Goal: Use online tool/utility: Utilize a website feature to perform a specific function

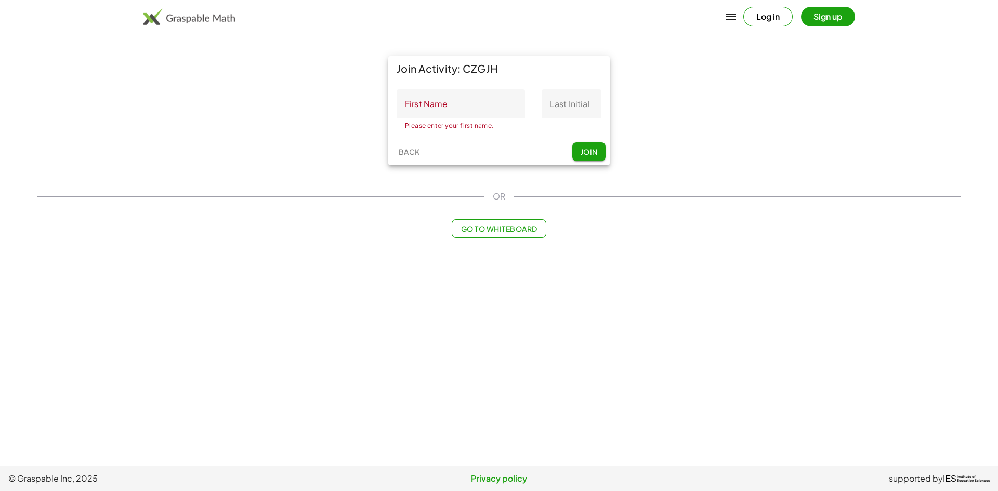
click at [772, 20] on button "Log in" at bounding box center [767, 17] width 49 height 20
click at [477, 108] on input "First Name" at bounding box center [461, 103] width 128 height 29
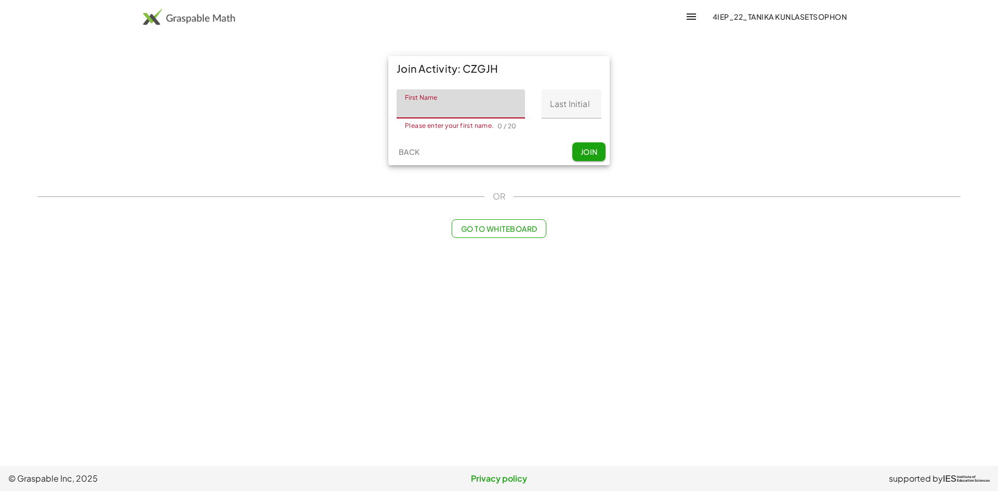
type input "******"
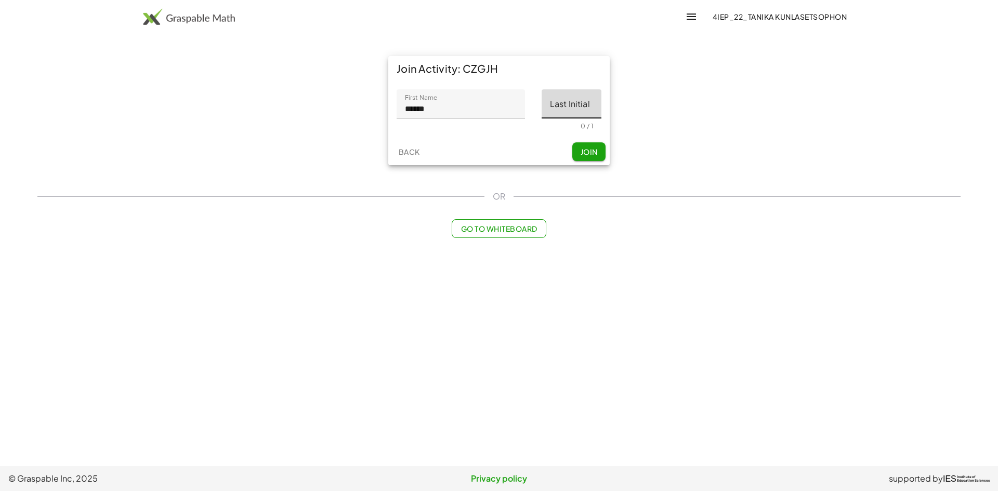
click at [564, 97] on input "Last Initial" at bounding box center [572, 103] width 60 height 29
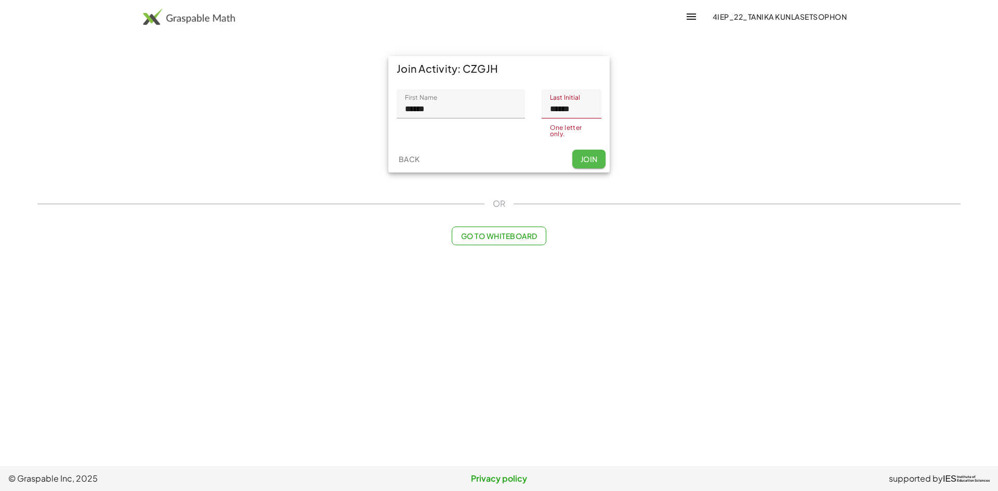
click at [588, 153] on button "Join" at bounding box center [588, 159] width 33 height 19
click at [587, 110] on input "******" at bounding box center [572, 103] width 60 height 29
click at [601, 155] on button "Join" at bounding box center [588, 159] width 33 height 19
click at [590, 156] on span "Join" at bounding box center [588, 155] width 17 height 9
click at [574, 111] on input "***" at bounding box center [572, 103] width 60 height 29
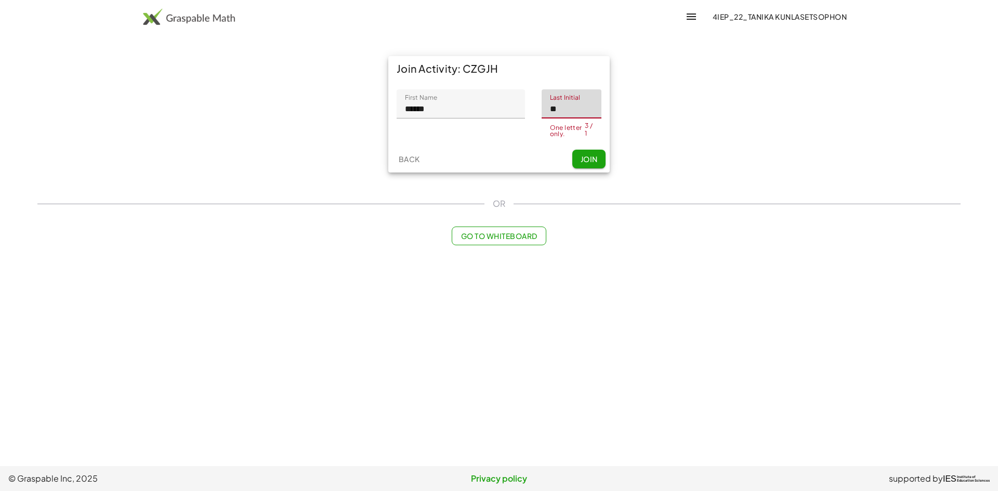
type input "*"
click at [578, 151] on button "Join" at bounding box center [588, 156] width 33 height 19
click at [586, 154] on span "Join" at bounding box center [588, 155] width 17 height 9
click at [569, 108] on input "**" at bounding box center [572, 103] width 60 height 29
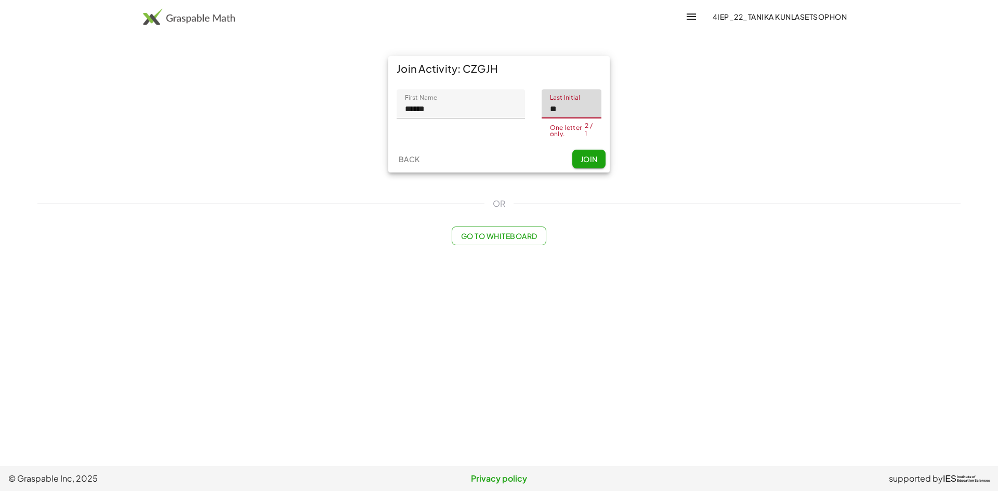
type input "*"
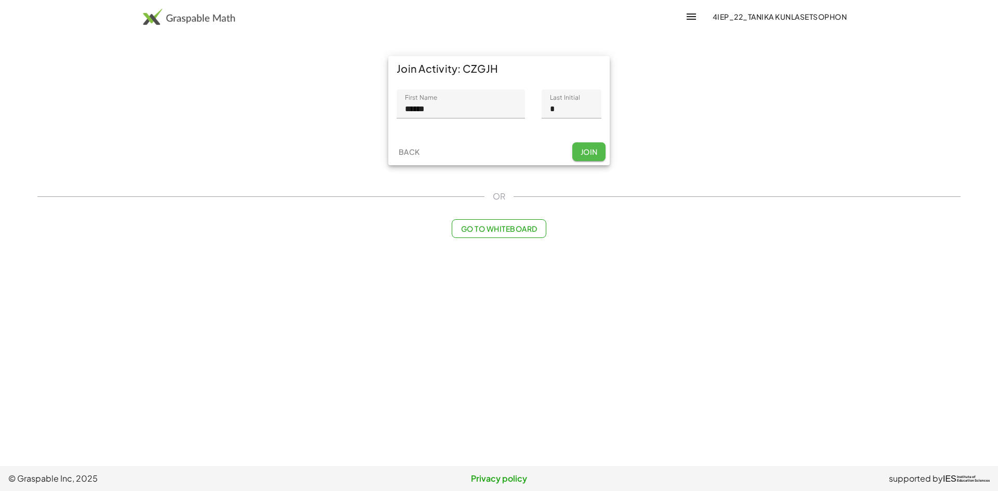
click at [580, 160] on button "Join" at bounding box center [588, 151] width 33 height 19
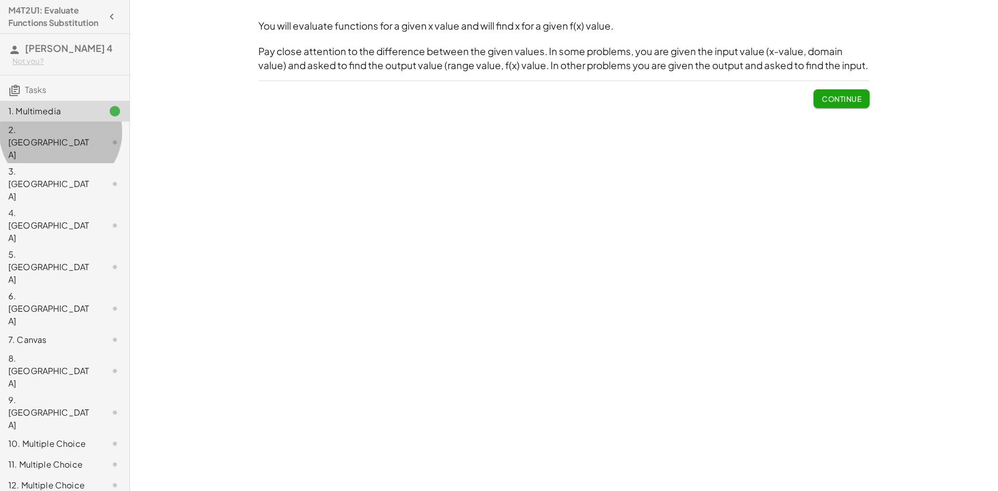
click at [62, 143] on div "2. Canvas" at bounding box center [50, 142] width 84 height 37
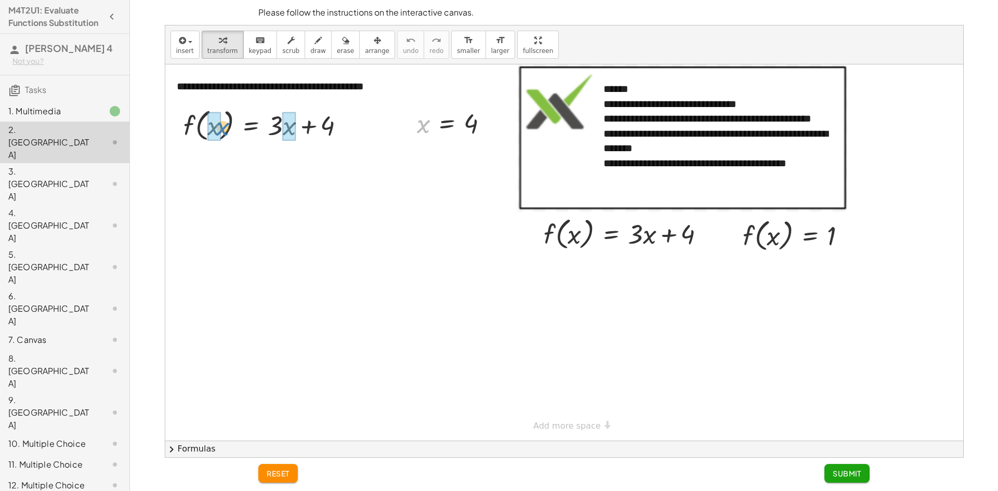
drag, startPoint x: 426, startPoint y: 126, endPoint x: 225, endPoint y: 129, distance: 200.6
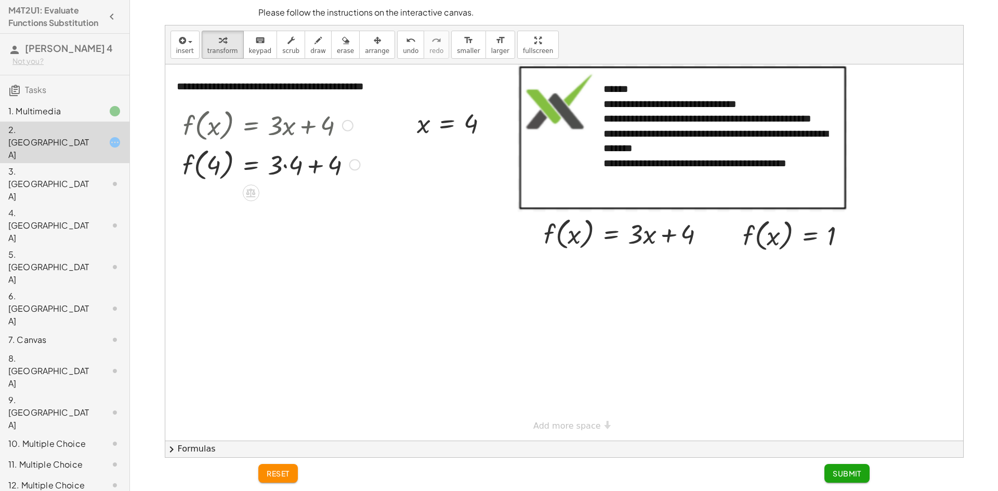
click at [286, 168] on div at bounding box center [271, 164] width 188 height 40
click at [303, 206] on div at bounding box center [271, 203] width 188 height 40
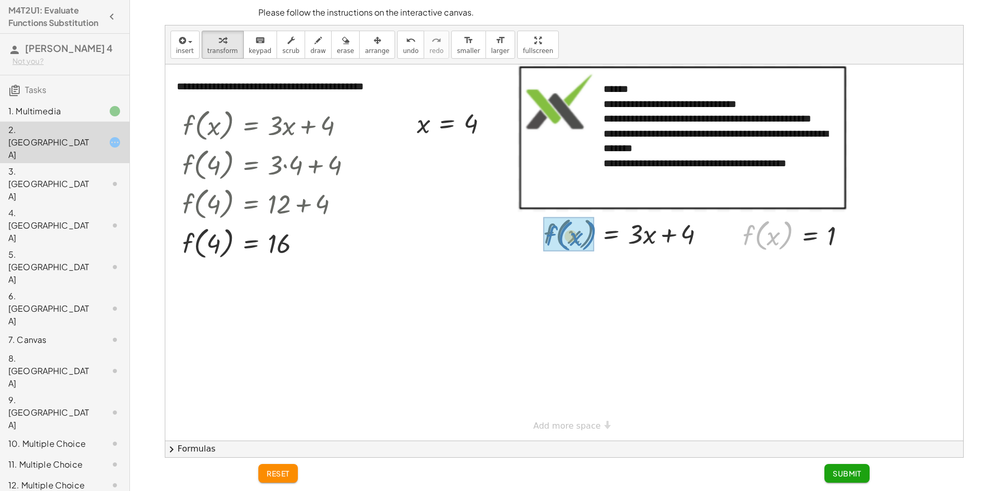
drag, startPoint x: 745, startPoint y: 233, endPoint x: 549, endPoint y: 233, distance: 196.5
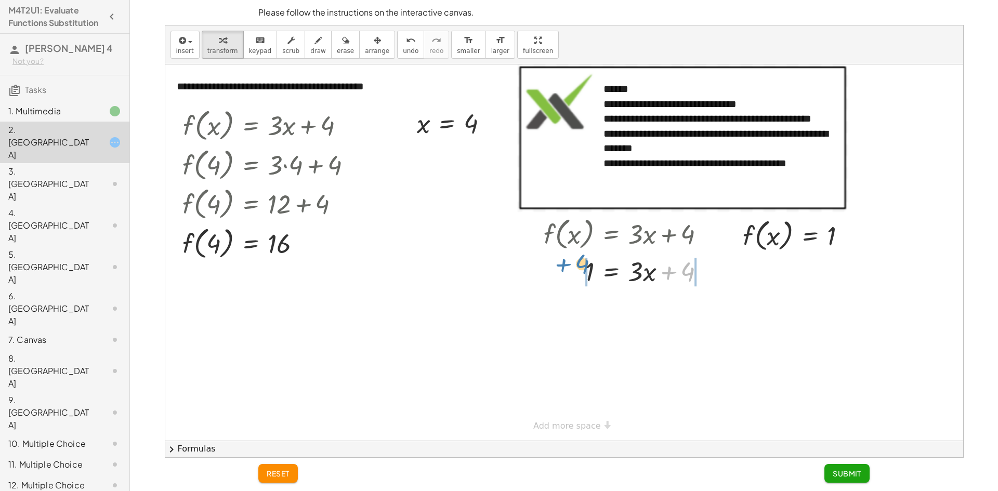
drag, startPoint x: 689, startPoint y: 273, endPoint x: 583, endPoint y: 265, distance: 105.8
click at [583, 265] on div at bounding box center [628, 270] width 180 height 35
click at [709, 308] on div at bounding box center [634, 305] width 235 height 35
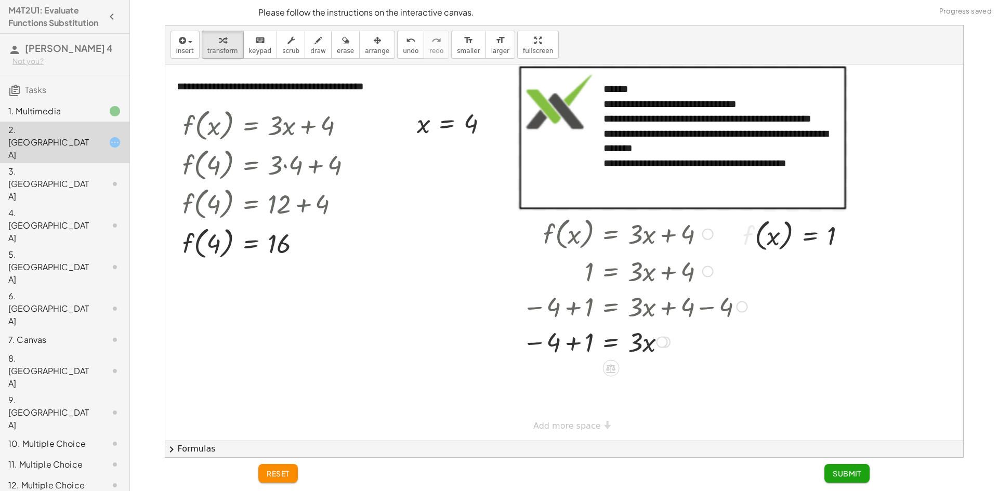
click at [574, 344] on div at bounding box center [634, 341] width 235 height 35
drag, startPoint x: 636, startPoint y: 380, endPoint x: 575, endPoint y: 409, distance: 67.4
click at [582, 377] on div at bounding box center [634, 376] width 235 height 52
click at [649, 377] on div at bounding box center [634, 376] width 235 height 52
click at [863, 471] on button "Submit" at bounding box center [846, 473] width 45 height 19
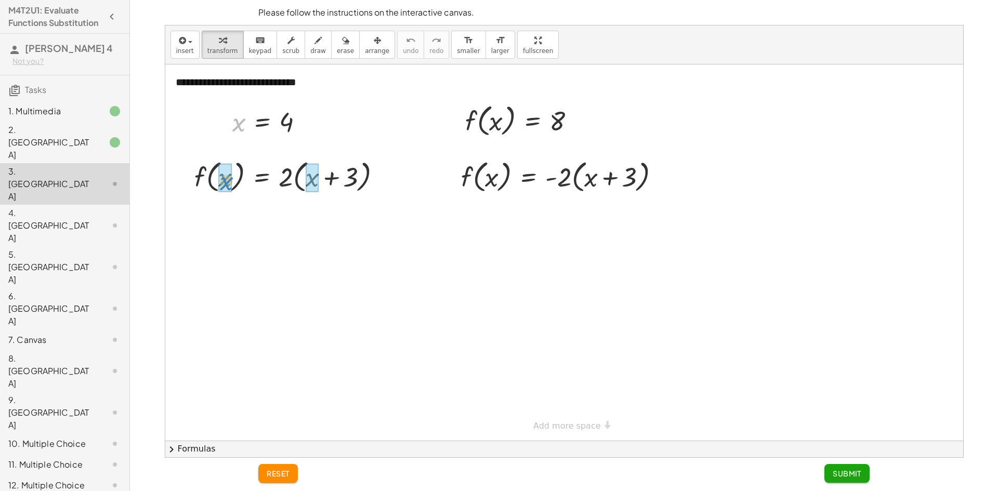
drag, startPoint x: 238, startPoint y: 126, endPoint x: 232, endPoint y: 172, distance: 46.6
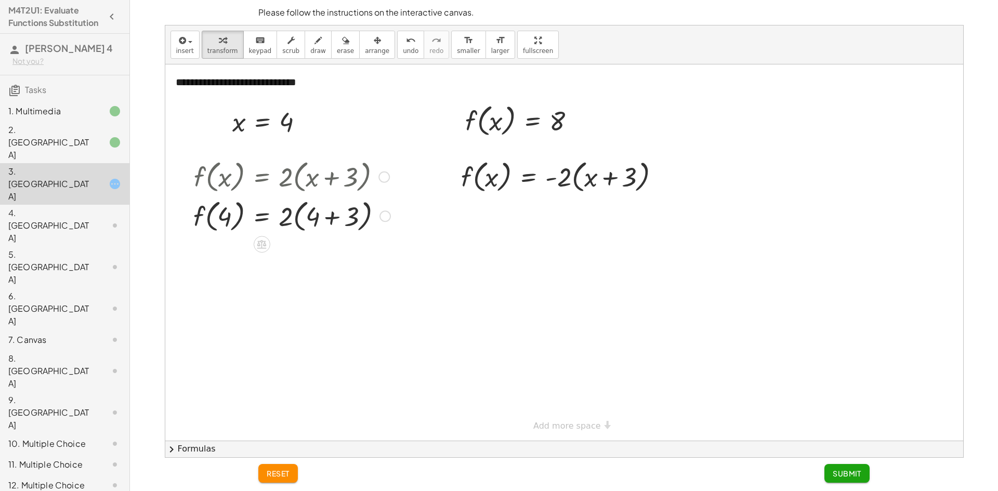
click at [331, 220] on div at bounding box center [291, 216] width 207 height 40
click at [296, 255] on div at bounding box center [291, 255] width 207 height 40
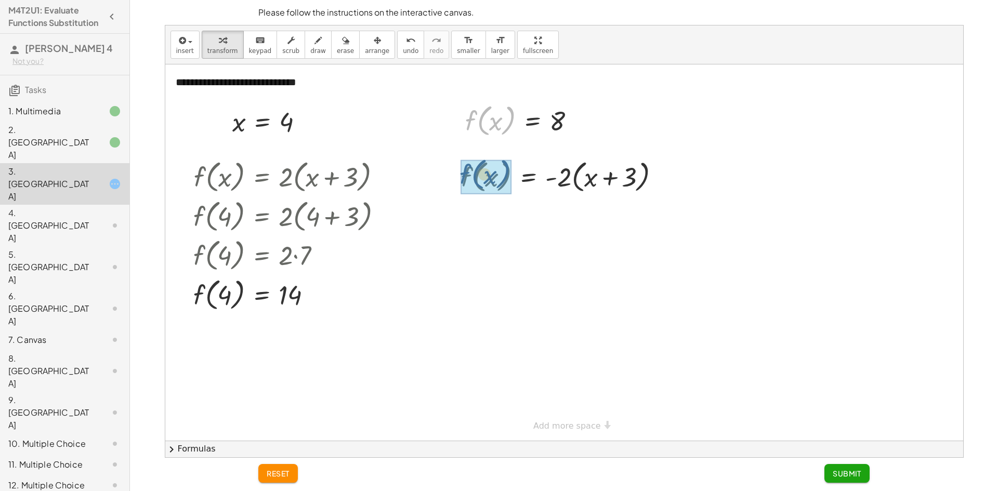
drag, startPoint x: 468, startPoint y: 123, endPoint x: 463, endPoint y: 179, distance: 55.9
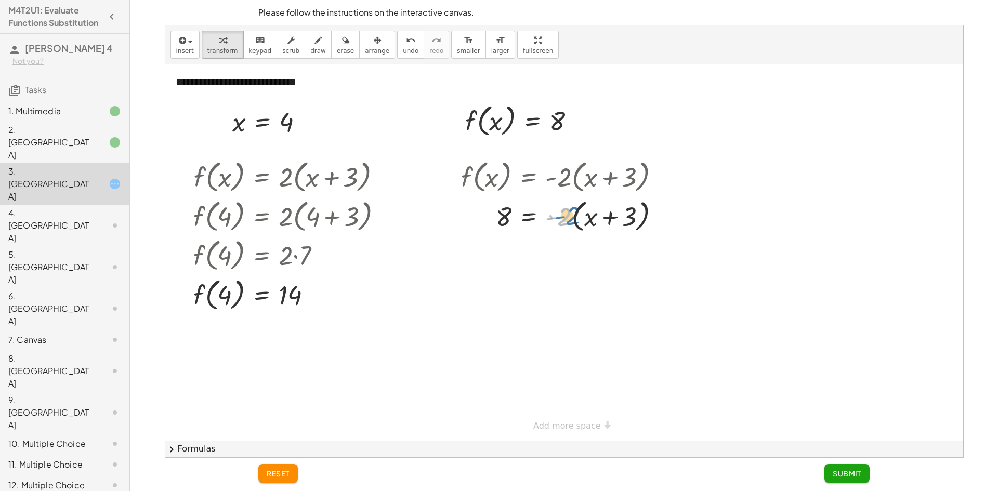
click at [562, 218] on div at bounding box center [564, 216] width 217 height 40
click at [610, 218] on div at bounding box center [564, 216] width 217 height 40
drag, startPoint x: 565, startPoint y: 216, endPoint x: 465, endPoint y: 209, distance: 100.5
click at [465, 209] on div at bounding box center [564, 216] width 217 height 40
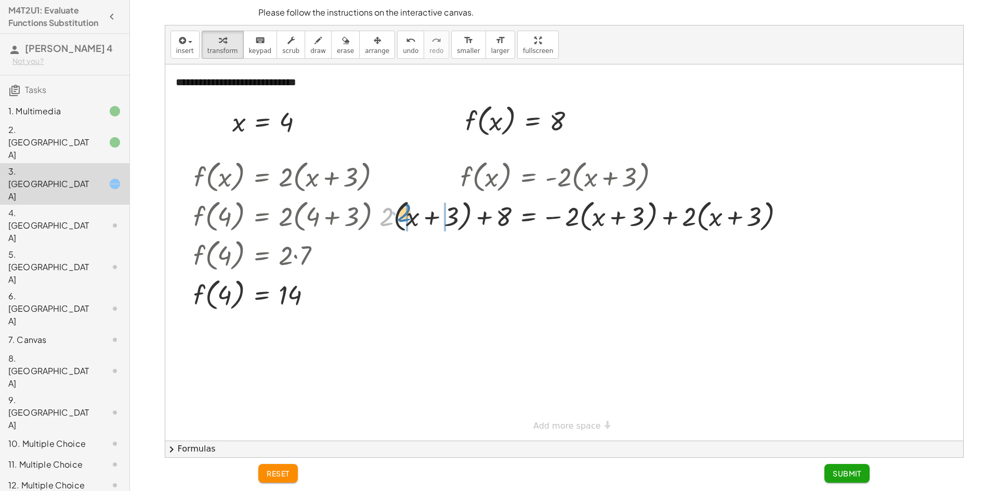
drag, startPoint x: 388, startPoint y: 214, endPoint x: 406, endPoint y: 210, distance: 18.6
drag, startPoint x: 573, startPoint y: 216, endPoint x: 592, endPoint y: 215, distance: 19.3
drag, startPoint x: 712, startPoint y: 216, endPoint x: 730, endPoint y: 217, distance: 18.8
click at [452, 216] on div at bounding box center [595, 216] width 433 height 40
click at [486, 217] on div at bounding box center [606, 216] width 413 height 40
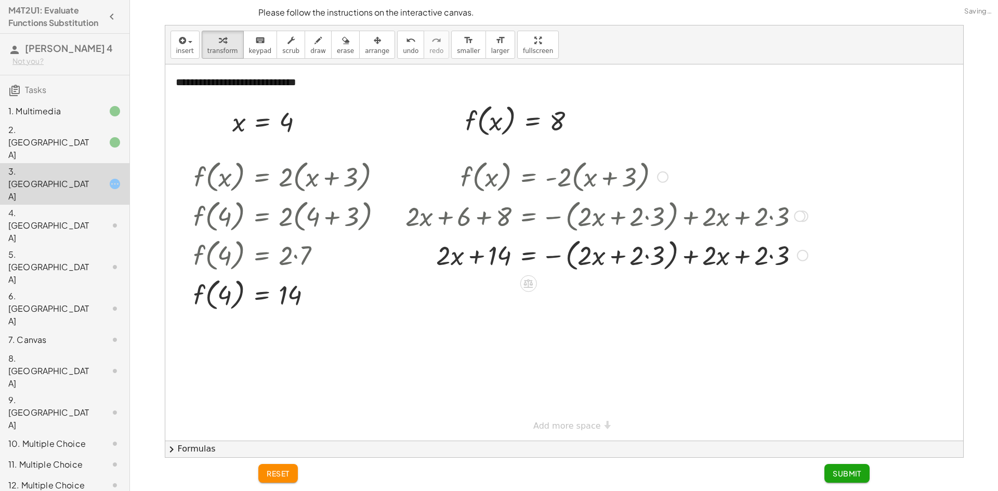
click at [646, 255] on div at bounding box center [606, 255] width 413 height 40
click at [748, 256] on div at bounding box center [606, 255] width 413 height 40
click at [451, 255] on div at bounding box center [606, 255] width 413 height 40
click at [283, 472] on span "reset" at bounding box center [278, 473] width 23 height 9
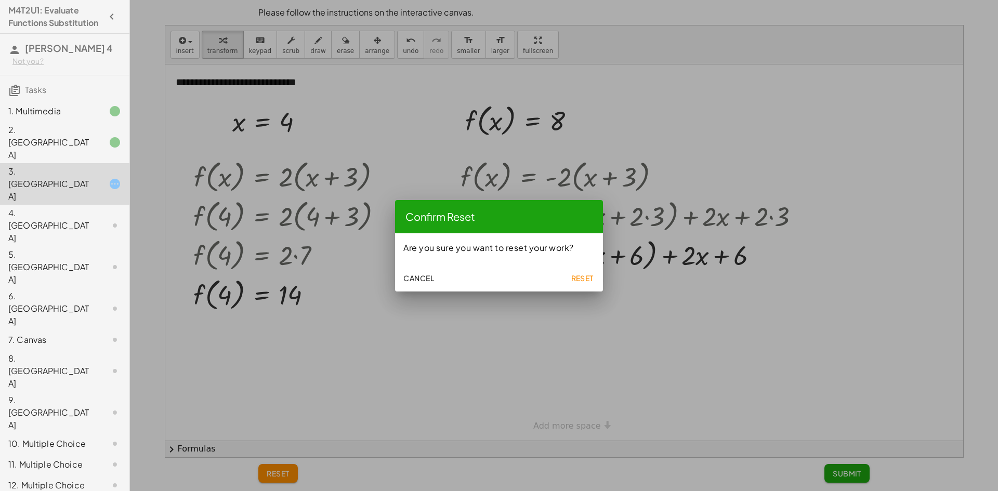
click at [592, 272] on button "Reset" at bounding box center [581, 278] width 33 height 19
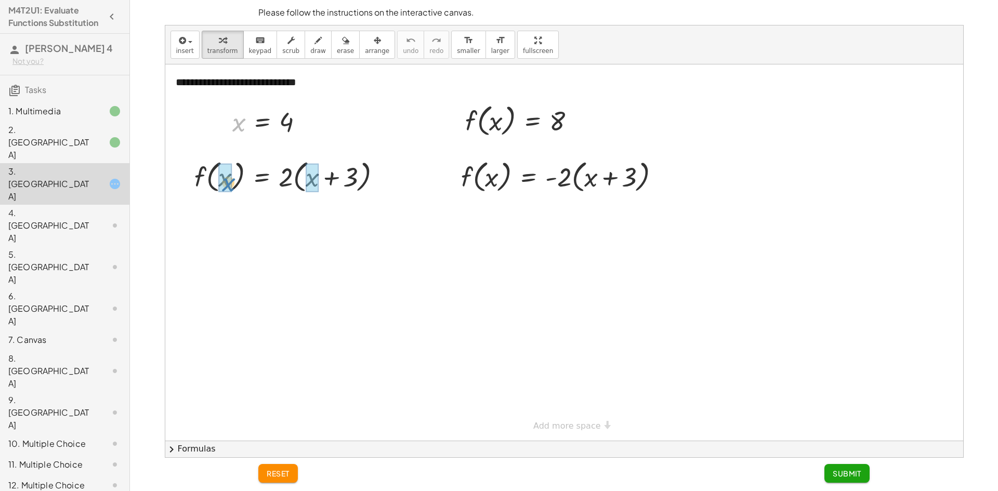
drag, startPoint x: 238, startPoint y: 124, endPoint x: 228, endPoint y: 184, distance: 61.2
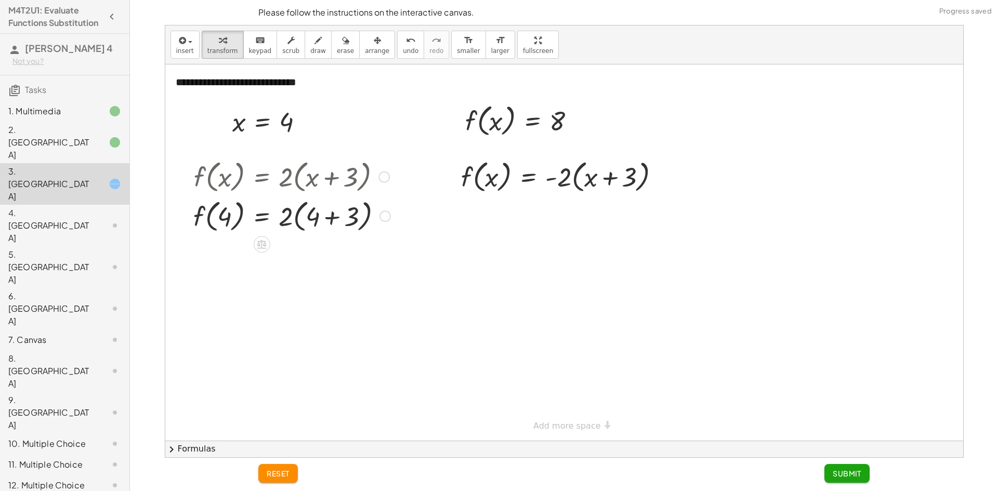
click at [334, 217] on div at bounding box center [291, 216] width 207 height 40
click at [298, 255] on div at bounding box center [291, 255] width 207 height 40
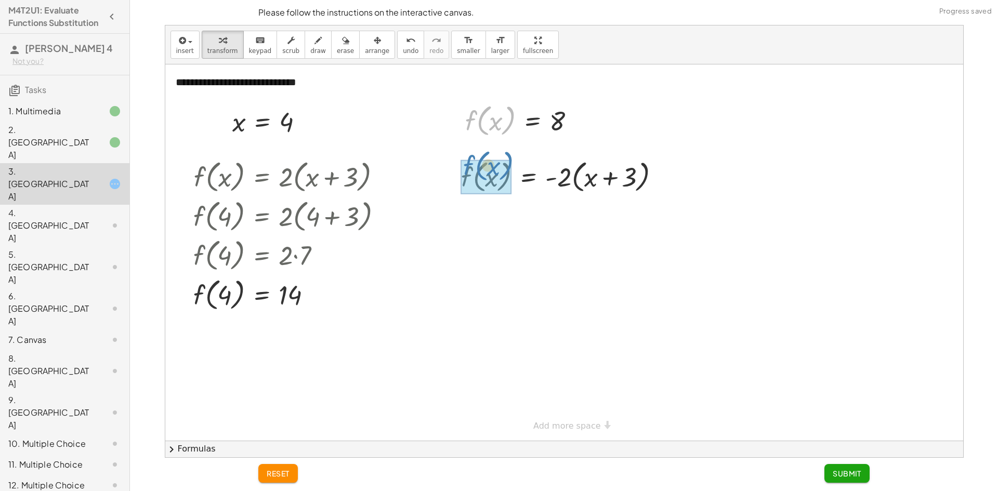
drag, startPoint x: 470, startPoint y: 122, endPoint x: 468, endPoint y: 168, distance: 46.3
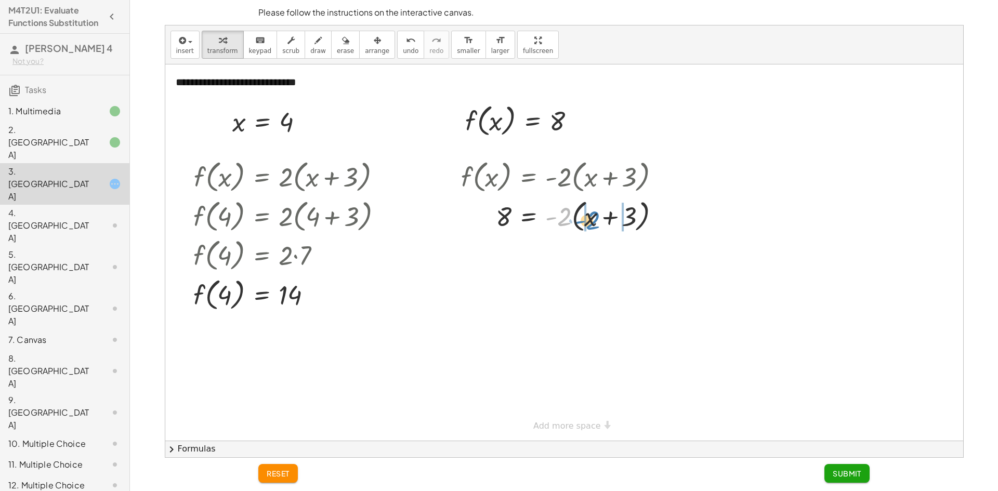
drag, startPoint x: 564, startPoint y: 220, endPoint x: 593, endPoint y: 224, distance: 28.9
click at [593, 224] on div at bounding box center [564, 216] width 217 height 40
click at [638, 254] on div at bounding box center [568, 252] width 224 height 35
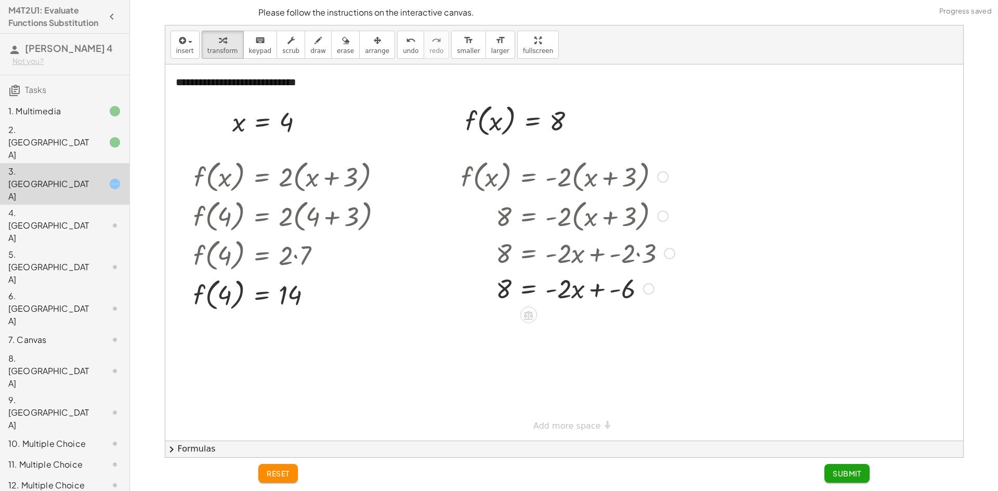
click at [598, 288] on div at bounding box center [568, 287] width 224 height 35
drag, startPoint x: 613, startPoint y: 322, endPoint x: 490, endPoint y: 323, distance: 122.7
click at [490, 324] on div at bounding box center [568, 323] width 224 height 35
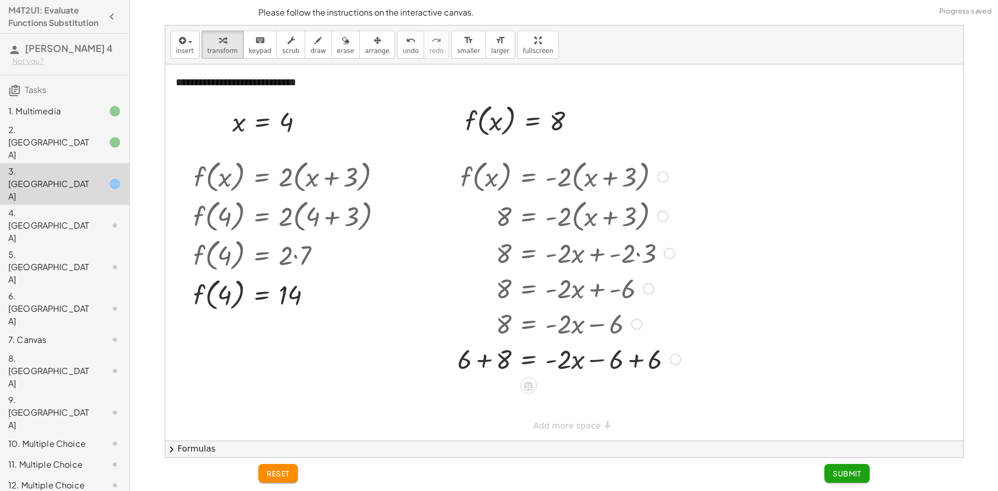
drag, startPoint x: 636, startPoint y: 358, endPoint x: 610, endPoint y: 365, distance: 26.3
click at [635, 358] on div at bounding box center [568, 358] width 233 height 35
click at [481, 395] on div at bounding box center [568, 393] width 233 height 35
drag, startPoint x: 564, startPoint y: 397, endPoint x: 490, endPoint y: 425, distance: 79.4
click at [505, 394] on div at bounding box center [568, 394] width 233 height 52
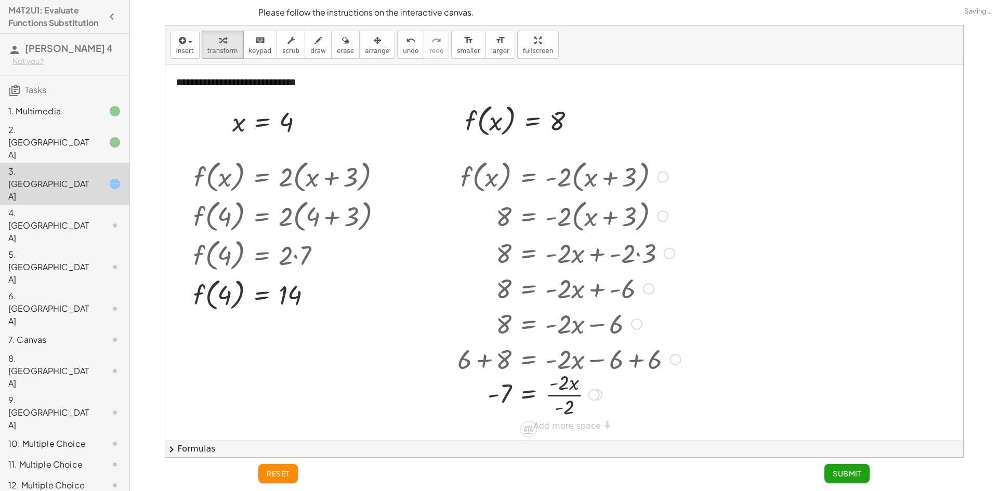
click at [565, 397] on div at bounding box center [568, 394] width 233 height 52
drag, startPoint x: 863, startPoint y: 472, endPoint x: 858, endPoint y: 462, distance: 11.4
click at [862, 470] on button "Submit" at bounding box center [846, 473] width 45 height 19
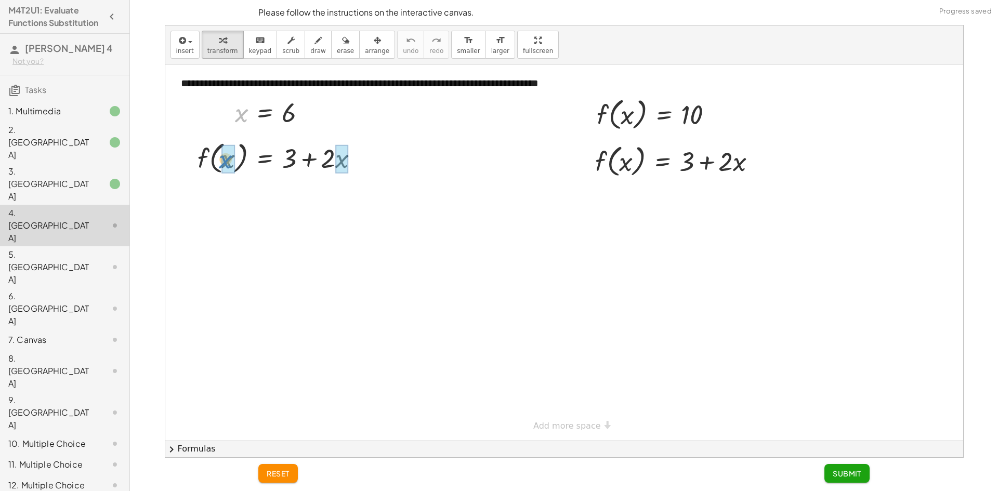
drag, startPoint x: 242, startPoint y: 114, endPoint x: 220, endPoint y: 164, distance: 53.8
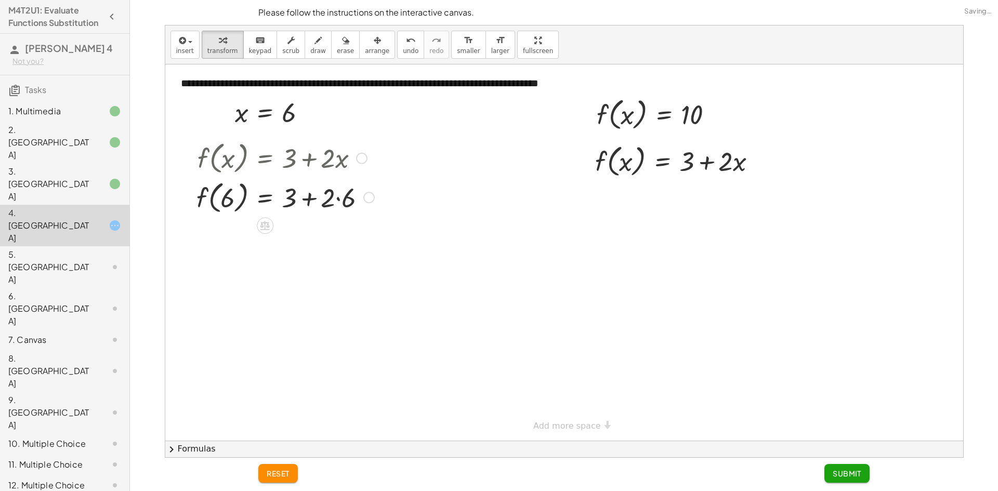
click at [336, 198] on div at bounding box center [285, 197] width 188 height 40
click at [313, 237] on div at bounding box center [285, 236] width 188 height 40
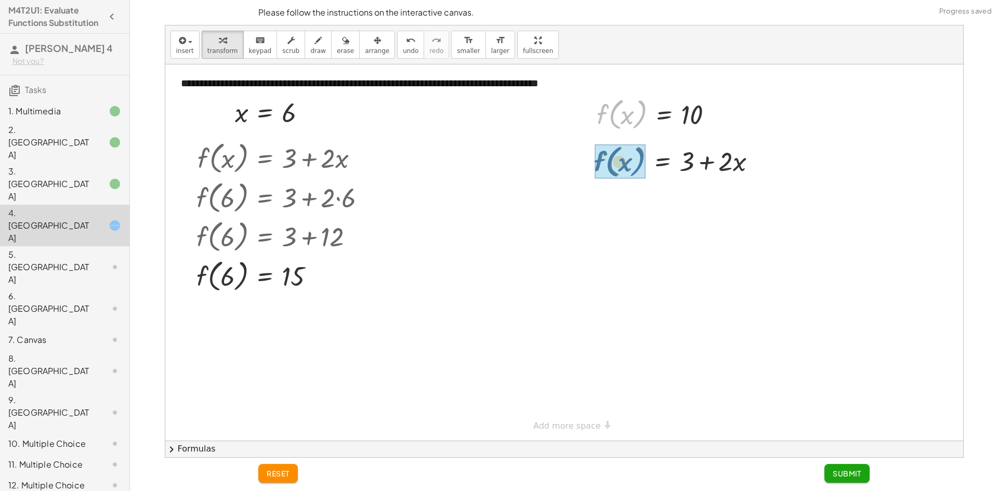
drag, startPoint x: 600, startPoint y: 121, endPoint x: 596, endPoint y: 169, distance: 48.5
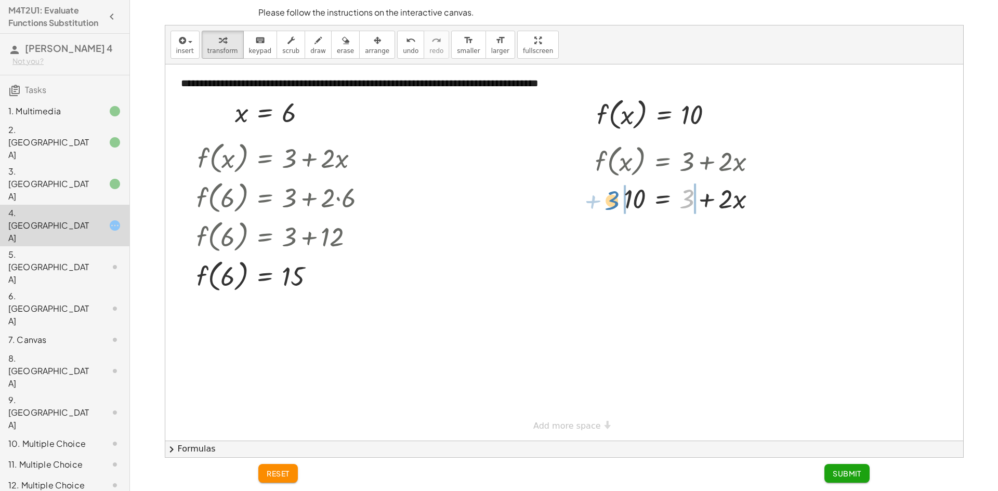
drag, startPoint x: 691, startPoint y: 201, endPoint x: 616, endPoint y: 202, distance: 74.9
click at [616, 202] on div at bounding box center [680, 197] width 180 height 35
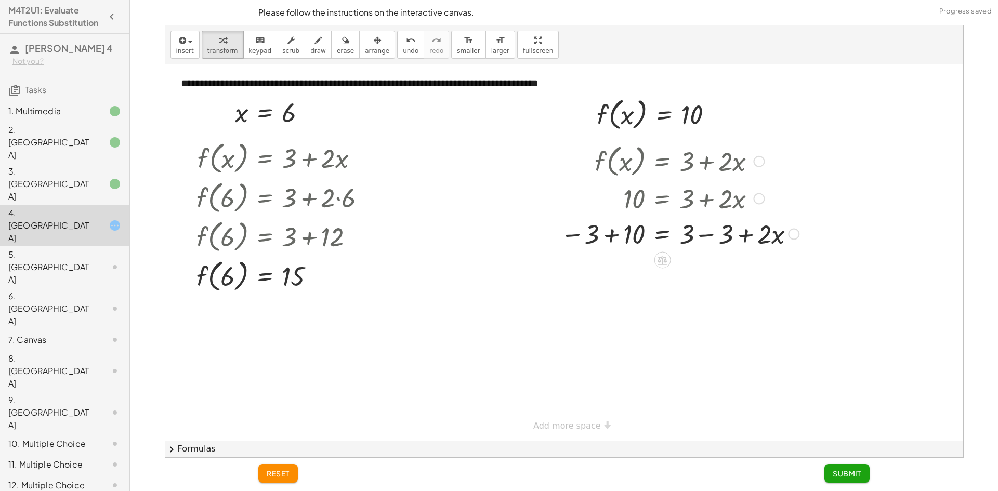
click at [609, 231] on div at bounding box center [679, 233] width 249 height 35
click at [706, 270] on div at bounding box center [682, 268] width 254 height 35
drag, startPoint x: 687, startPoint y: 271, endPoint x: 626, endPoint y: 296, distance: 65.4
drag, startPoint x: 696, startPoint y: 312, endPoint x: 685, endPoint y: 312, distance: 11.4
click at [696, 312] on div at bounding box center [679, 312] width 249 height 52
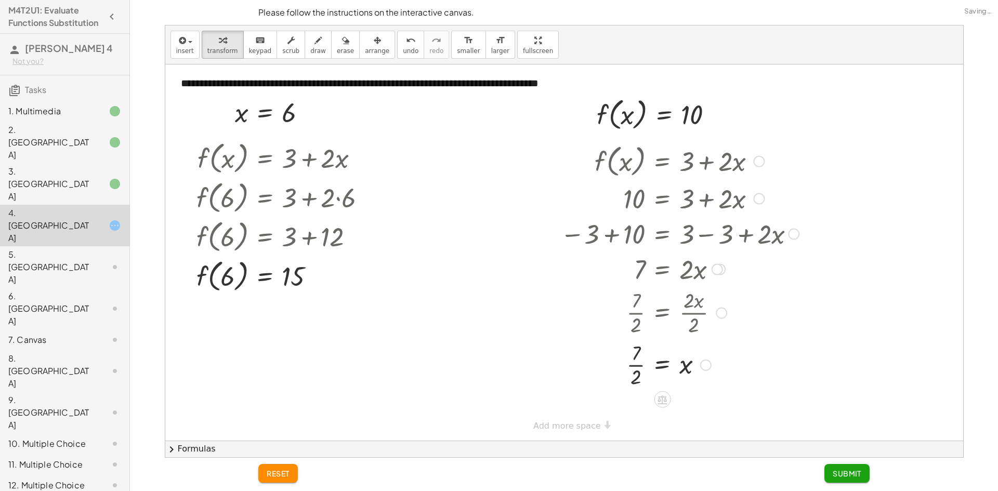
click at [640, 367] on div at bounding box center [679, 364] width 249 height 52
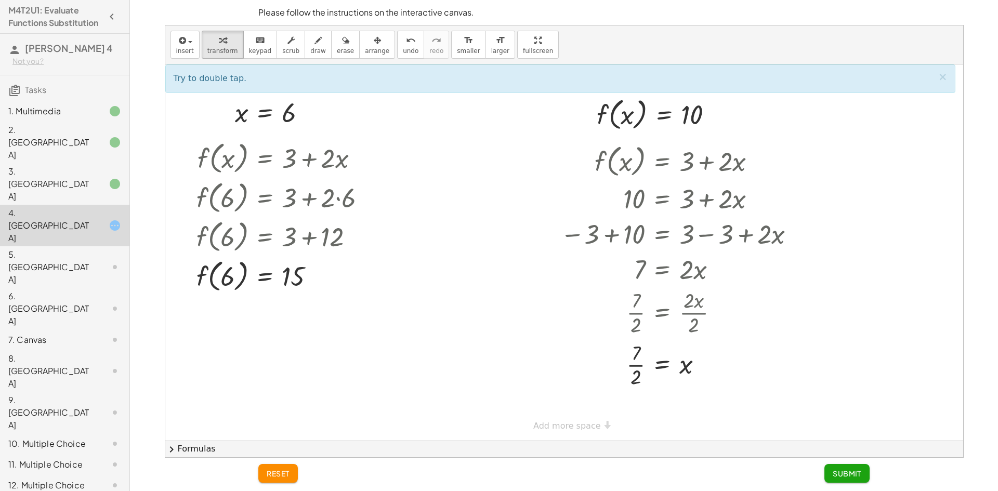
drag, startPoint x: 847, startPoint y: 477, endPoint x: 822, endPoint y: 445, distance: 40.0
click at [847, 475] on span "Submit" at bounding box center [847, 473] width 29 height 9
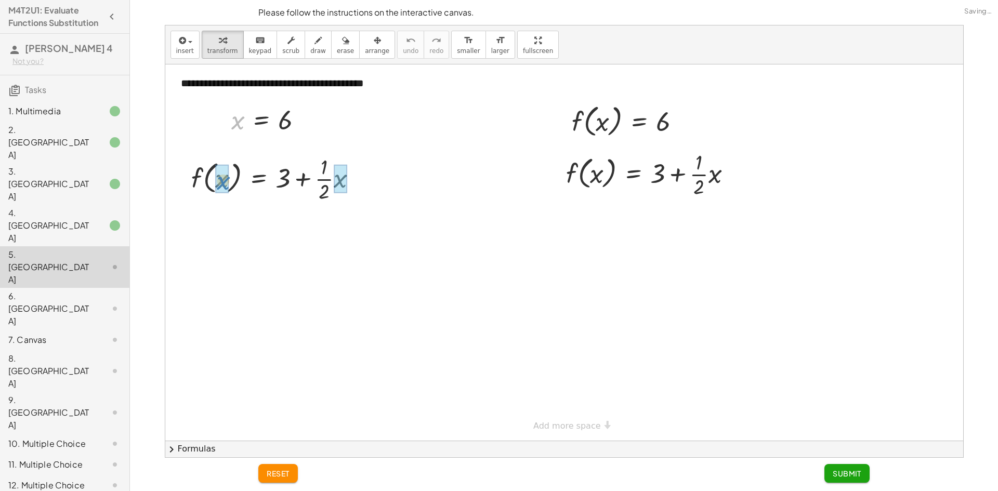
drag, startPoint x: 236, startPoint y: 120, endPoint x: 221, endPoint y: 183, distance: 64.6
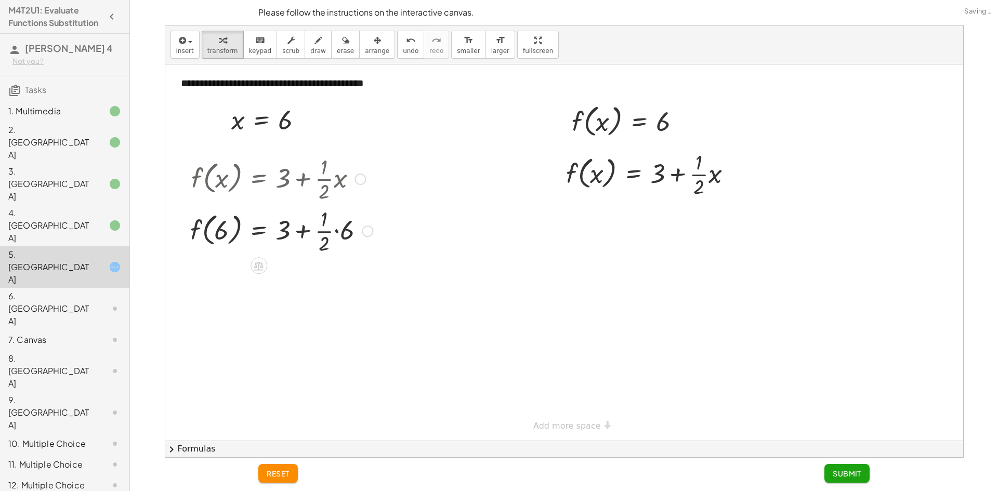
click at [336, 231] on div at bounding box center [281, 230] width 193 height 52
click at [327, 285] on div at bounding box center [281, 282] width 193 height 52
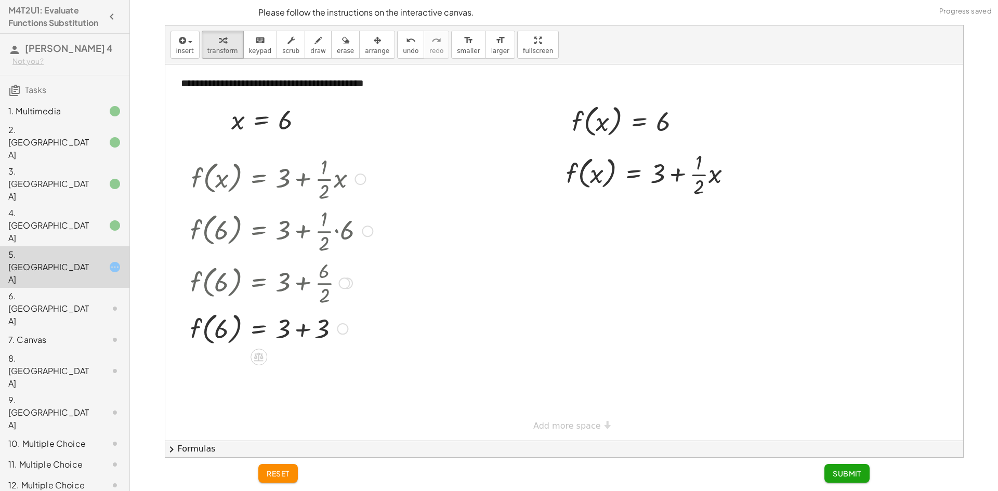
click at [301, 330] on div at bounding box center [281, 328] width 193 height 40
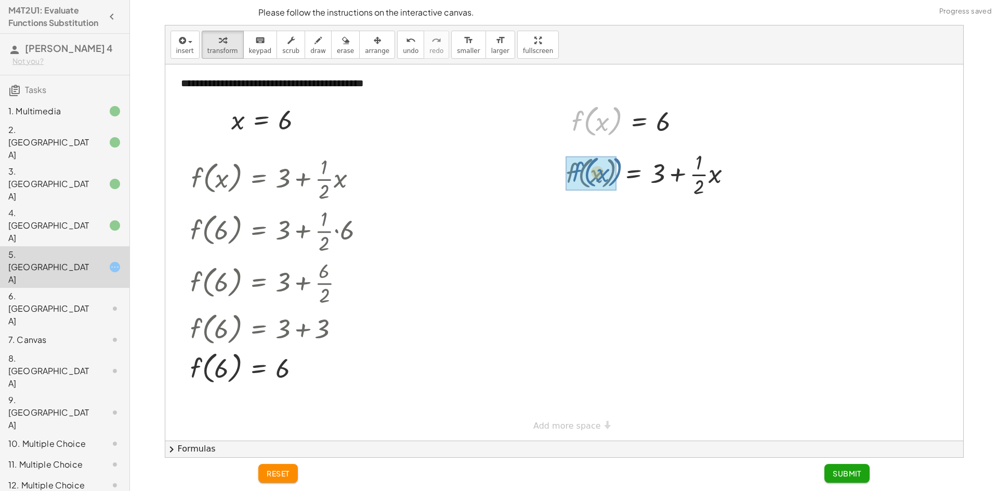
drag, startPoint x: 575, startPoint y: 123, endPoint x: 576, endPoint y: 175, distance: 51.5
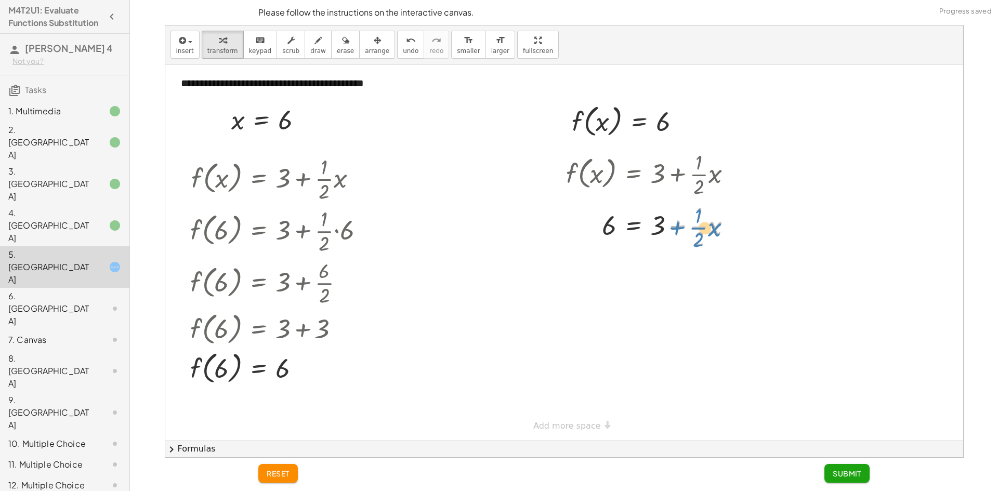
click at [676, 227] on div at bounding box center [653, 226] width 185 height 52
drag, startPoint x: 656, startPoint y: 226, endPoint x: 582, endPoint y: 228, distance: 74.9
click at [582, 228] on div at bounding box center [653, 226] width 185 height 52
click at [680, 279] on div at bounding box center [657, 278] width 246 height 52
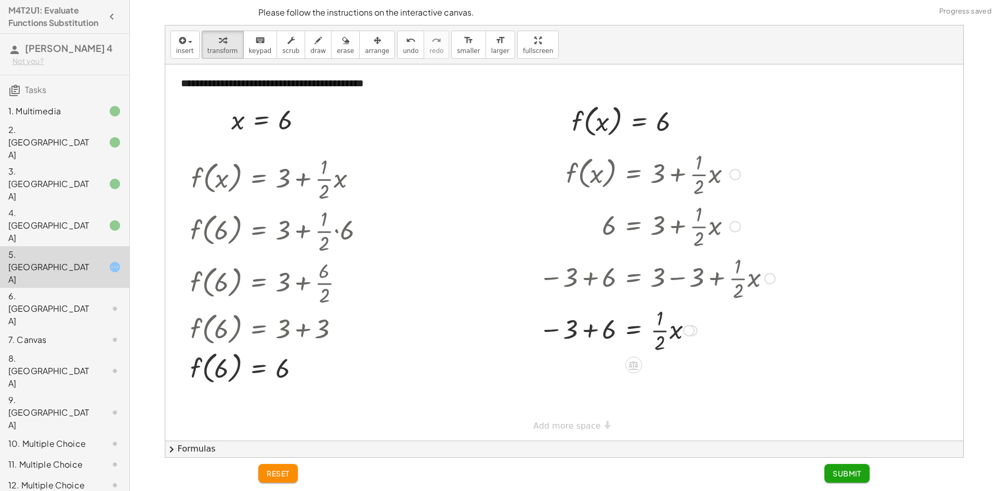
click at [589, 326] on div at bounding box center [657, 330] width 246 height 52
click at [662, 382] on div at bounding box center [657, 382] width 246 height 52
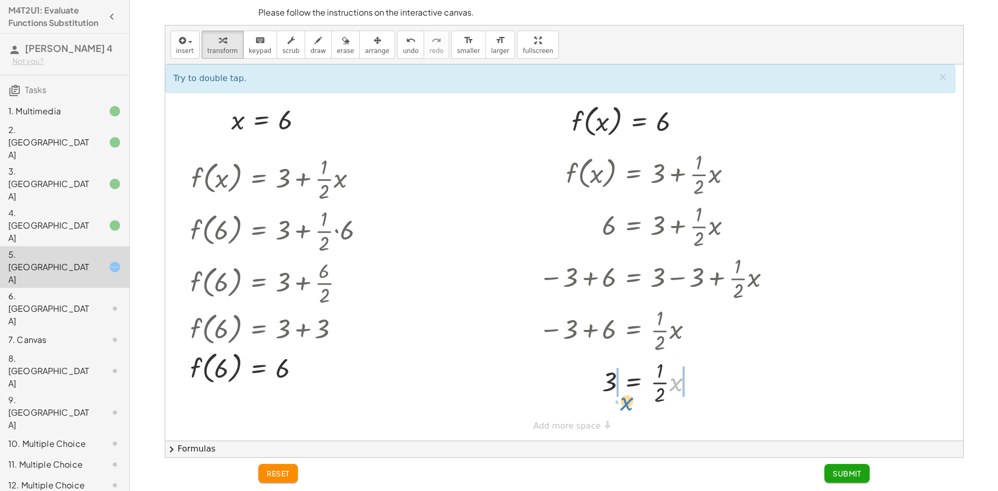
drag, startPoint x: 677, startPoint y: 384, endPoint x: 626, endPoint y: 399, distance: 52.6
click at [627, 402] on div at bounding box center [657, 382] width 246 height 52
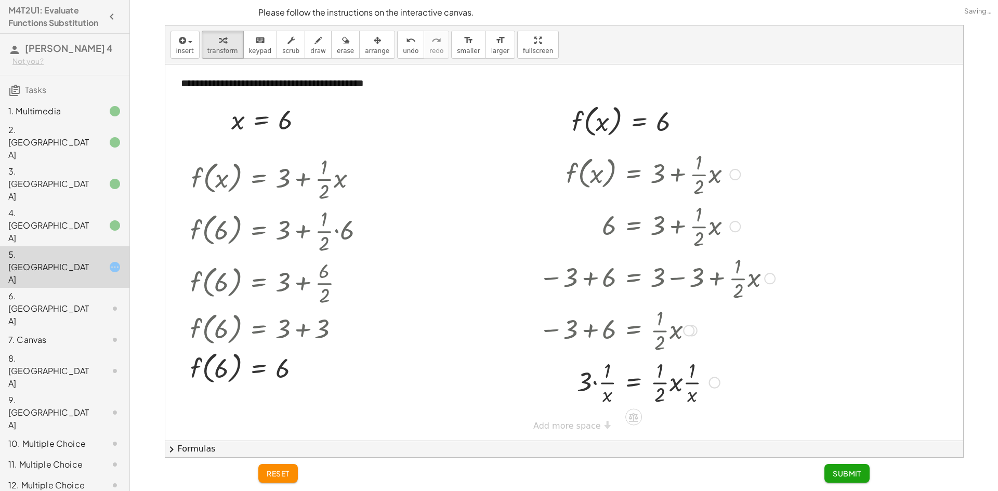
click at [675, 384] on div at bounding box center [657, 382] width 246 height 52
click at [672, 383] on div at bounding box center [657, 382] width 246 height 52
click at [664, 374] on div at bounding box center [657, 382] width 246 height 52
click at [593, 383] on div at bounding box center [657, 382] width 246 height 52
click at [282, 470] on span "reset" at bounding box center [278, 473] width 23 height 9
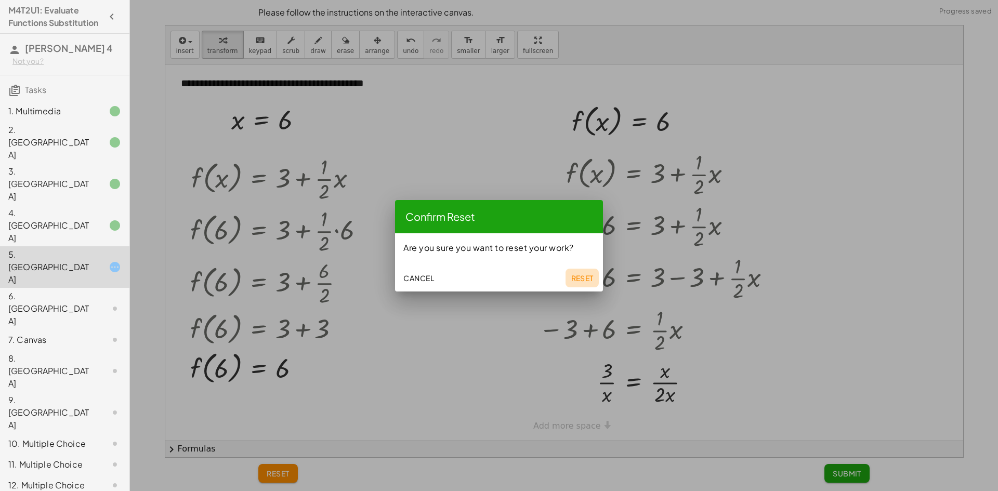
click at [583, 280] on span "Reset" at bounding box center [582, 277] width 23 height 9
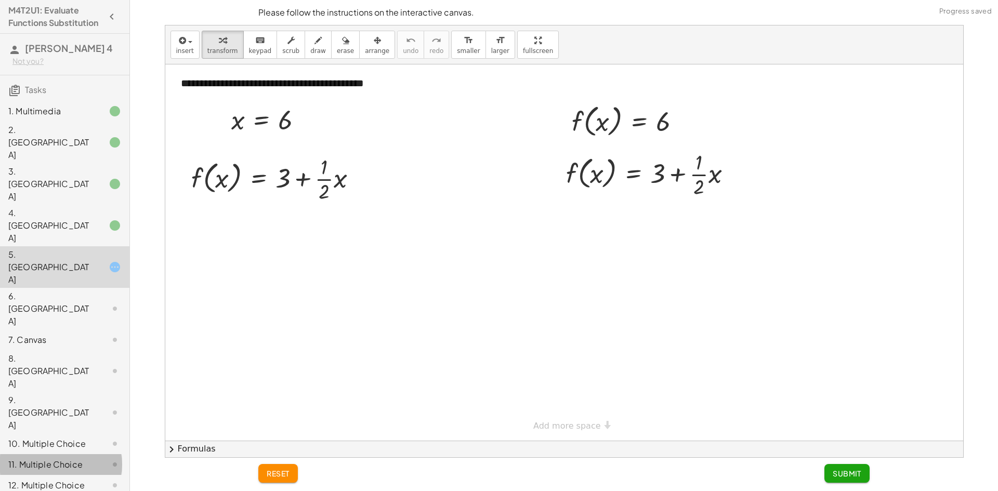
click at [72, 458] on div "11. Multiple Choice" at bounding box center [50, 464] width 84 height 12
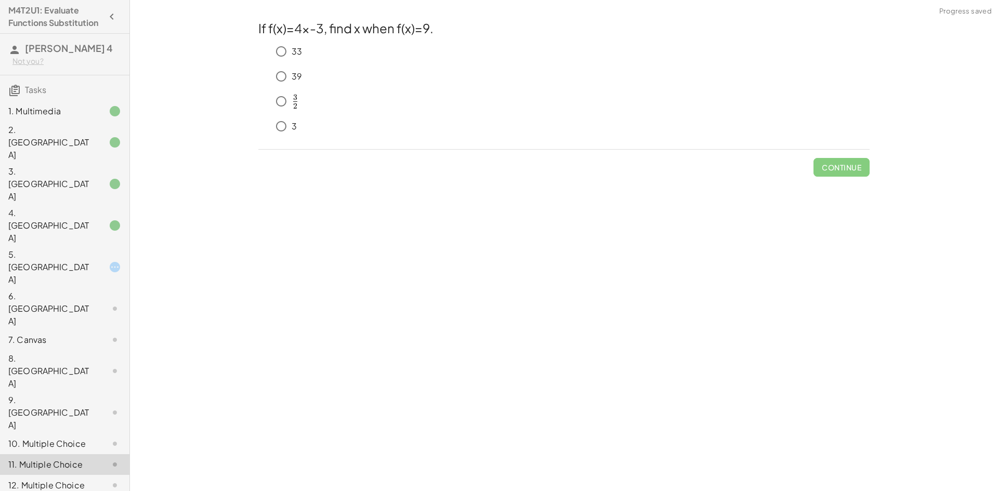
drag, startPoint x: 38, startPoint y: 207, endPoint x: 35, endPoint y: 200, distance: 7.9
click at [36, 248] on div "5. Canvas" at bounding box center [50, 266] width 84 height 37
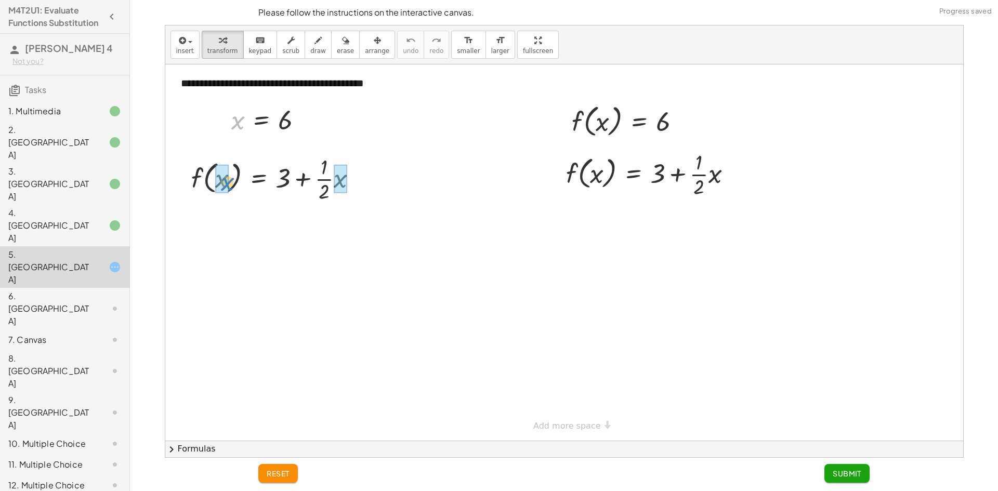
drag, startPoint x: 237, startPoint y: 124, endPoint x: 228, endPoint y: 184, distance: 60.5
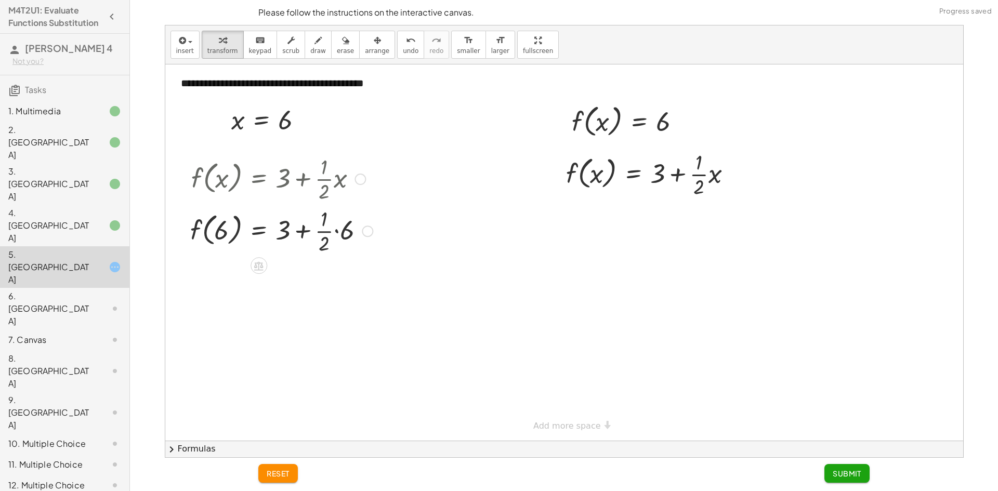
click at [336, 230] on div at bounding box center [281, 230] width 193 height 52
click at [326, 282] on div at bounding box center [281, 282] width 193 height 52
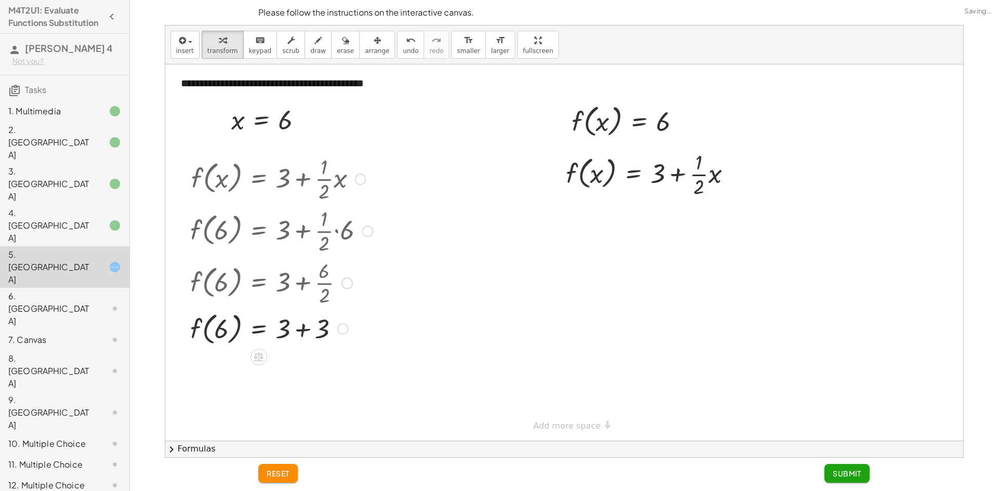
click at [304, 330] on div at bounding box center [281, 328] width 193 height 40
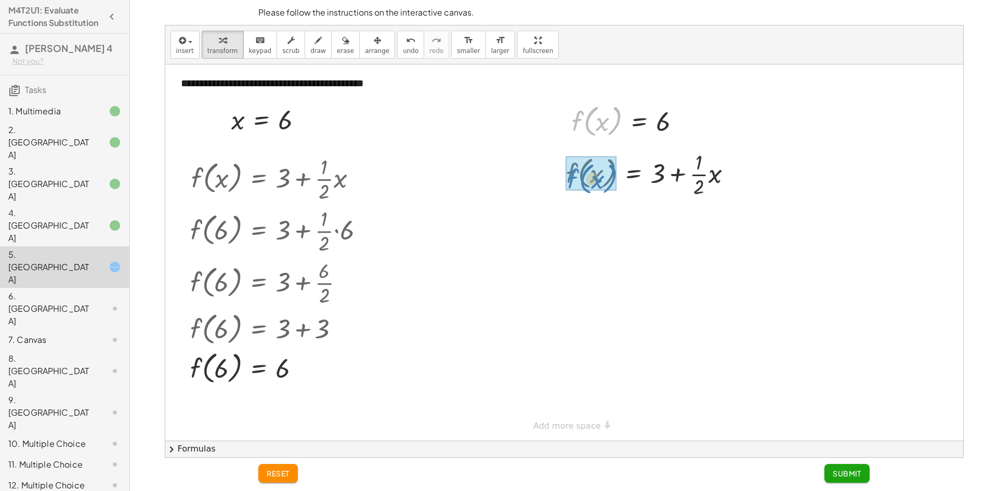
drag, startPoint x: 575, startPoint y: 123, endPoint x: 570, endPoint y: 180, distance: 57.9
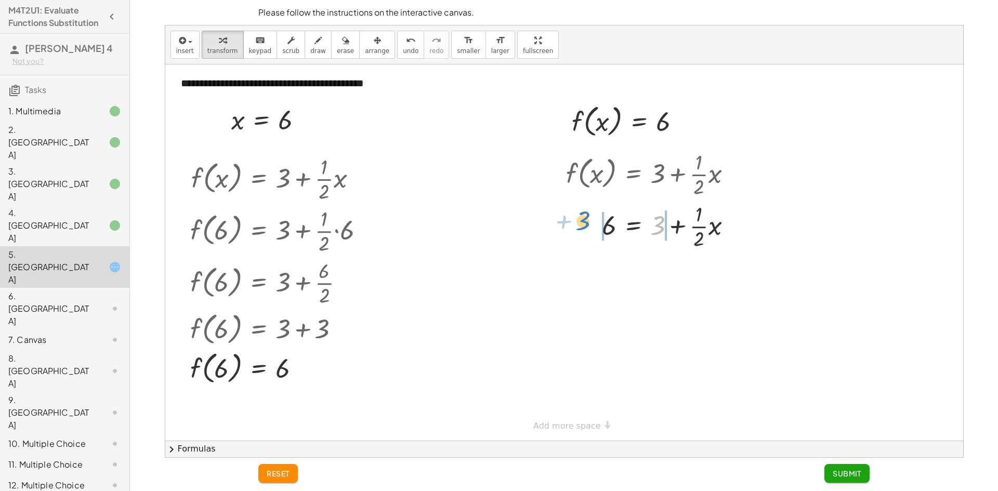
drag, startPoint x: 662, startPoint y: 230, endPoint x: 587, endPoint y: 225, distance: 75.0
click at [587, 225] on div at bounding box center [653, 226] width 185 height 52
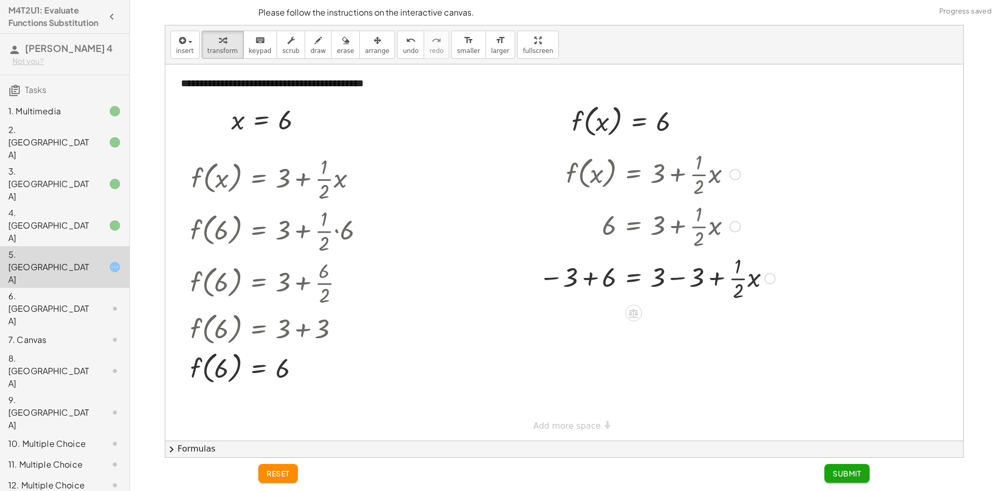
click at [589, 277] on div at bounding box center [657, 278] width 246 height 52
click at [677, 331] on div at bounding box center [659, 330] width 251 height 52
drag, startPoint x: 662, startPoint y: 341, endPoint x: 590, endPoint y: 330, distance: 72.2
click at [590, 330] on div at bounding box center [657, 330] width 246 height 52
click at [599, 381] on div at bounding box center [657, 382] width 246 height 52
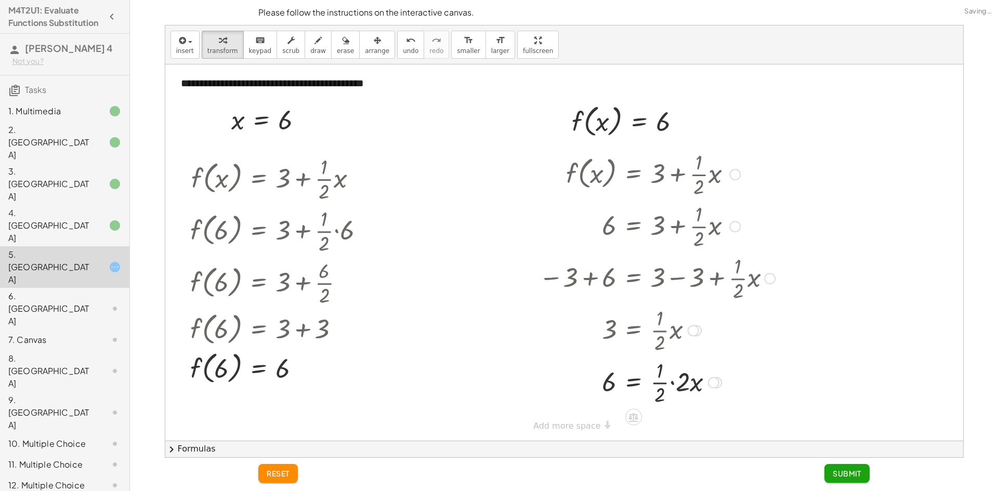
click at [674, 384] on div at bounding box center [657, 382] width 246 height 52
click at [663, 383] on div at bounding box center [657, 382] width 246 height 52
click at [855, 471] on span "Submit" at bounding box center [847, 473] width 29 height 9
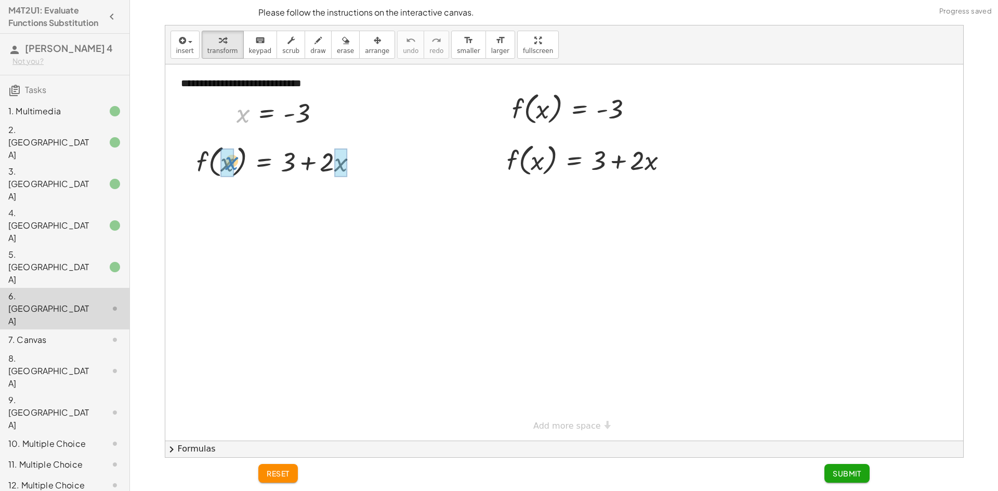
drag, startPoint x: 241, startPoint y: 115, endPoint x: 230, endPoint y: 164, distance: 49.7
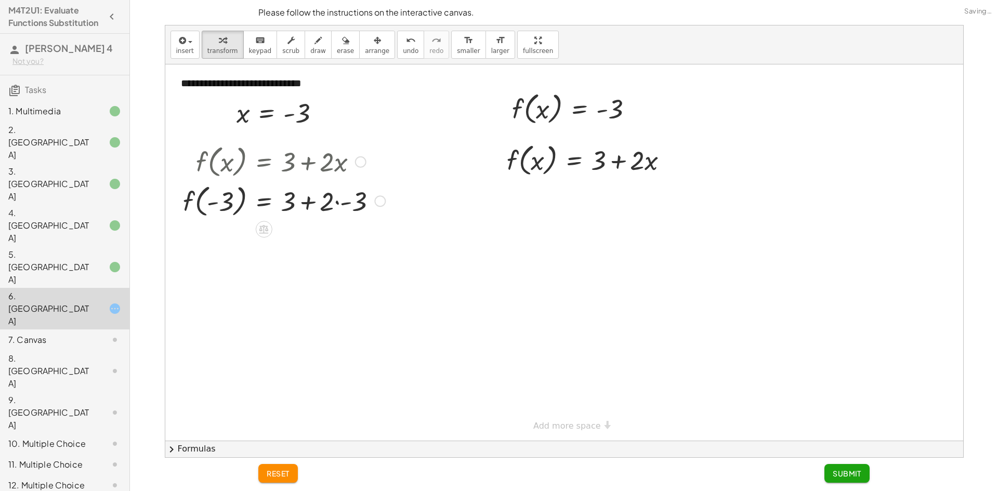
click at [337, 202] on div at bounding box center [284, 201] width 213 height 40
click at [307, 238] on div at bounding box center [284, 240] width 213 height 40
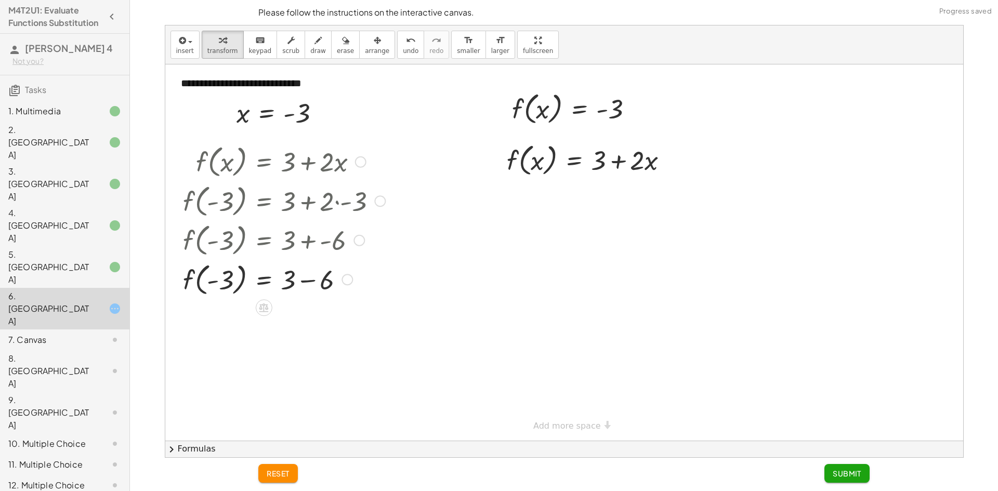
click at [311, 279] on div at bounding box center [284, 279] width 213 height 40
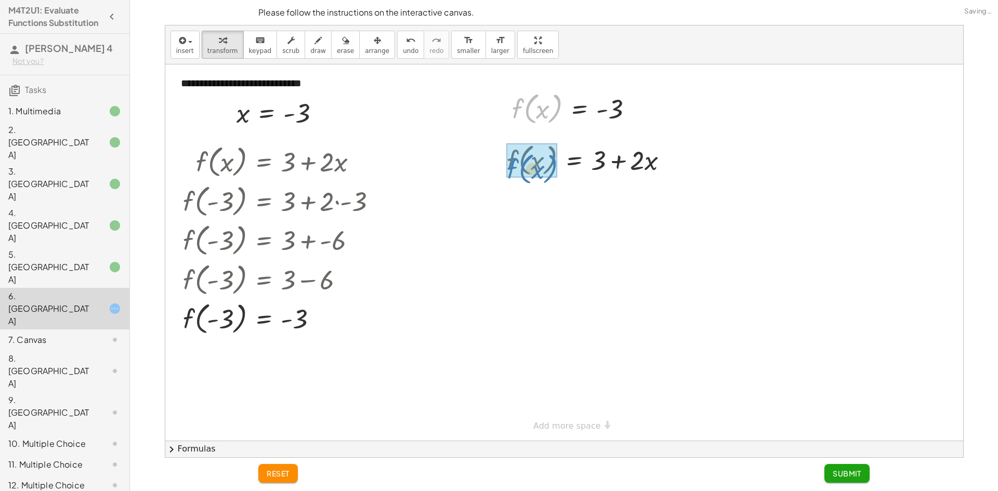
drag, startPoint x: 517, startPoint y: 108, endPoint x: 511, endPoint y: 166, distance: 58.4
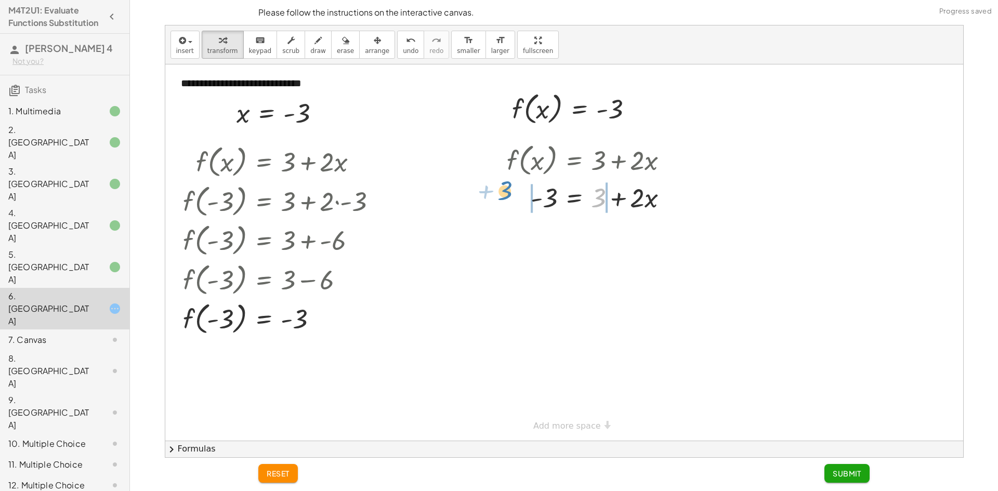
drag, startPoint x: 602, startPoint y: 199, endPoint x: 508, endPoint y: 192, distance: 93.8
click at [508, 192] on div at bounding box center [592, 196] width 180 height 35
click at [529, 232] on div at bounding box center [595, 232] width 242 height 35
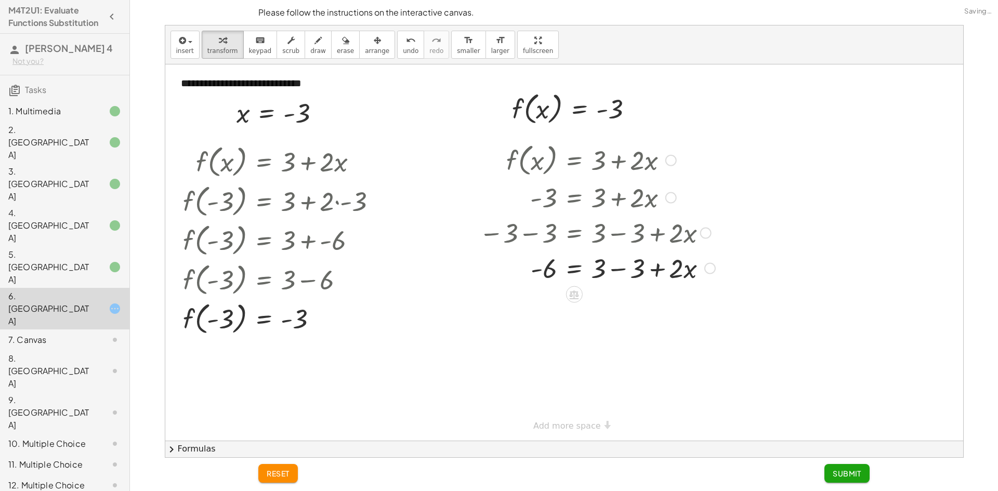
click at [620, 271] on div at bounding box center [597, 267] width 246 height 35
drag, startPoint x: 594, startPoint y: 273, endPoint x: 543, endPoint y: 295, distance: 55.9
click at [547, 312] on div at bounding box center [595, 311] width 242 height 52
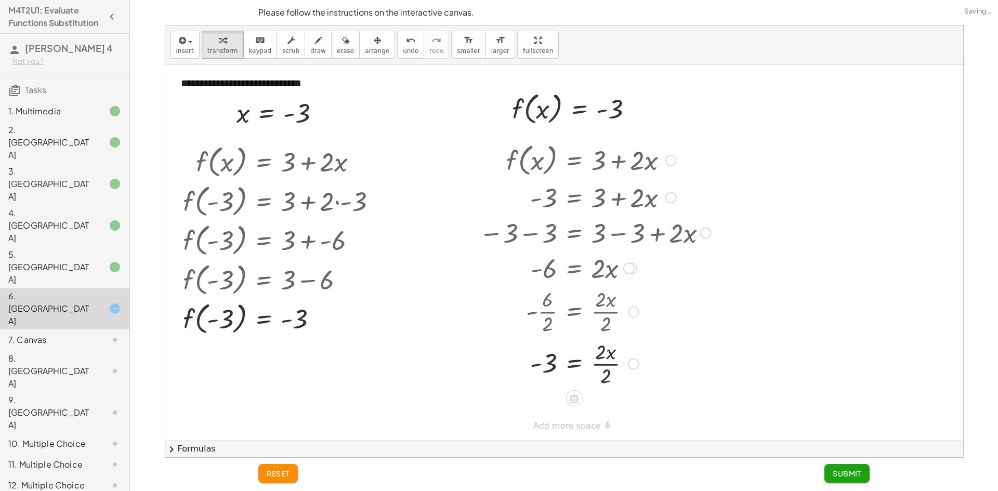
click at [610, 363] on div at bounding box center [595, 363] width 242 height 52
click at [858, 475] on span "Submit" at bounding box center [847, 473] width 29 height 9
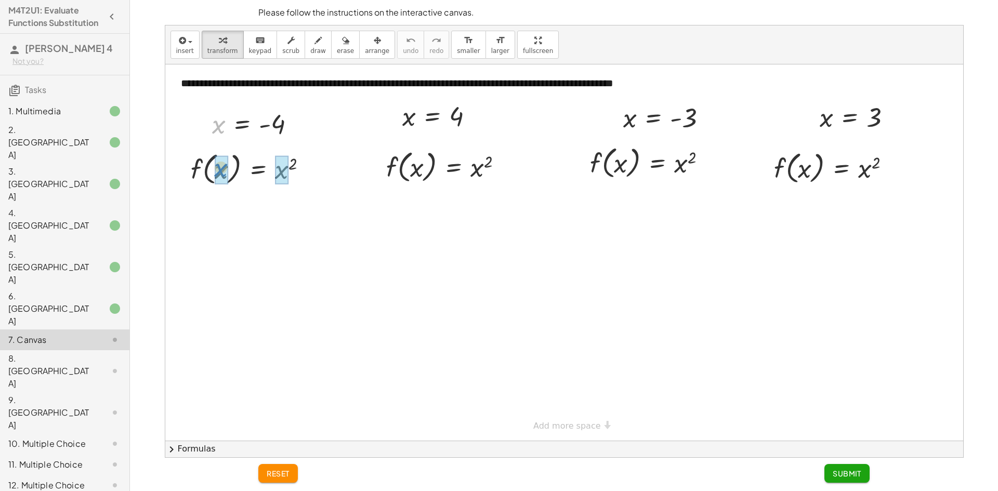
drag, startPoint x: 219, startPoint y: 128, endPoint x: 225, endPoint y: 168, distance: 41.0
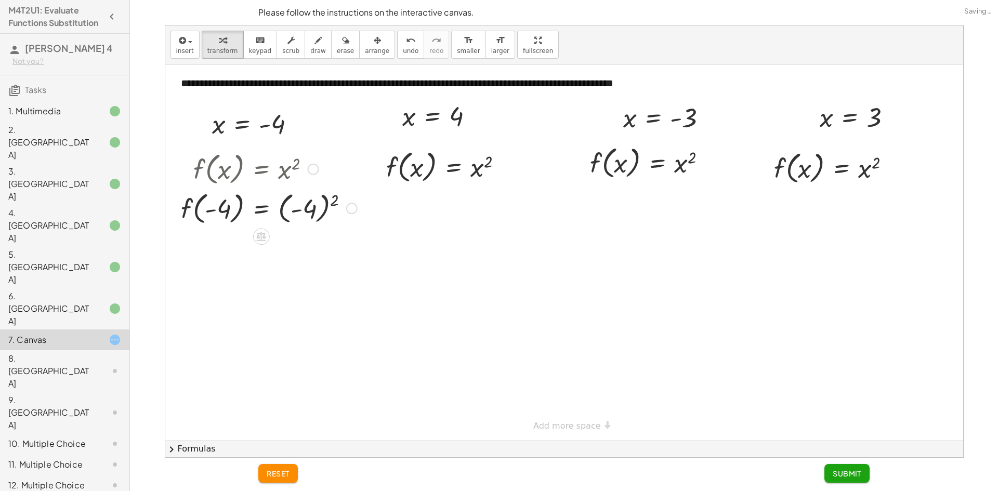
click at [313, 212] on div at bounding box center [269, 208] width 187 height 40
click at [288, 249] on div at bounding box center [269, 247] width 187 height 40
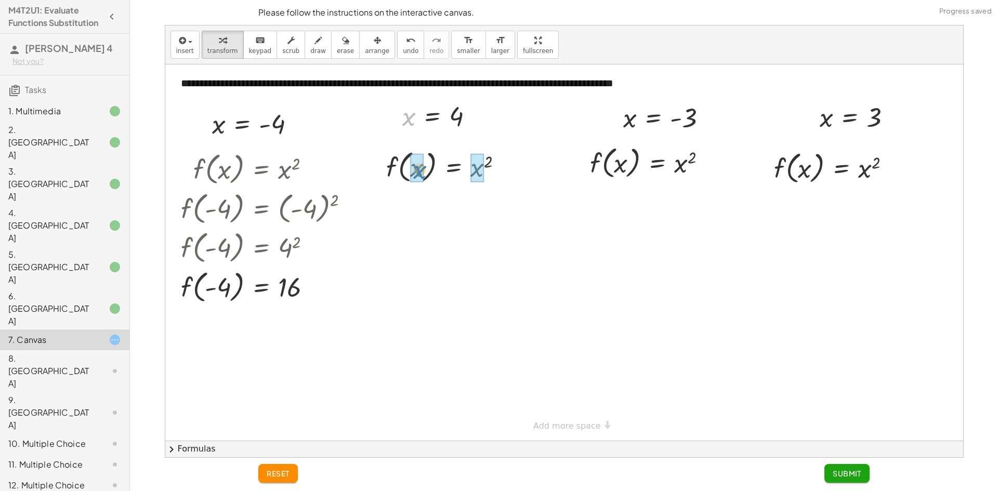
drag, startPoint x: 404, startPoint y: 121, endPoint x: 414, endPoint y: 173, distance: 52.8
click at [480, 206] on div at bounding box center [448, 206] width 137 height 40
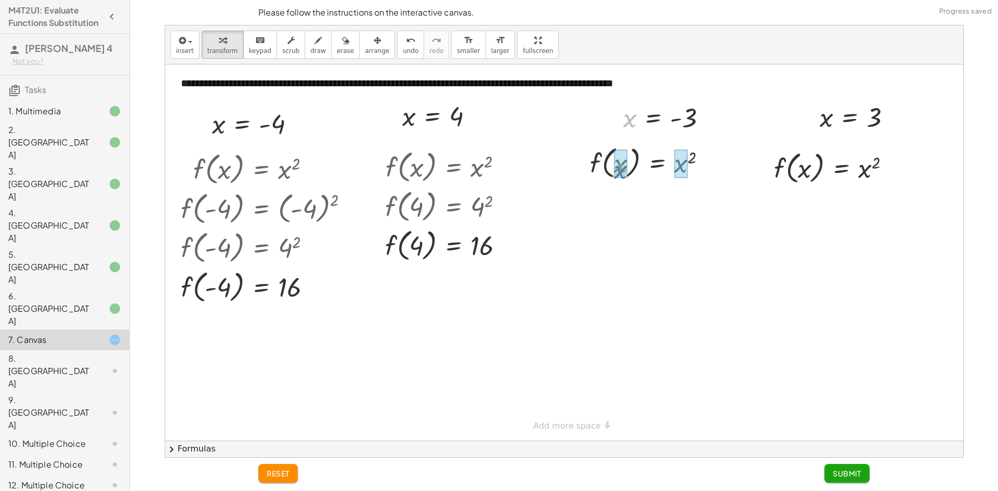
drag, startPoint x: 629, startPoint y: 121, endPoint x: 620, endPoint y: 173, distance: 52.9
click at [710, 166] on div at bounding box center [665, 162] width 188 height 40
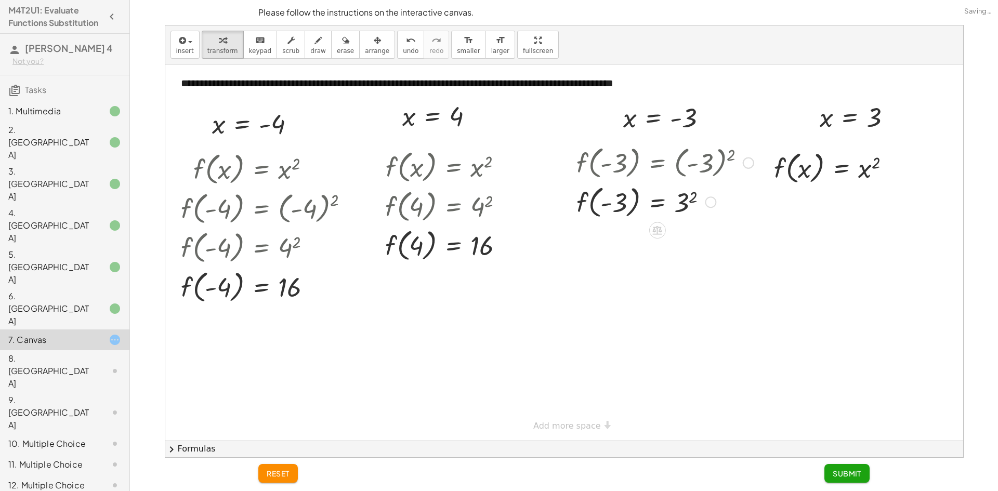
click at [686, 205] on div at bounding box center [665, 202] width 188 height 40
drag, startPoint x: 824, startPoint y: 119, endPoint x: 807, endPoint y: 174, distance: 57.9
click at [864, 175] on div at bounding box center [836, 168] width 138 height 40
click at [848, 473] on span "Submit" at bounding box center [847, 473] width 29 height 9
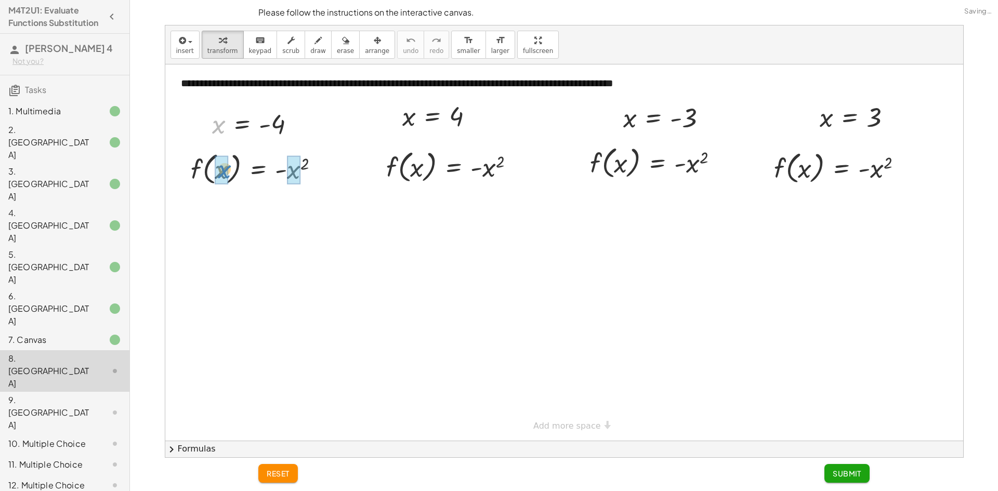
drag, startPoint x: 219, startPoint y: 129, endPoint x: 223, endPoint y: 168, distance: 38.7
click at [306, 172] on div at bounding box center [275, 169] width 199 height 40
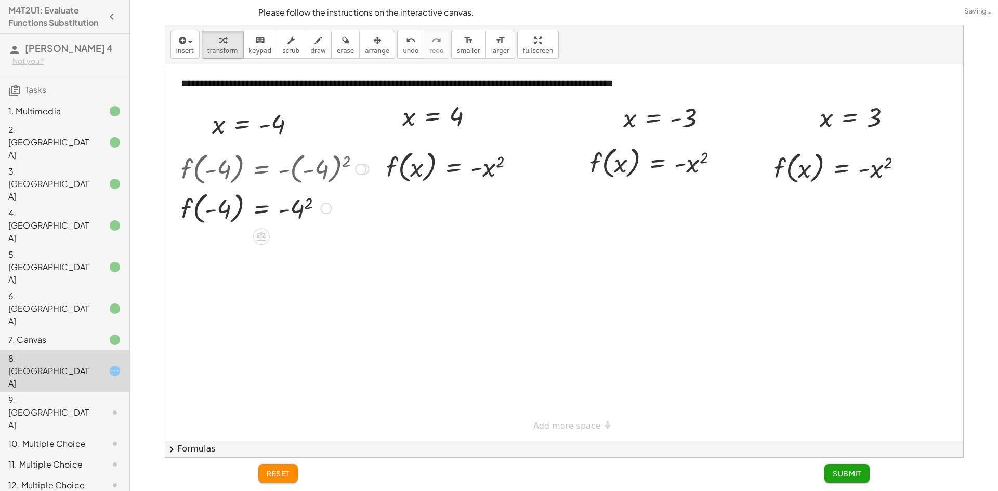
click at [299, 209] on div at bounding box center [275, 208] width 199 height 40
drag, startPoint x: 405, startPoint y: 120, endPoint x: 417, endPoint y: 167, distance: 48.2
click at [495, 167] on div at bounding box center [454, 167] width 149 height 40
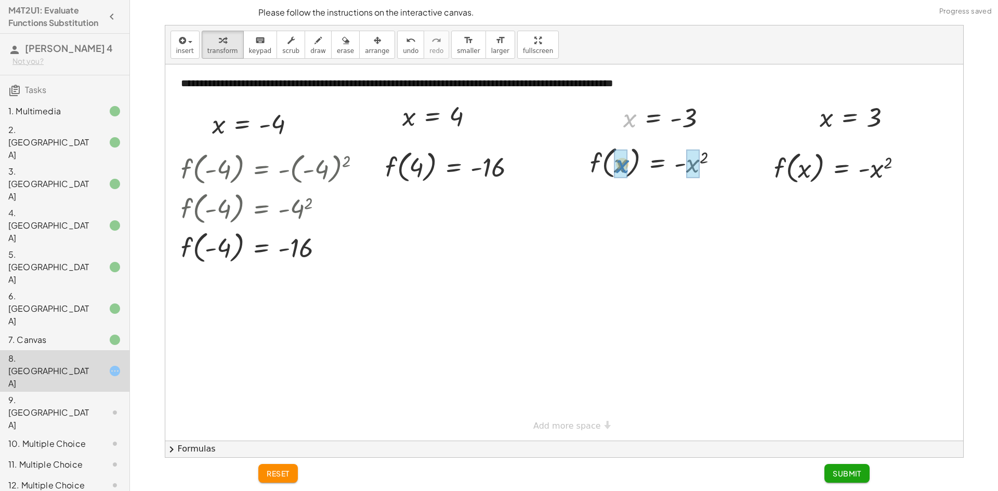
drag, startPoint x: 630, startPoint y: 121, endPoint x: 623, endPoint y: 167, distance: 46.8
click at [707, 166] on div at bounding box center [671, 162] width 200 height 40
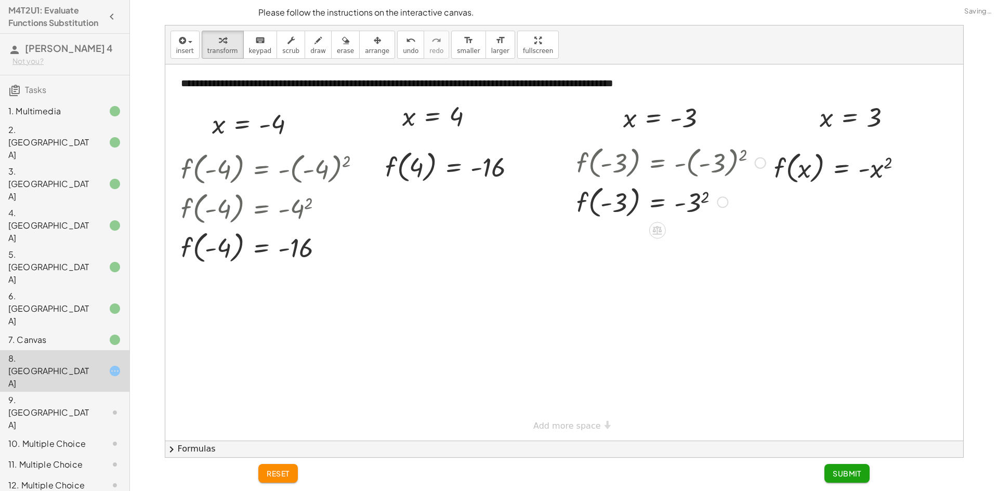
click at [696, 198] on div at bounding box center [671, 202] width 200 height 40
drag, startPoint x: 825, startPoint y: 120, endPoint x: 803, endPoint y: 168, distance: 53.0
click at [866, 169] on div at bounding box center [842, 168] width 150 height 40
click at [878, 168] on div at bounding box center [842, 168] width 150 height 40
click at [843, 472] on span "Submit" at bounding box center [847, 473] width 29 height 9
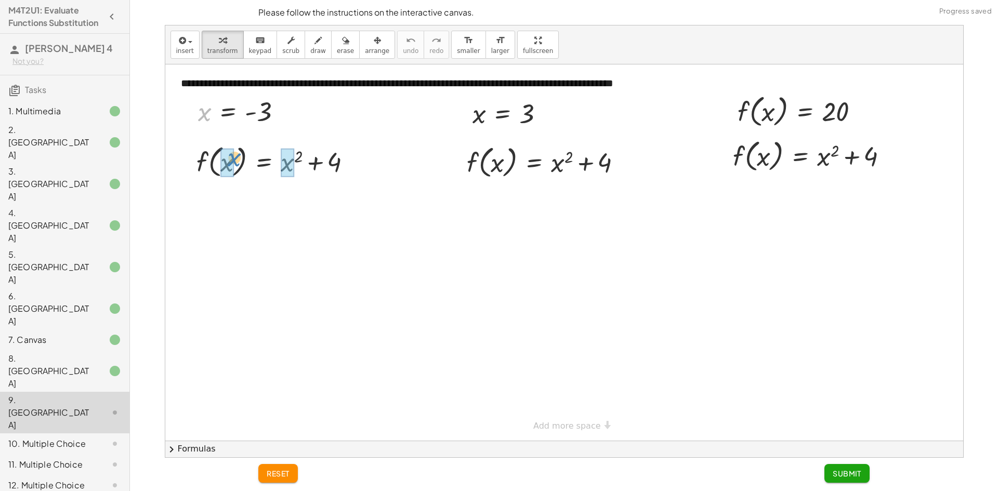
drag, startPoint x: 204, startPoint y: 115, endPoint x: 228, endPoint y: 163, distance: 53.9
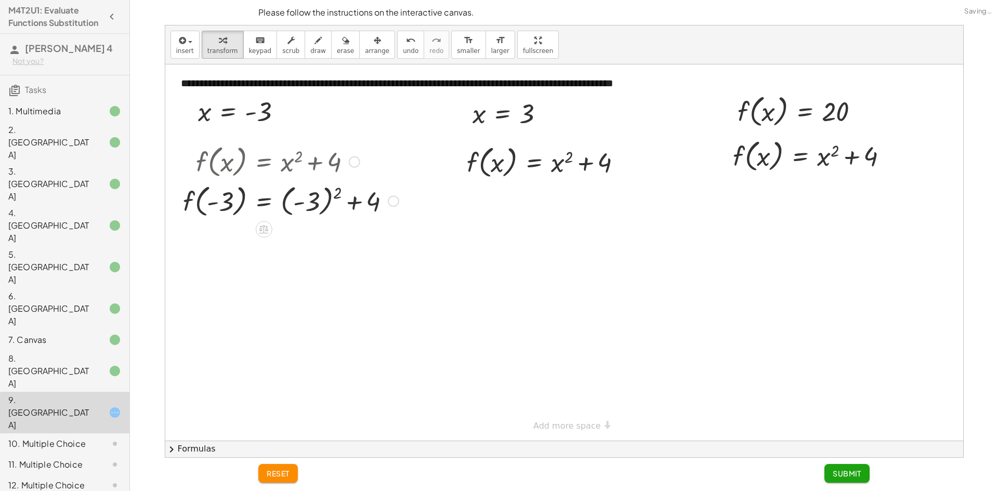
click at [314, 197] on div at bounding box center [291, 201] width 226 height 40
click at [290, 237] on div at bounding box center [291, 240] width 226 height 40
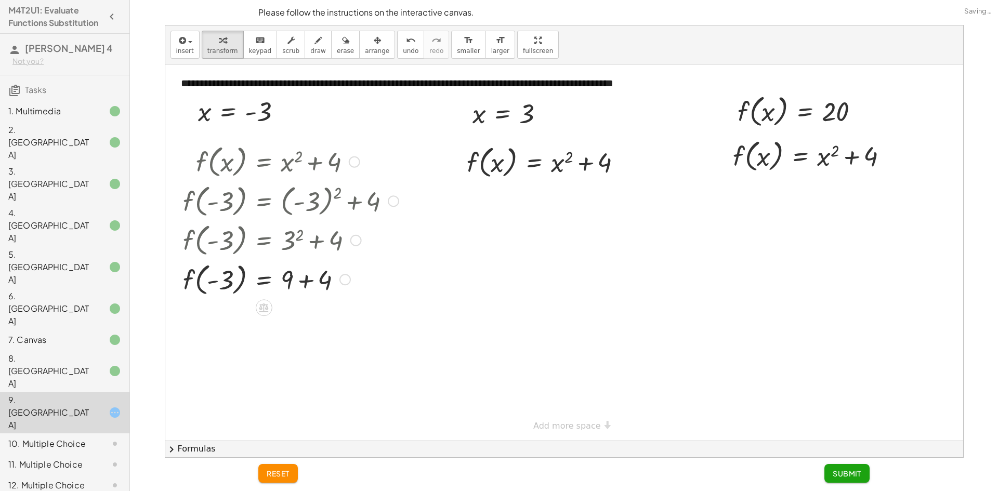
click at [308, 280] on div at bounding box center [291, 279] width 226 height 40
drag, startPoint x: 479, startPoint y: 114, endPoint x: 505, endPoint y: 167, distance: 58.6
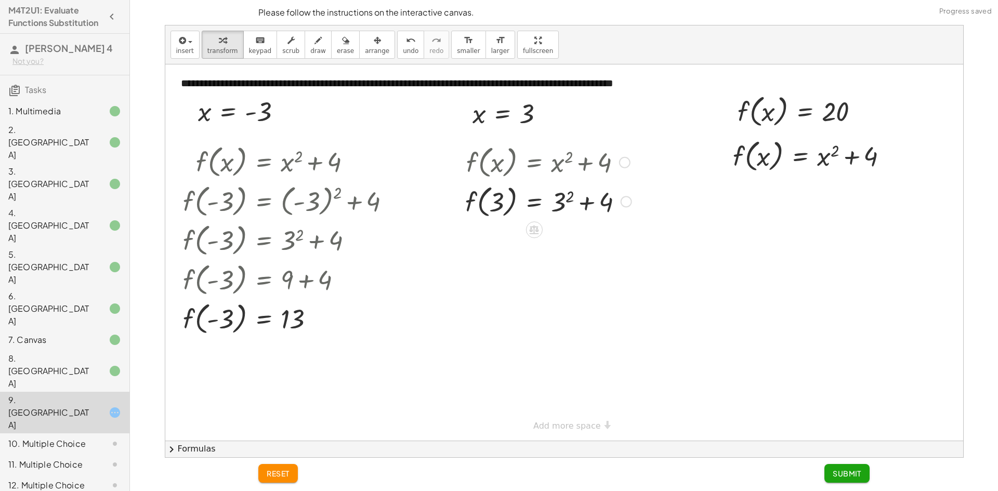
click at [561, 198] on div at bounding box center [548, 201] width 177 height 40
click at [576, 240] on div at bounding box center [548, 240] width 177 height 40
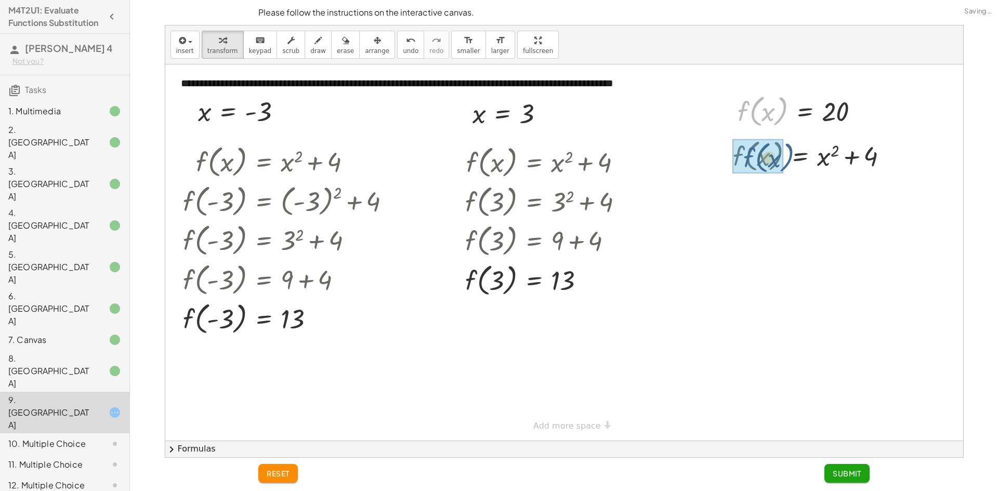
drag, startPoint x: 741, startPoint y: 117, endPoint x: 744, endPoint y: 165, distance: 47.9
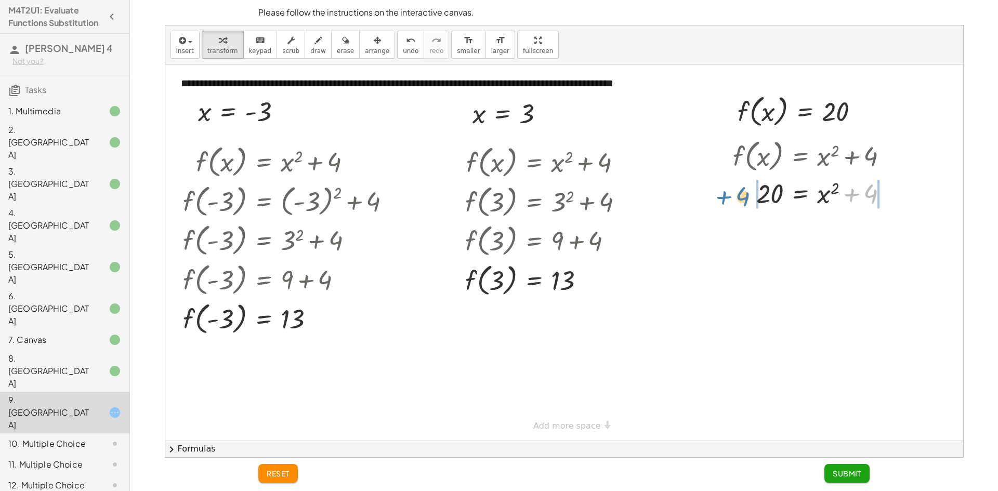
drag, startPoint x: 866, startPoint y: 190, endPoint x: 739, endPoint y: 193, distance: 127.4
click at [739, 193] on div at bounding box center [815, 192] width 174 height 35
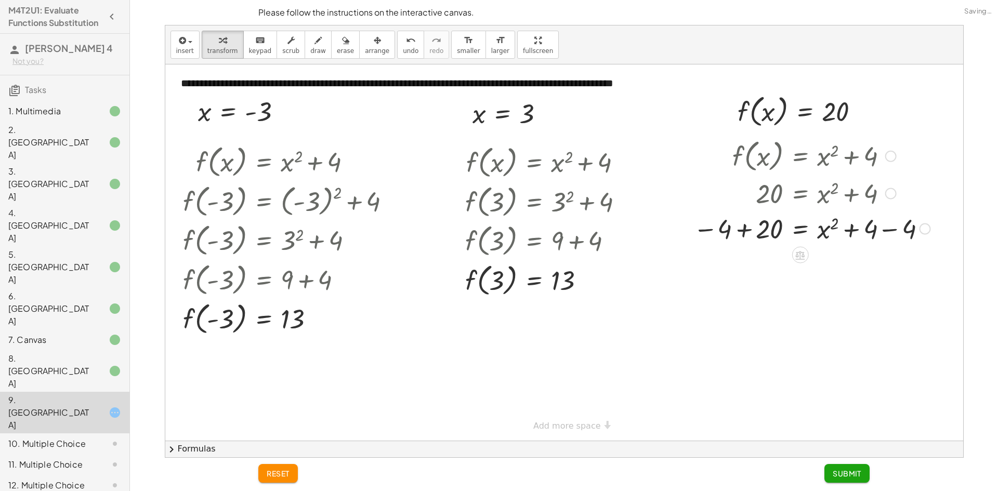
click at [743, 228] on div at bounding box center [811, 227] width 247 height 35
click at [894, 265] on div at bounding box center [814, 263] width 252 height 35
drag, startPoint x: 778, startPoint y: 268, endPoint x: 784, endPoint y: 266, distance: 6.6
click at [783, 268] on div at bounding box center [811, 263] width 247 height 34
click at [825, 266] on div at bounding box center [811, 263] width 247 height 34
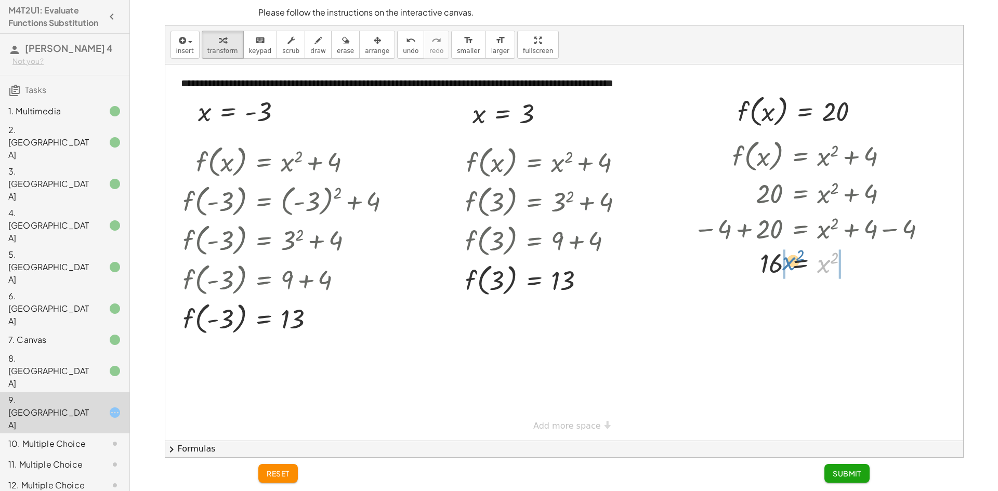
drag, startPoint x: 825, startPoint y: 266, endPoint x: 789, endPoint y: 263, distance: 35.5
click at [789, 263] on div at bounding box center [811, 263] width 247 height 34
click at [749, 297] on div at bounding box center [811, 297] width 247 height 35
click at [279, 477] on span "reset" at bounding box center [278, 473] width 23 height 9
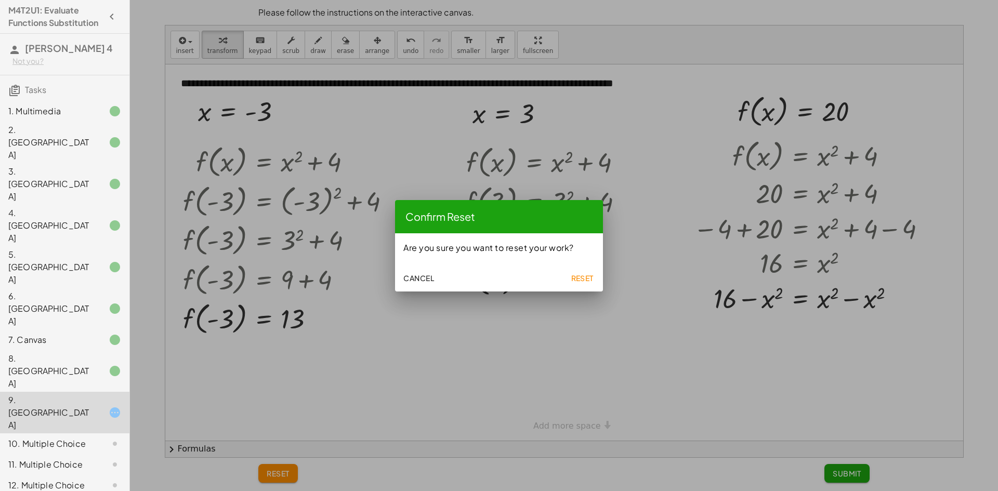
drag, startPoint x: 586, startPoint y: 279, endPoint x: 498, endPoint y: 233, distance: 99.5
click at [586, 277] on span "Reset" at bounding box center [582, 277] width 23 height 9
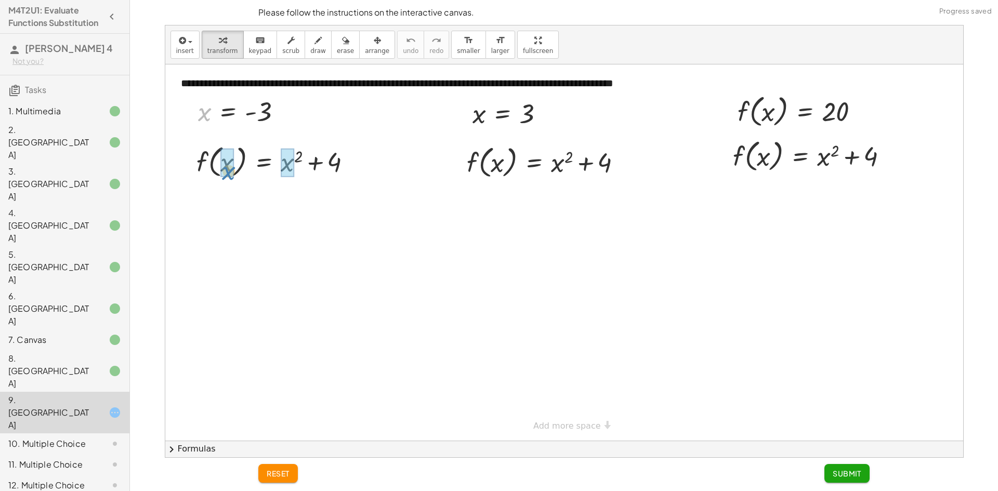
drag, startPoint x: 205, startPoint y: 108, endPoint x: 229, endPoint y: 162, distance: 59.8
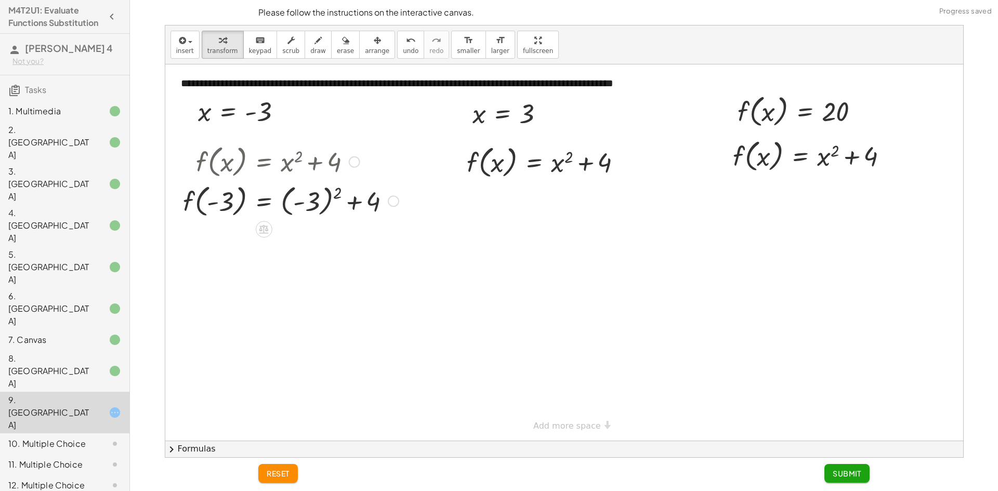
click at [305, 202] on div at bounding box center [291, 201] width 226 height 40
click at [291, 235] on div at bounding box center [291, 240] width 226 height 40
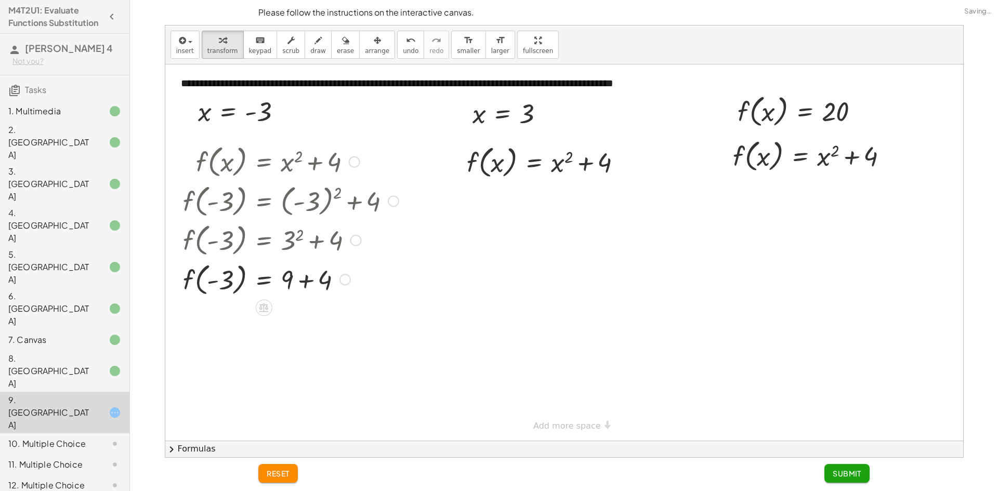
drag, startPoint x: 309, startPoint y: 280, endPoint x: 309, endPoint y: 272, distance: 7.8
click at [308, 276] on div at bounding box center [291, 279] width 226 height 40
drag, startPoint x: 479, startPoint y: 117, endPoint x: 498, endPoint y: 169, distance: 55.4
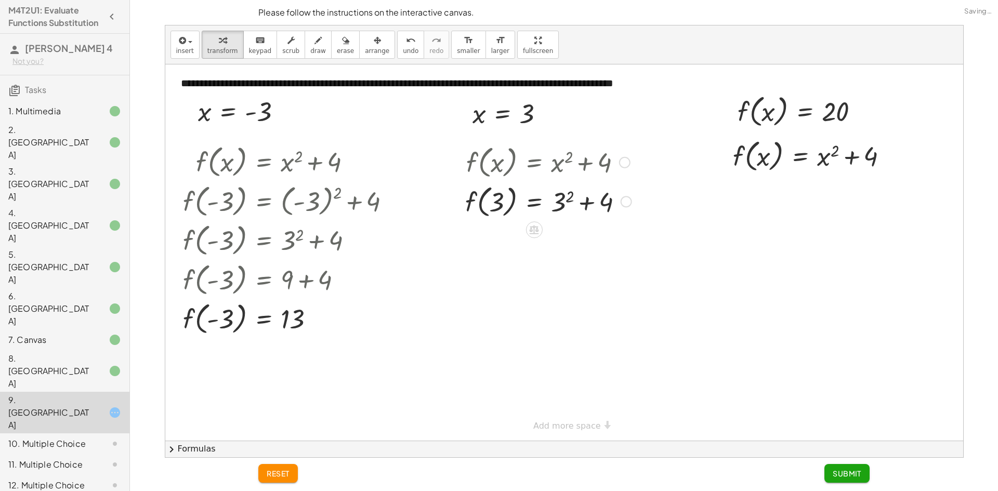
click at [587, 202] on div at bounding box center [548, 201] width 177 height 40
click at [559, 199] on div at bounding box center [548, 201] width 177 height 40
drag, startPoint x: 576, startPoint y: 239, endPoint x: 575, endPoint y: 227, distance: 12.0
click at [575, 236] on div at bounding box center [548, 240] width 177 height 40
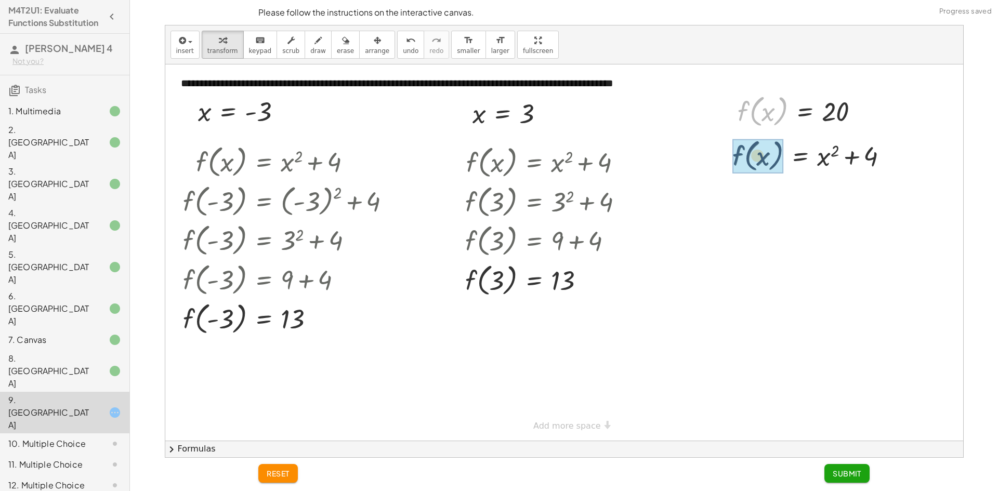
drag, startPoint x: 740, startPoint y: 114, endPoint x: 733, endPoint y: 159, distance: 45.3
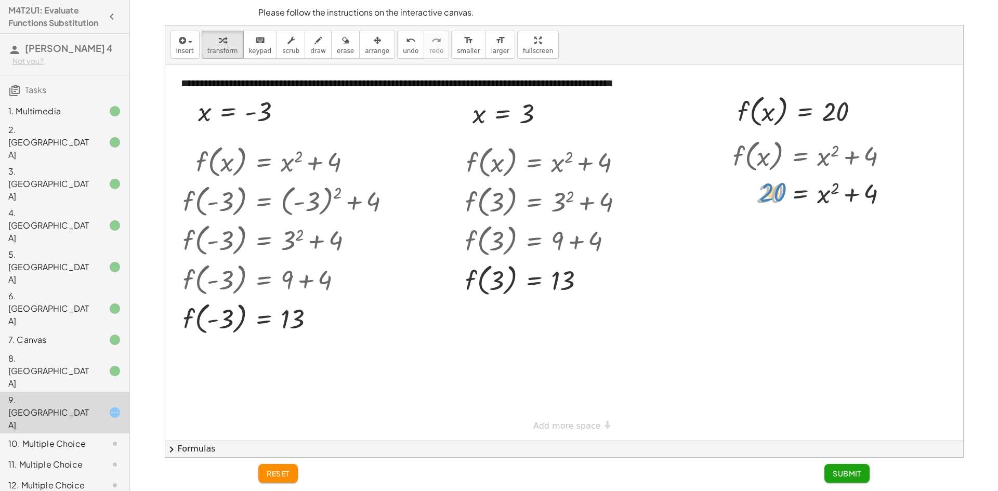
drag, startPoint x: 779, startPoint y: 195, endPoint x: 788, endPoint y: 194, distance: 8.9
click at [788, 194] on div at bounding box center [815, 192] width 174 height 35
drag, startPoint x: 872, startPoint y: 195, endPoint x: 751, endPoint y: 195, distance: 121.1
click at [751, 195] on div at bounding box center [815, 192] width 174 height 35
click at [744, 228] on div at bounding box center [811, 227] width 247 height 35
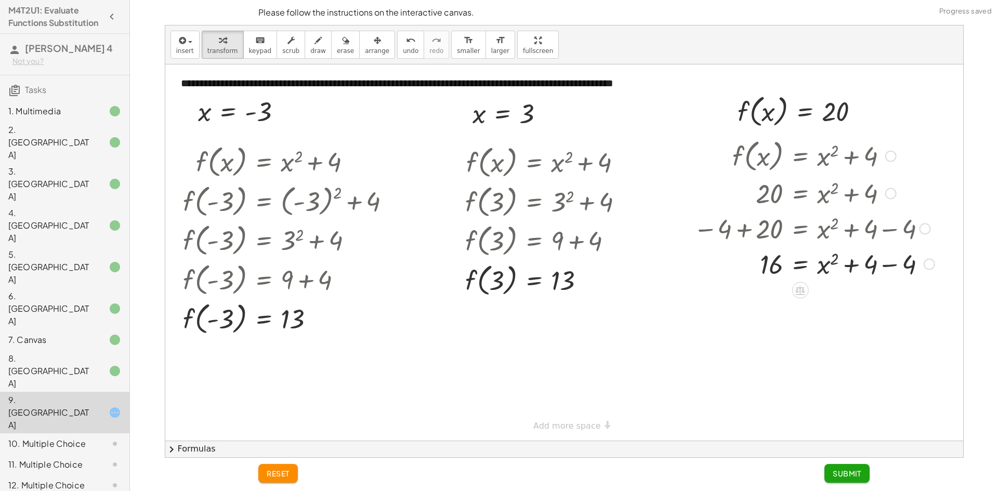
click at [887, 264] on div at bounding box center [814, 263] width 252 height 35
drag, startPoint x: 835, startPoint y: 258, endPoint x: 774, endPoint y: 260, distance: 60.8
click at [734, 300] on div at bounding box center [811, 299] width 247 height 38
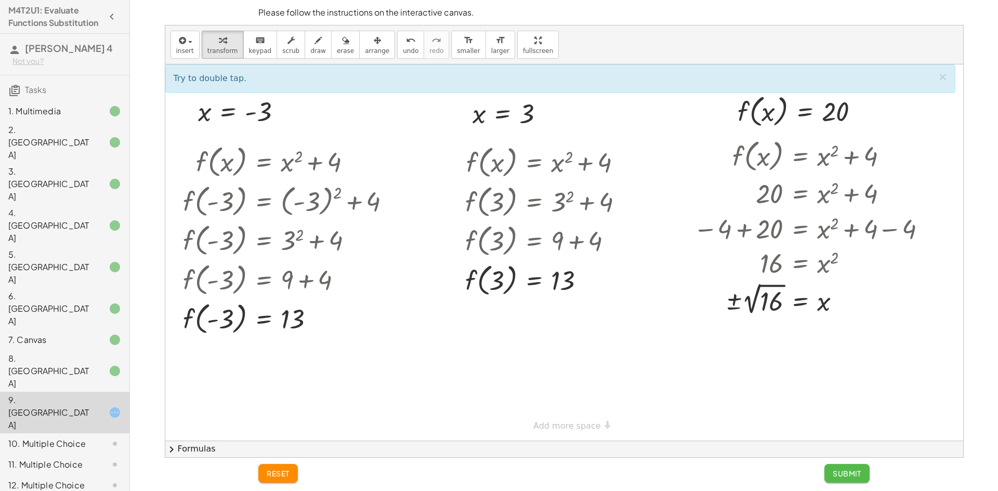
click at [854, 471] on span "Submit" at bounding box center [847, 473] width 29 height 9
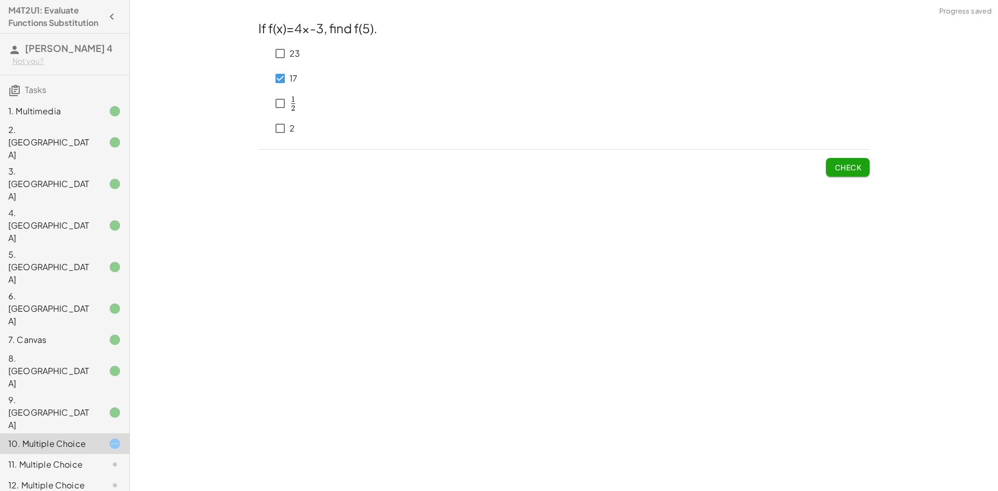
click at [854, 168] on span "Check" at bounding box center [847, 167] width 27 height 9
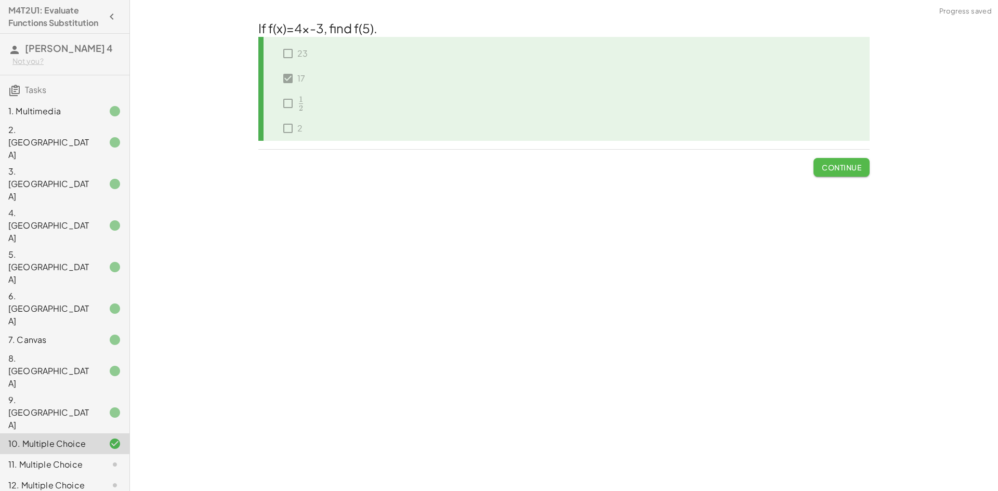
click at [836, 167] on span "Continue" at bounding box center [842, 167] width 40 height 9
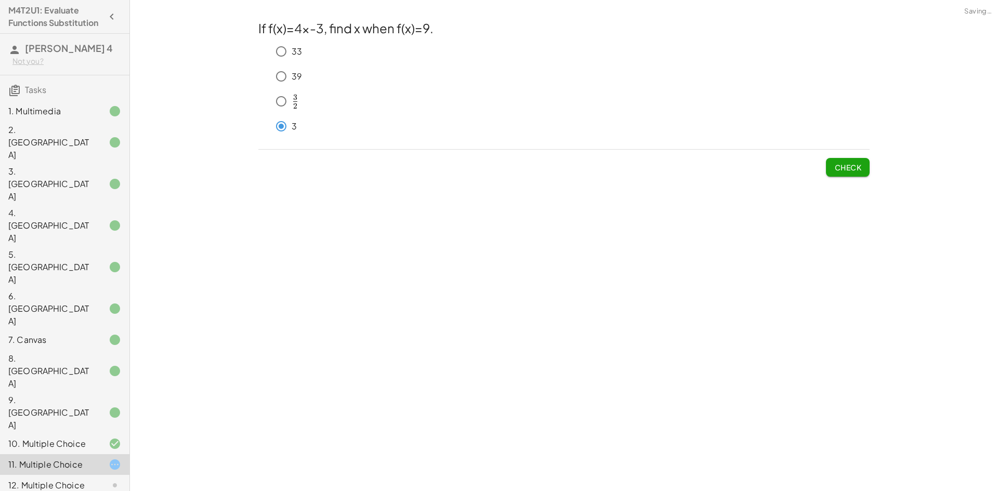
click at [851, 164] on span "Check" at bounding box center [847, 167] width 27 height 9
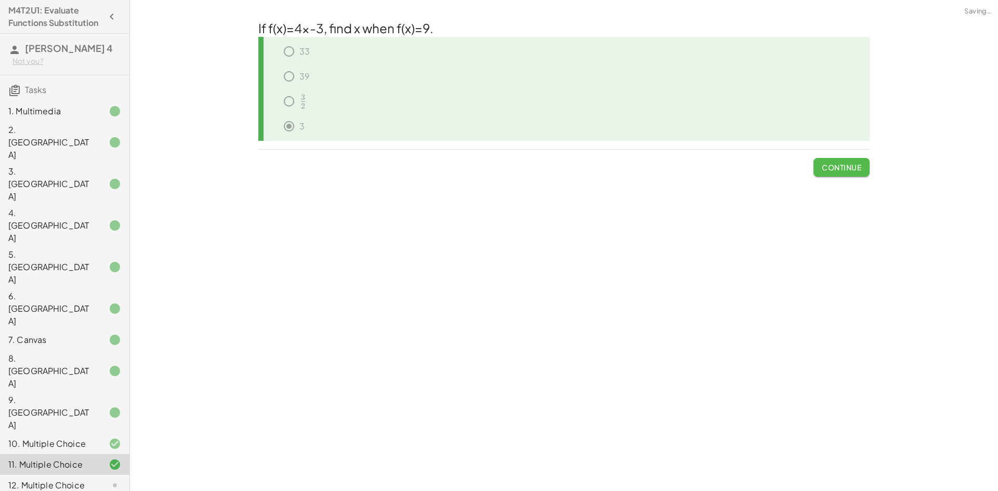
click at [854, 168] on span "Continue" at bounding box center [842, 167] width 40 height 9
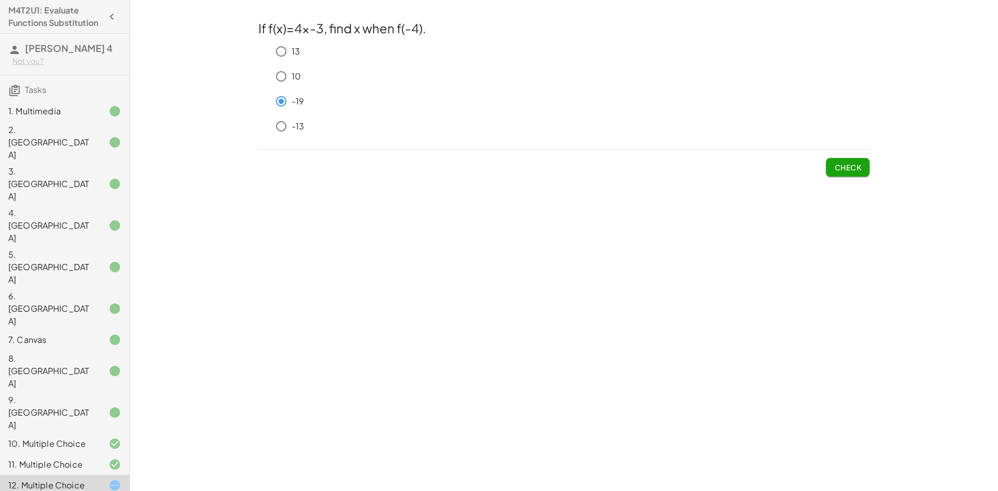
click at [852, 173] on button "Check" at bounding box center [848, 167] width 44 height 19
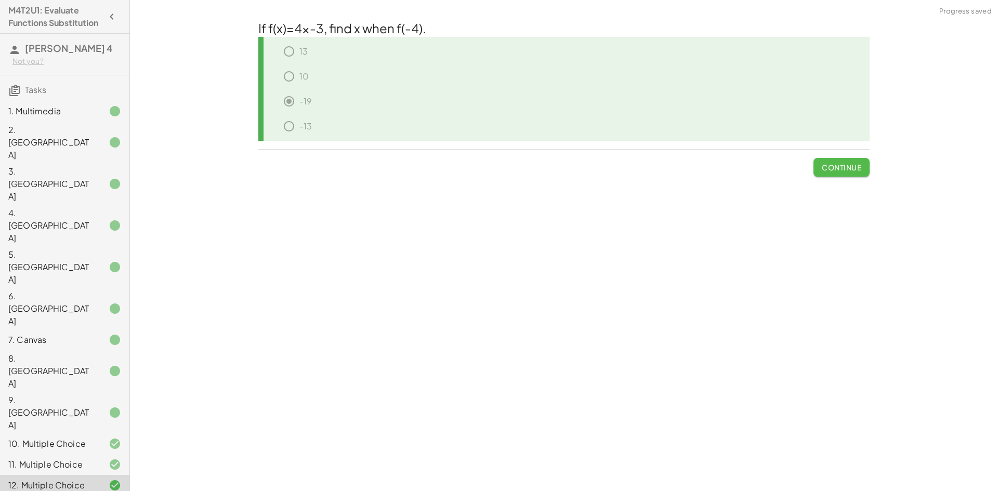
click at [840, 172] on span "Continue" at bounding box center [842, 167] width 40 height 9
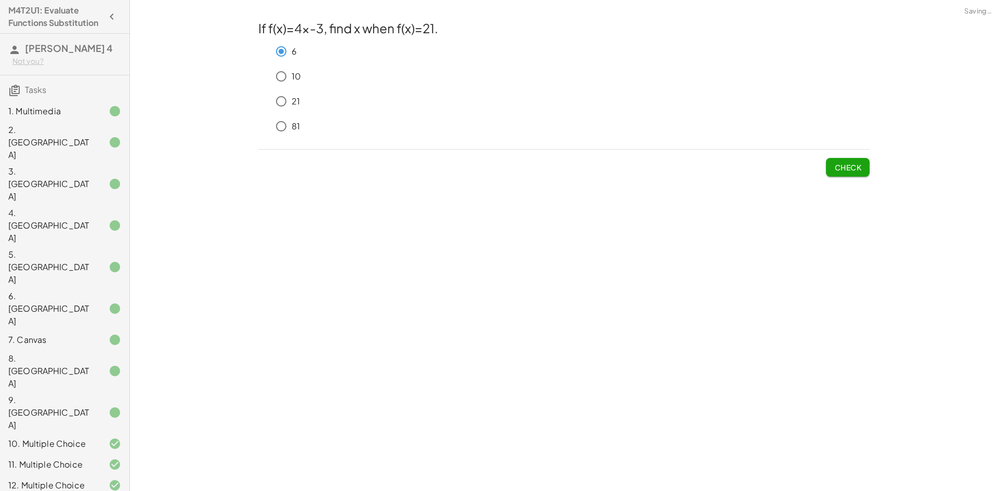
click at [855, 164] on span "Check" at bounding box center [847, 167] width 27 height 9
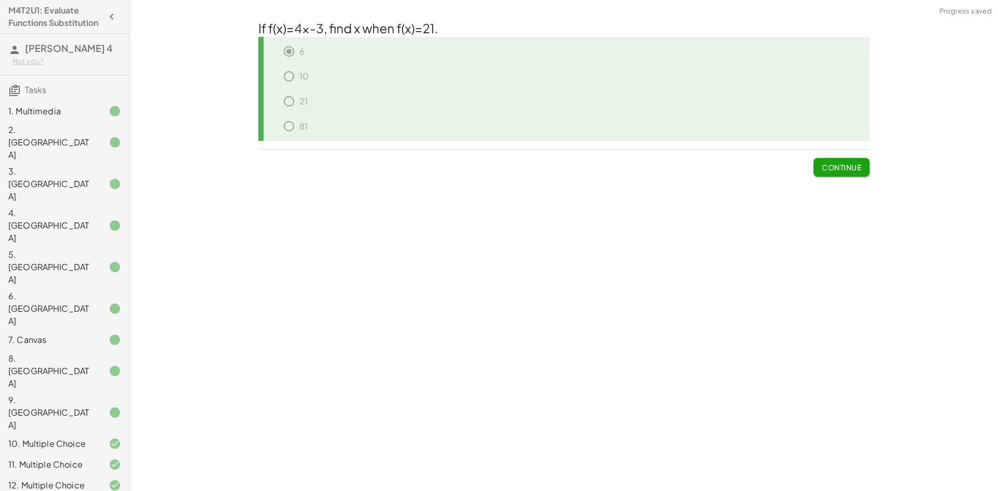
click at [833, 164] on span "Continue" at bounding box center [842, 167] width 40 height 9
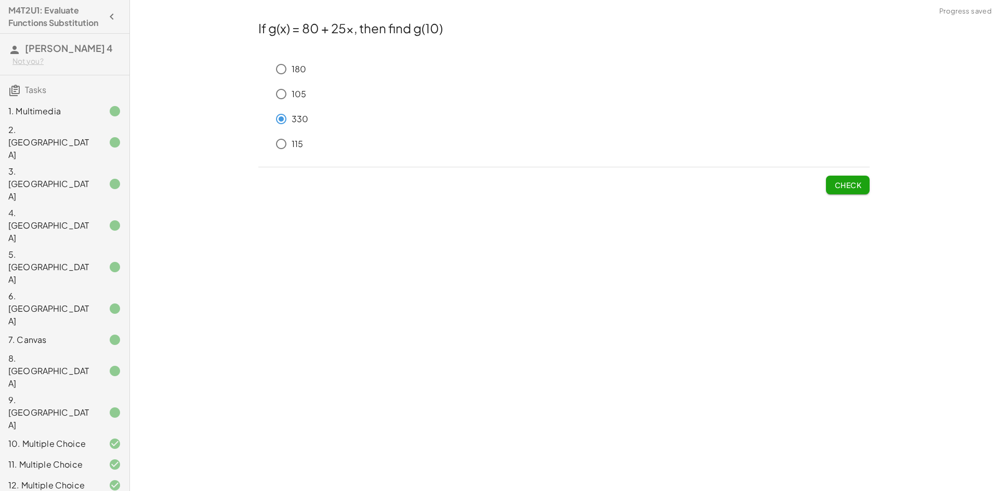
click at [856, 180] on span "Check" at bounding box center [847, 184] width 27 height 9
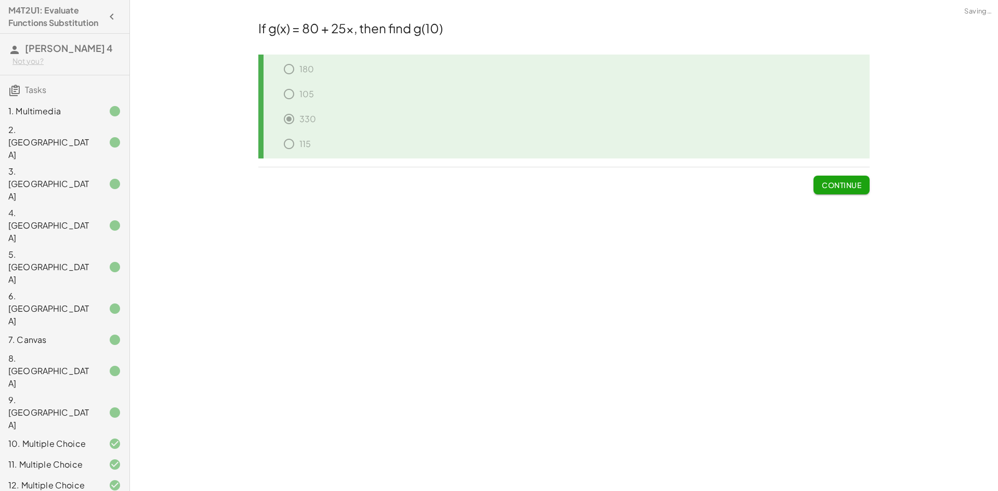
click at [853, 184] on span "Continue" at bounding box center [842, 184] width 40 height 9
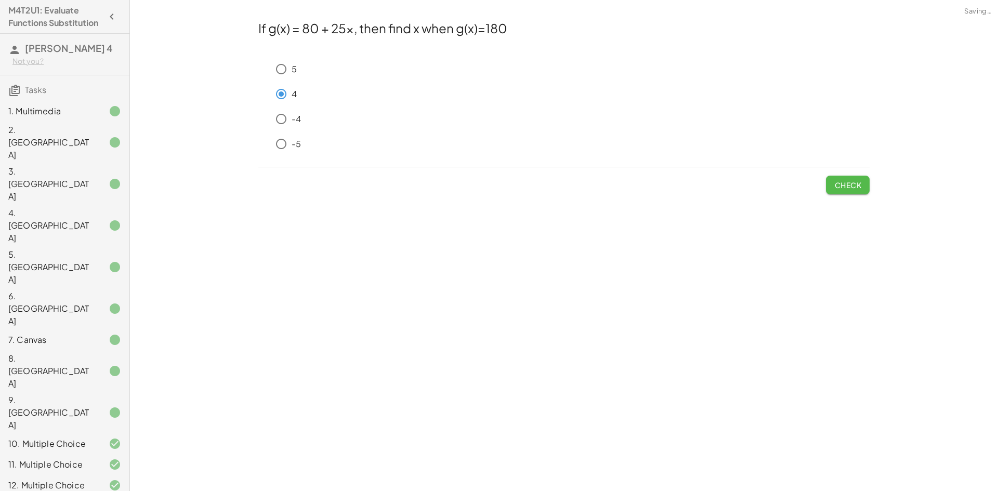
click at [850, 186] on span "Check" at bounding box center [847, 184] width 27 height 9
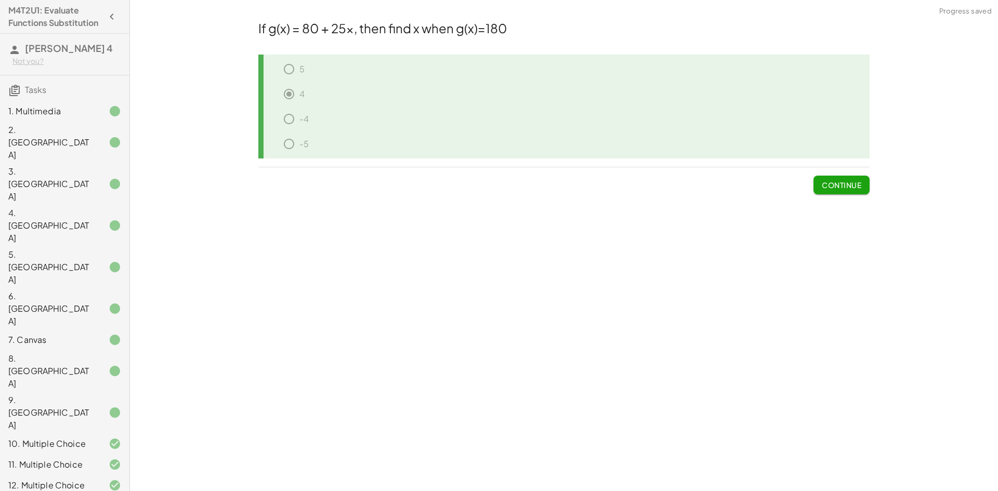
click at [827, 185] on span "Continue" at bounding box center [842, 184] width 40 height 9
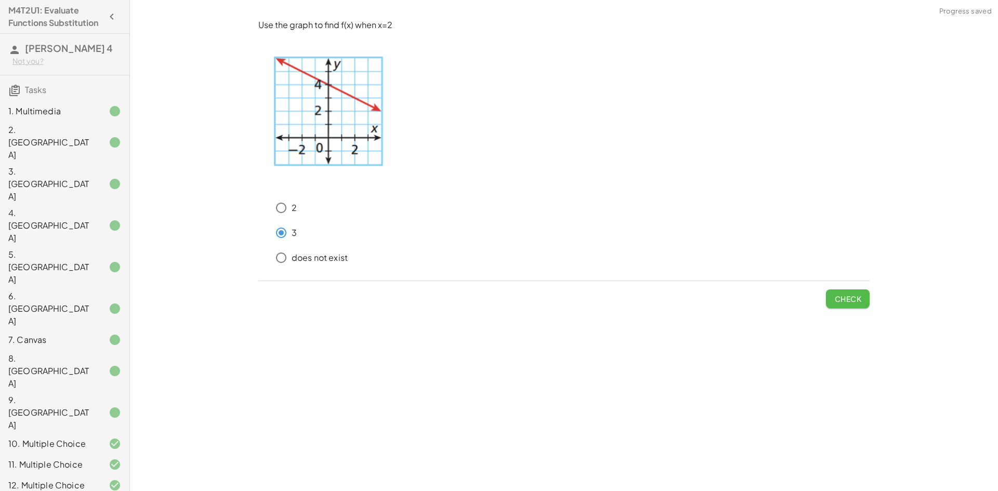
drag, startPoint x: 838, startPoint y: 295, endPoint x: 832, endPoint y: 301, distance: 8.5
click at [837, 295] on span "Check" at bounding box center [847, 298] width 27 height 9
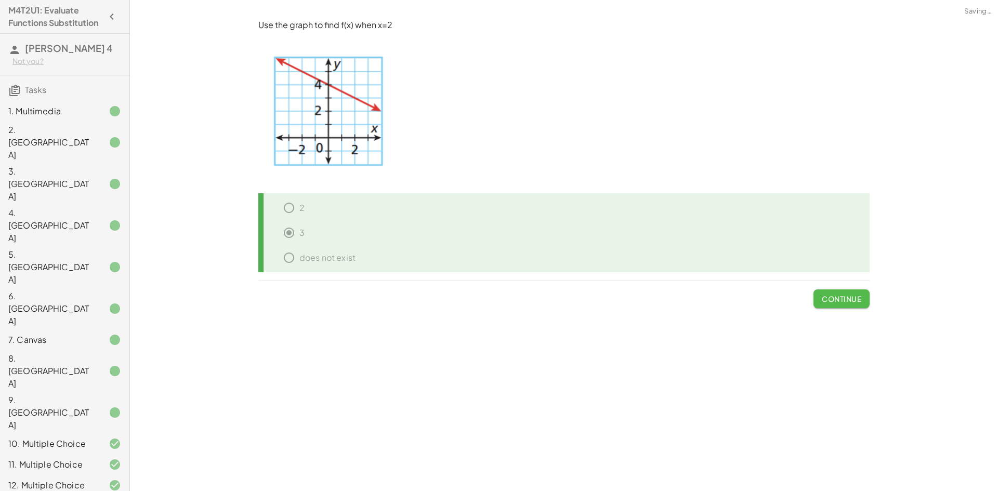
click at [834, 300] on span "Continue" at bounding box center [842, 298] width 40 height 9
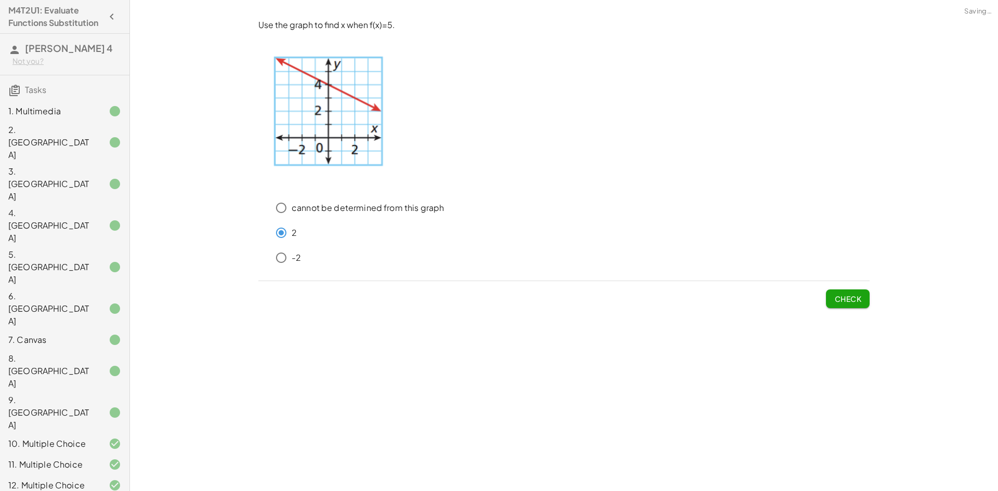
click at [854, 301] on span "Check" at bounding box center [847, 298] width 27 height 9
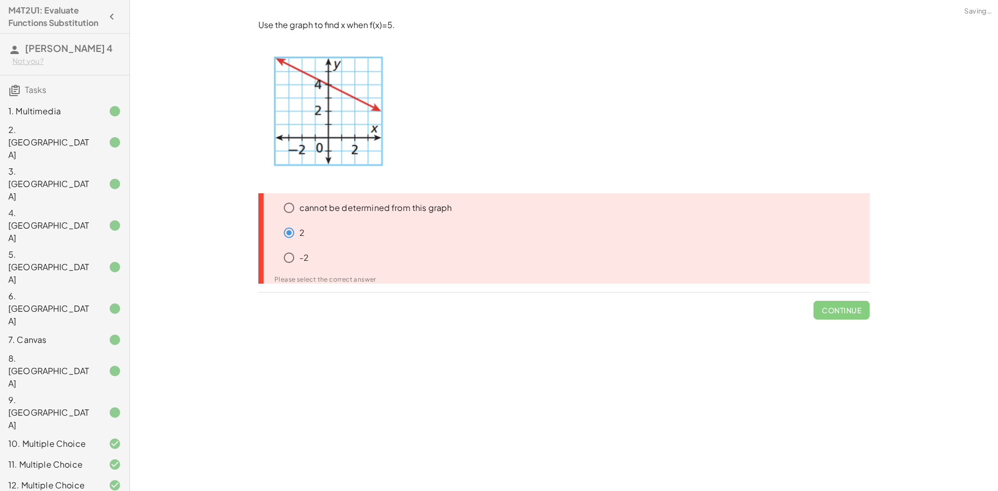
click at [854, 301] on span "Continue" at bounding box center [841, 306] width 56 height 27
drag, startPoint x: 850, startPoint y: 311, endPoint x: 839, endPoint y: 312, distance: 10.5
click at [839, 312] on span "Continue" at bounding box center [841, 306] width 56 height 27
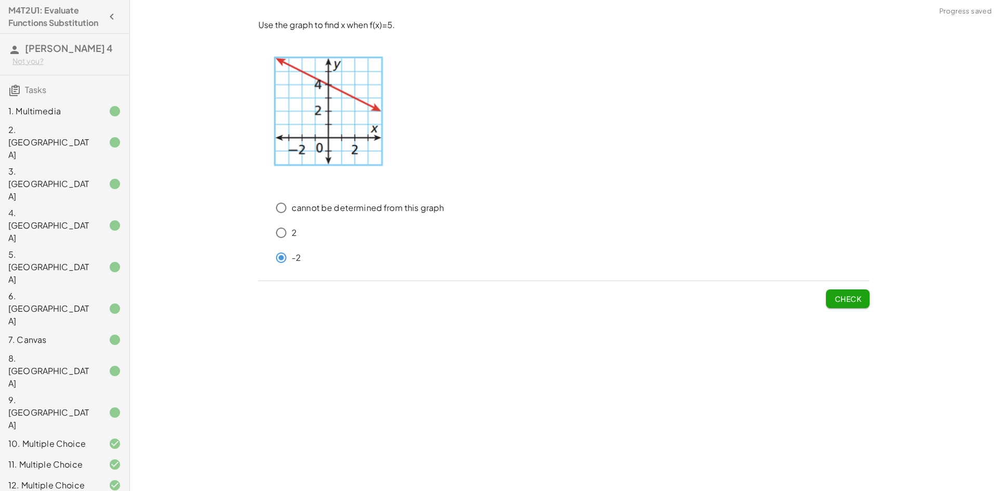
click at [839, 300] on span "Check" at bounding box center [847, 298] width 27 height 9
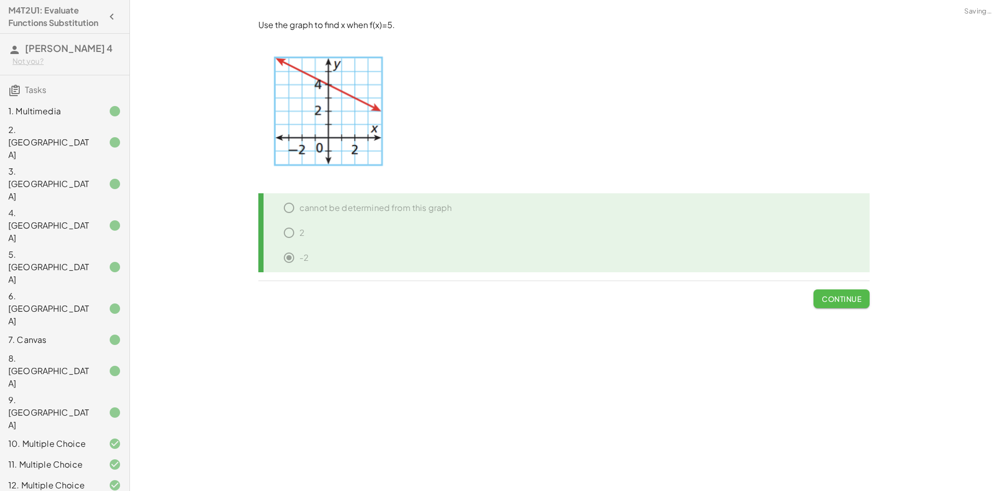
click at [838, 300] on span "Continue" at bounding box center [842, 298] width 40 height 9
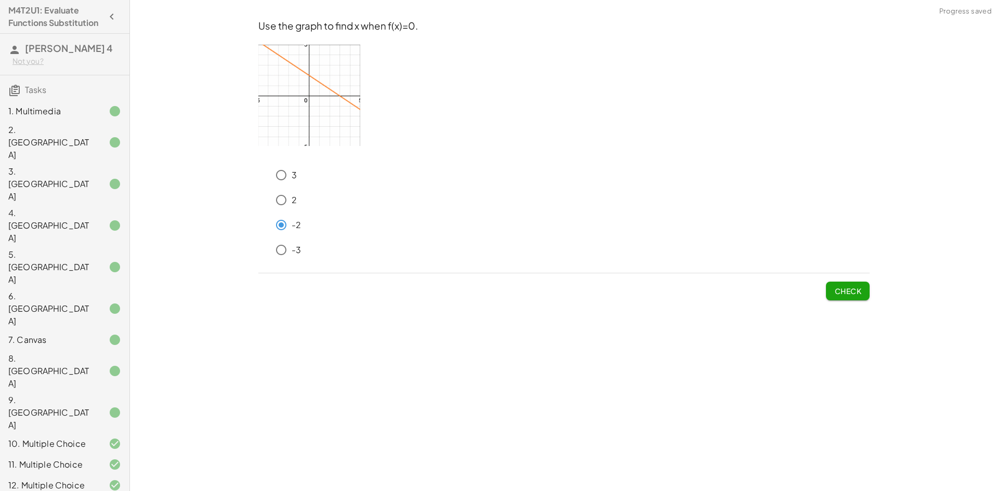
click at [855, 292] on span "Check" at bounding box center [847, 290] width 27 height 9
click at [850, 298] on button "Check" at bounding box center [848, 291] width 44 height 19
click at [828, 290] on button "Check" at bounding box center [848, 291] width 44 height 19
click at [837, 292] on span "Check" at bounding box center [847, 290] width 27 height 9
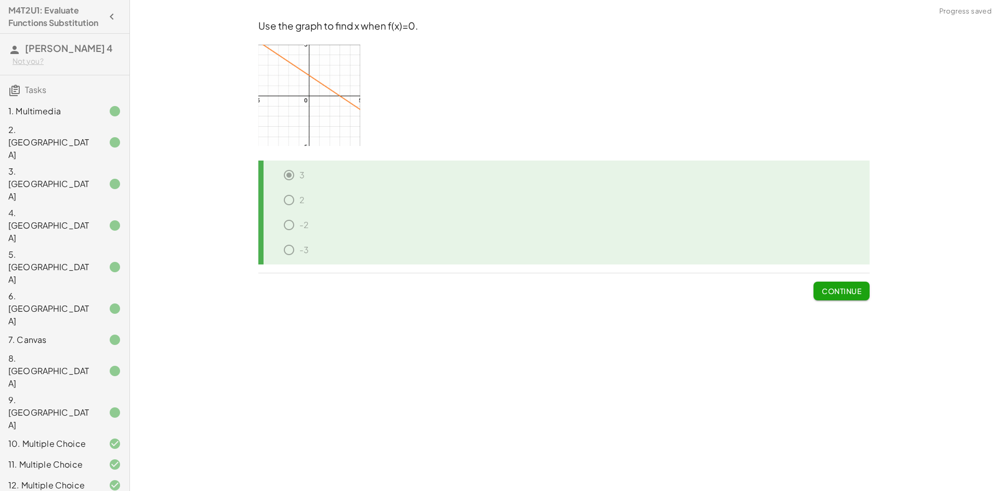
click at [849, 295] on span "Continue" at bounding box center [842, 290] width 40 height 9
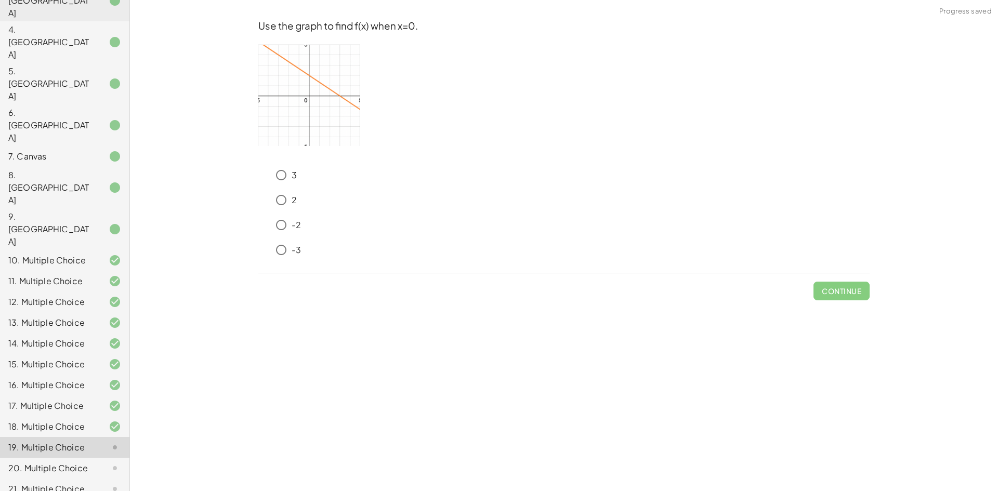
scroll to position [196, 0]
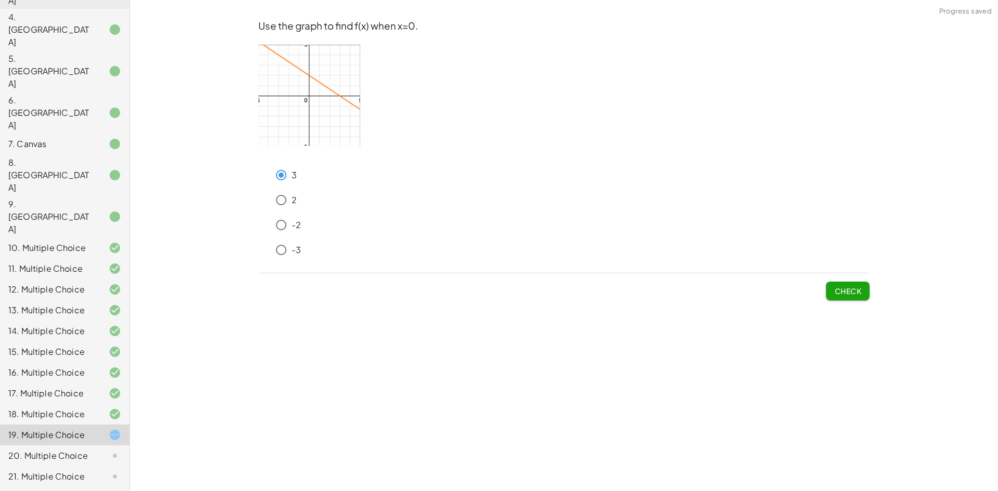
click at [850, 287] on span "Check" at bounding box center [847, 290] width 27 height 9
click at [865, 294] on button "Check" at bounding box center [848, 291] width 44 height 19
click at [830, 292] on button "Check" at bounding box center [848, 291] width 44 height 19
click at [831, 285] on button "Check" at bounding box center [848, 291] width 44 height 19
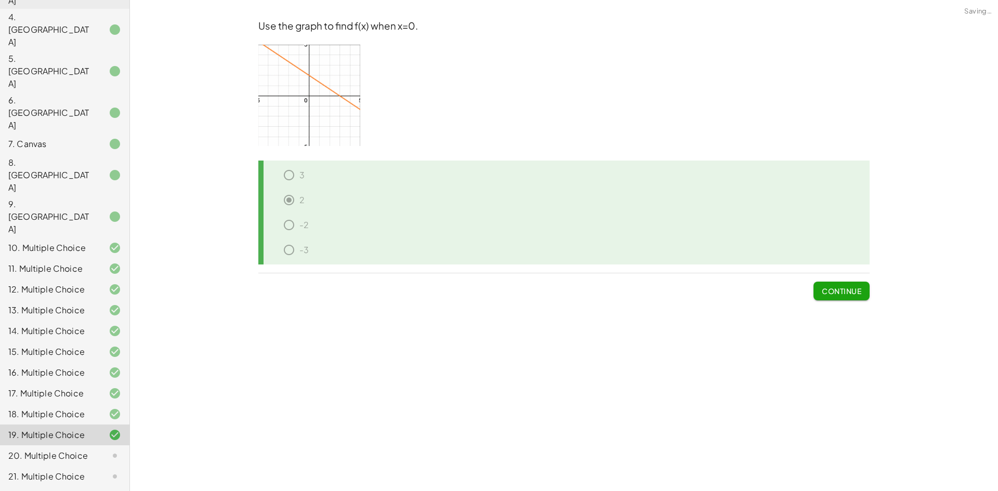
click at [832, 293] on span "Continue" at bounding box center [842, 290] width 40 height 9
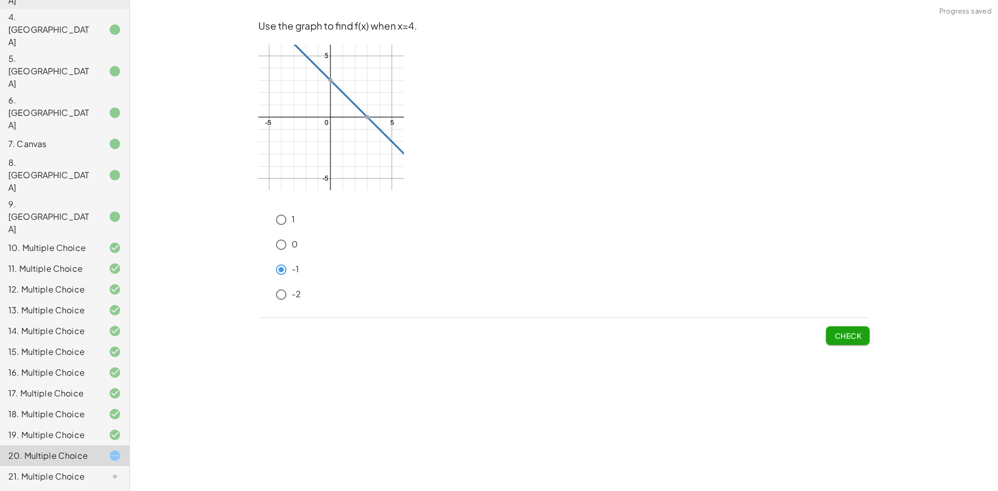
click at [844, 339] on span "Check" at bounding box center [847, 335] width 27 height 9
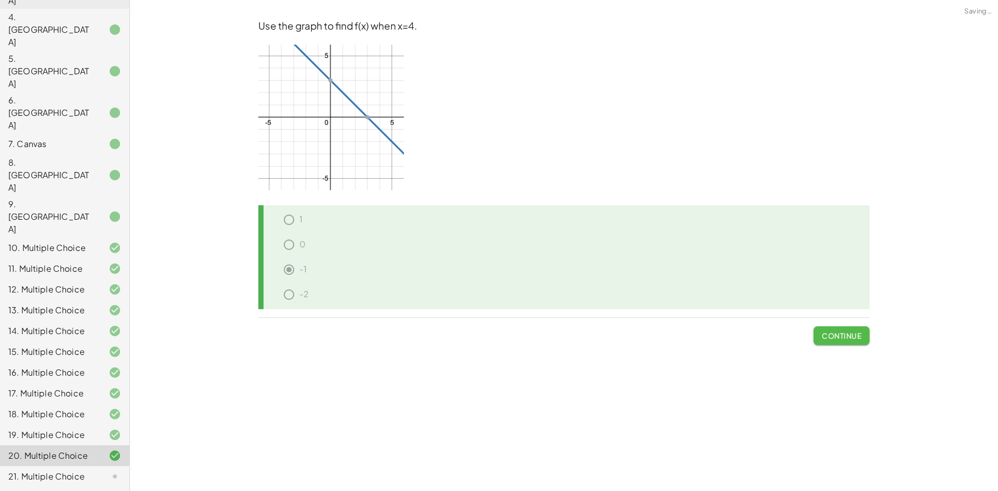
click at [834, 336] on span "Continue" at bounding box center [842, 335] width 40 height 9
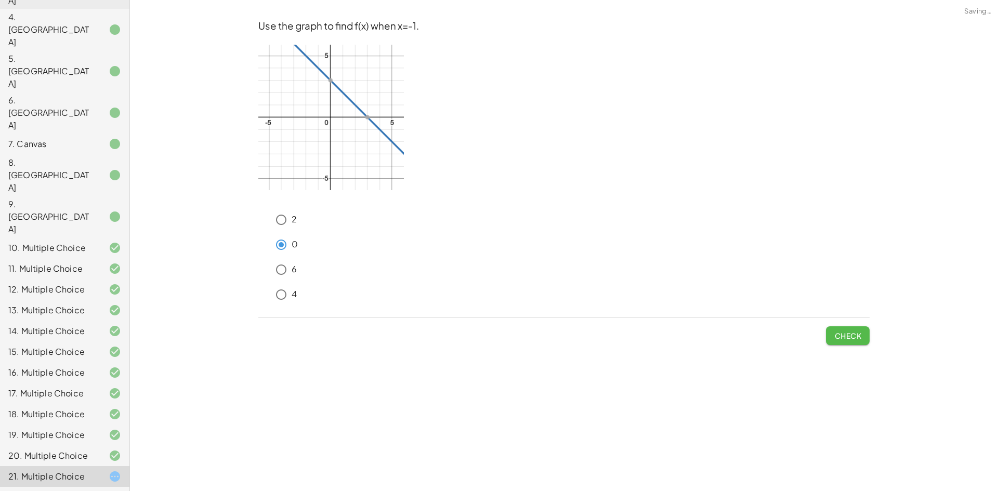
click at [864, 343] on button "Check" at bounding box center [848, 335] width 44 height 19
click at [845, 335] on span "Check" at bounding box center [847, 335] width 27 height 9
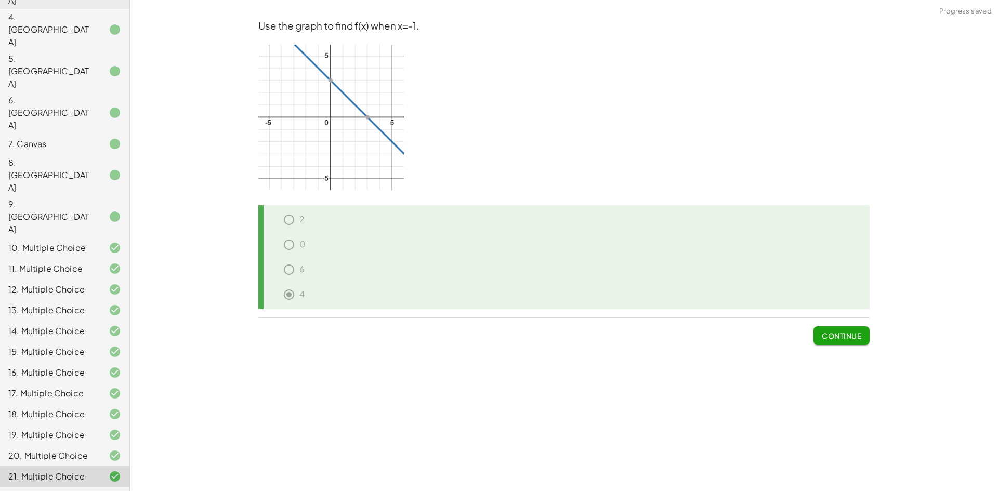
click at [837, 330] on button "Continue" at bounding box center [841, 335] width 56 height 19
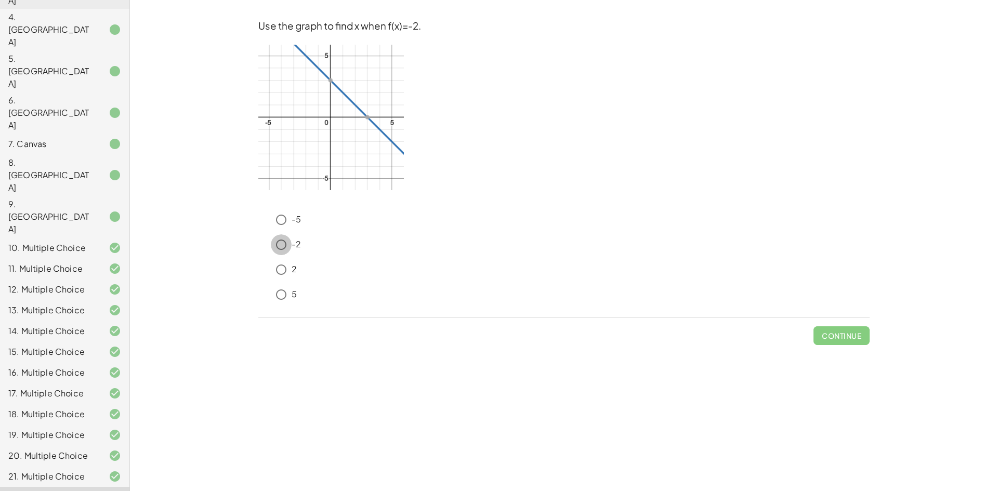
click at [294, 241] on div "-2" at bounding box center [570, 244] width 599 height 21
click at [839, 330] on button "Check" at bounding box center [848, 335] width 44 height 19
click at [866, 335] on button "Check" at bounding box center [848, 335] width 44 height 19
click at [840, 334] on span "Check" at bounding box center [847, 335] width 27 height 9
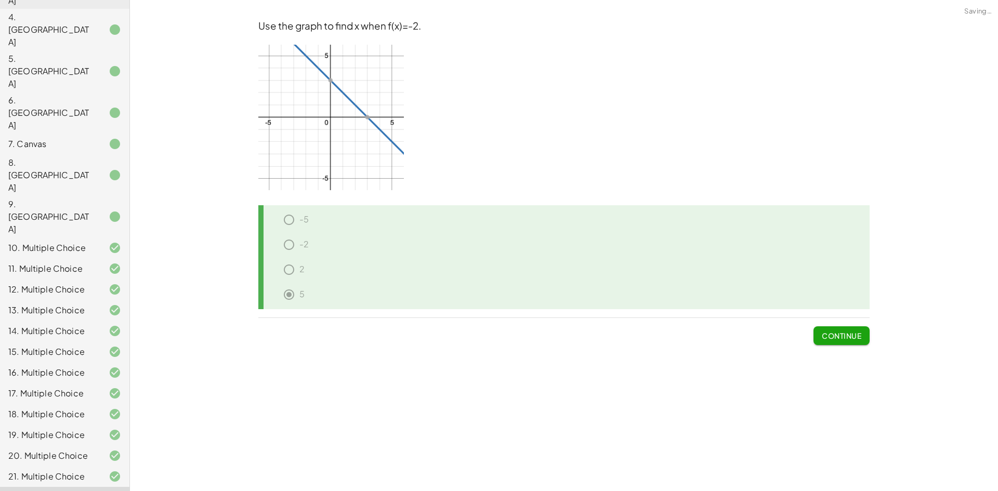
click at [826, 332] on span "Continue" at bounding box center [842, 335] width 40 height 9
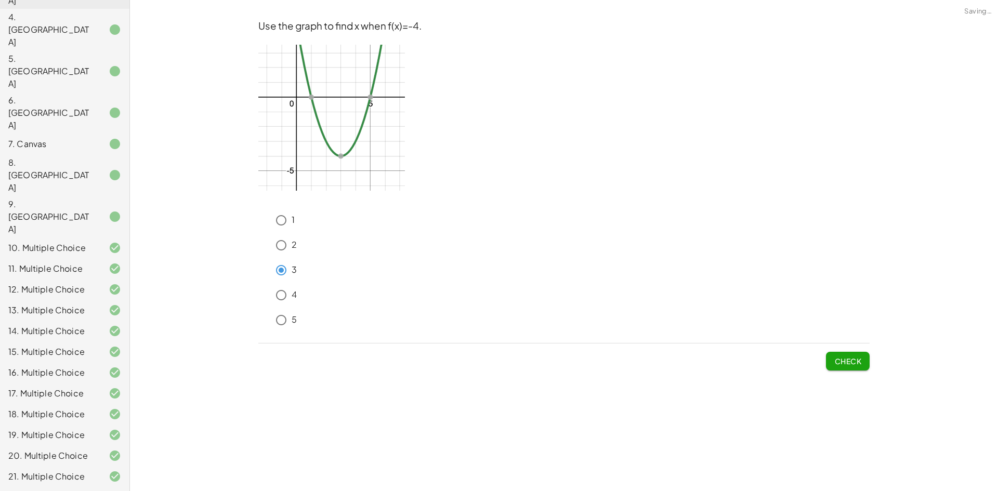
click at [837, 367] on button "Check" at bounding box center [848, 361] width 44 height 19
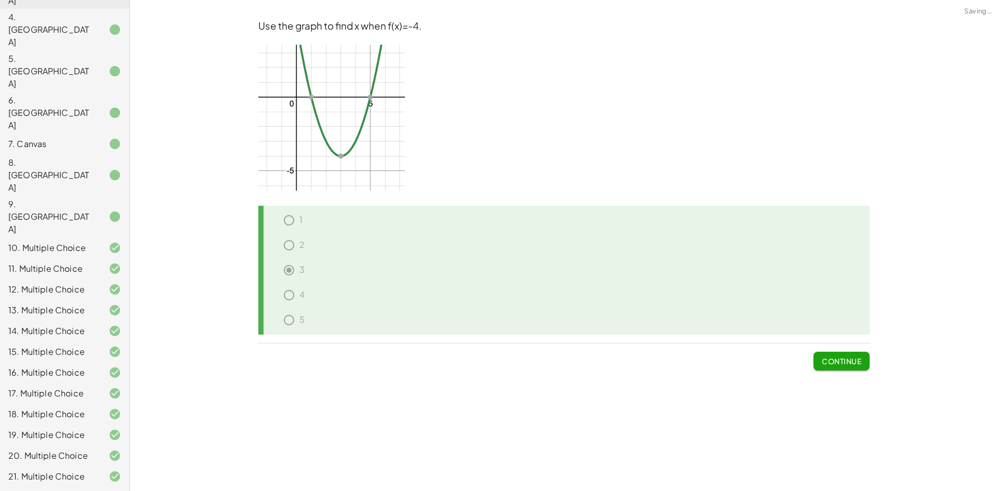
click at [852, 363] on span "Continue" at bounding box center [842, 361] width 40 height 9
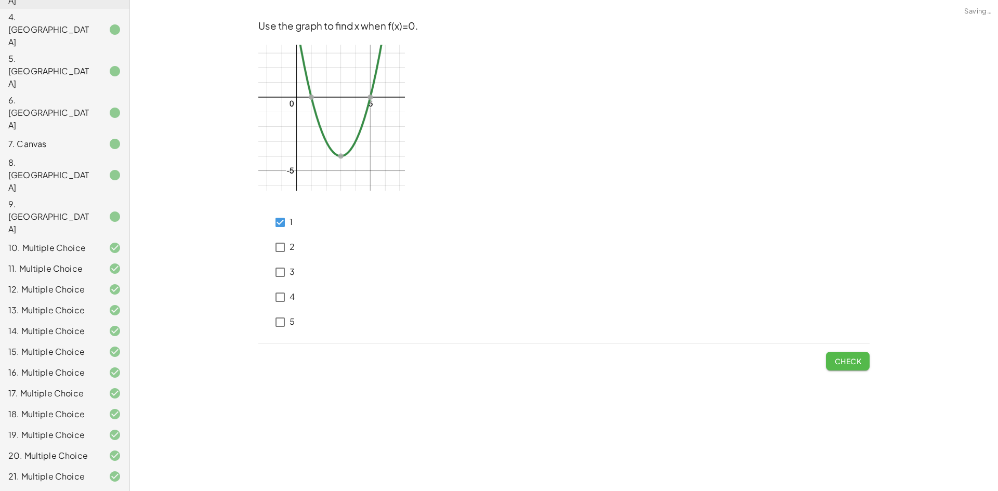
click at [839, 370] on button "Check" at bounding box center [848, 361] width 44 height 19
click at [847, 361] on span "Check" at bounding box center [847, 361] width 27 height 9
click at [828, 362] on button "Check" at bounding box center [848, 361] width 44 height 19
click at [288, 239] on div "1 2 3 4 5" at bounding box center [276, 270] width 36 height 129
click at [827, 353] on button "Check" at bounding box center [848, 361] width 44 height 19
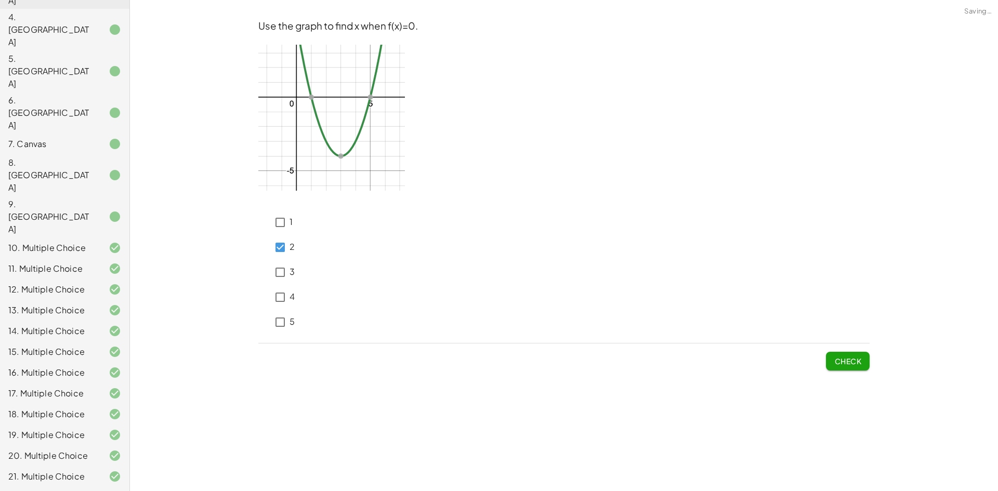
click at [836, 362] on span "Check" at bounding box center [847, 361] width 27 height 9
click at [846, 360] on span "Check" at bounding box center [847, 361] width 27 height 9
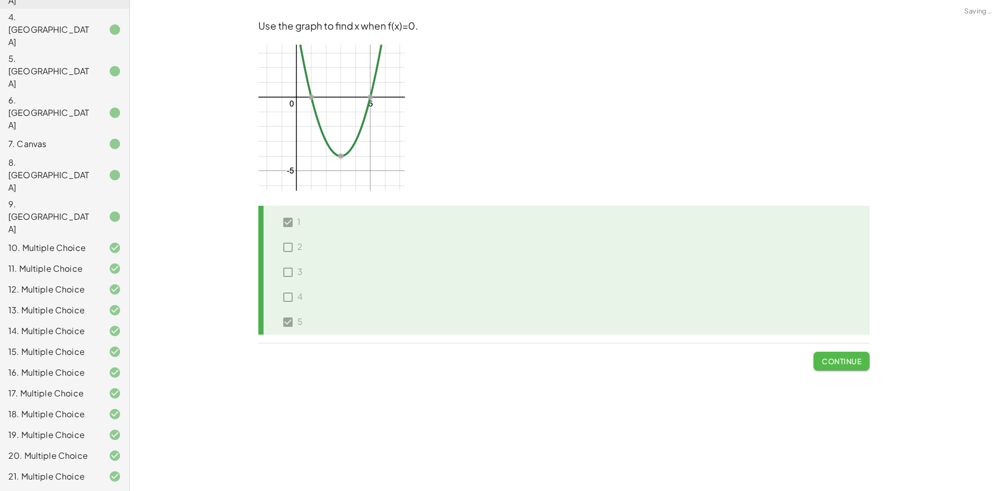
click at [846, 360] on span "Continue" at bounding box center [842, 361] width 40 height 9
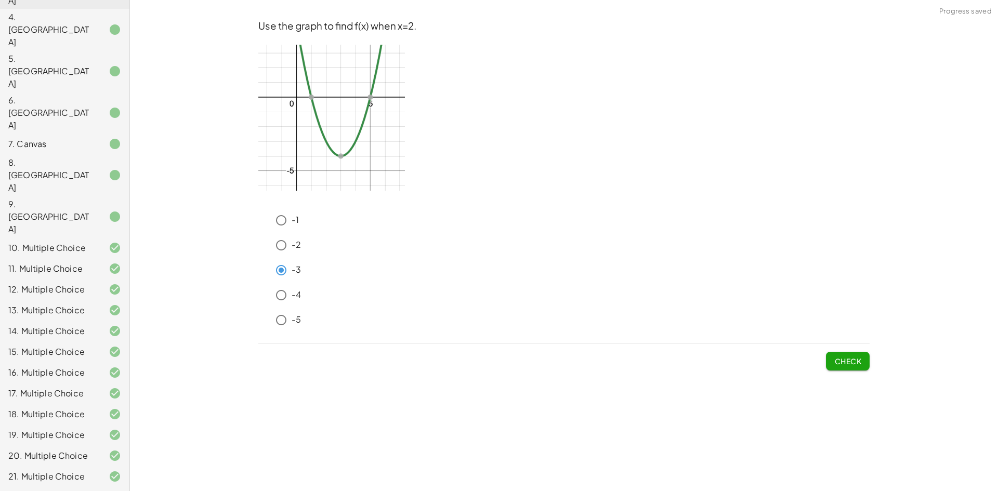
click at [856, 356] on button "Check" at bounding box center [848, 361] width 44 height 19
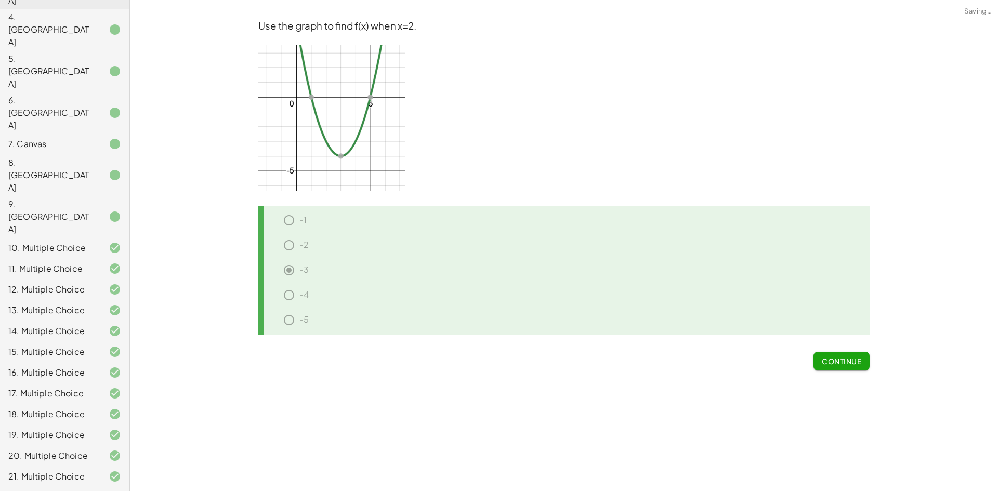
click at [851, 361] on span "Continue" at bounding box center [842, 361] width 40 height 9
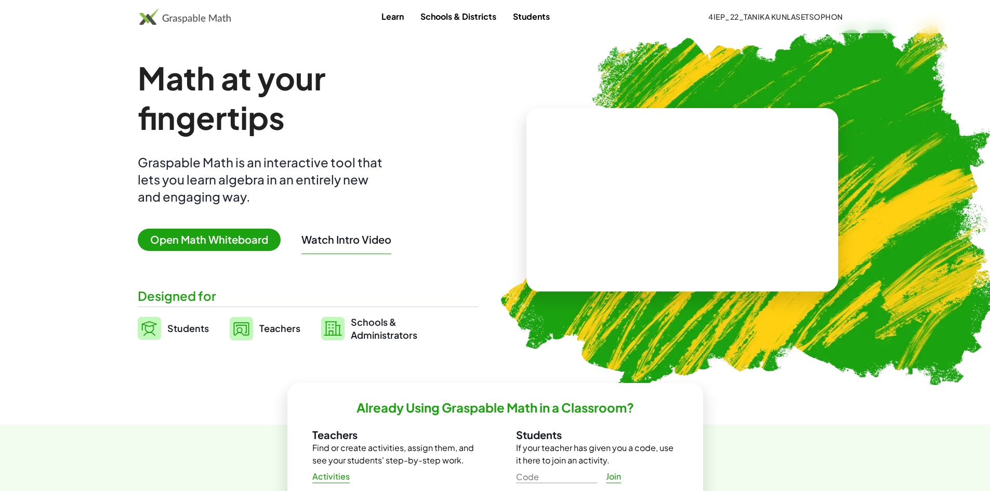
click at [229, 239] on span "Open Math Whiteboard" at bounding box center [209, 240] width 143 height 22
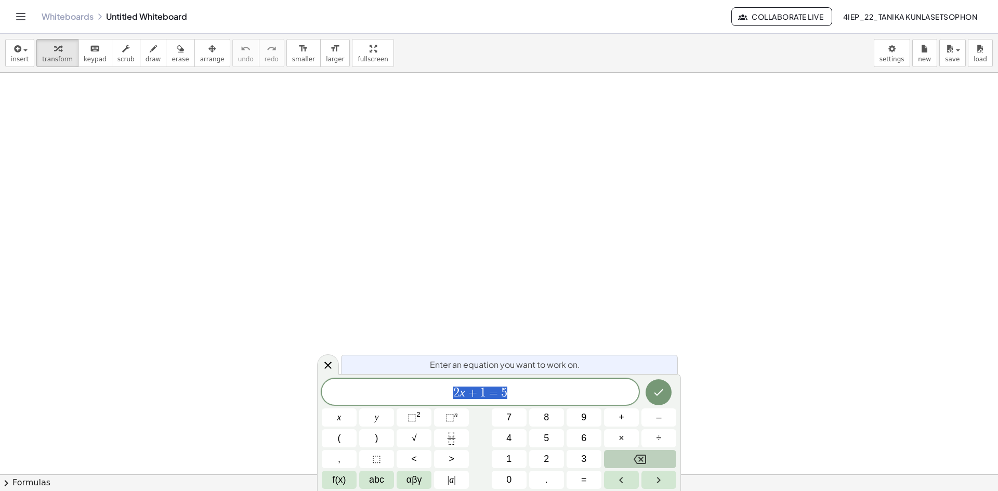
click at [653, 456] on button "Backspace" at bounding box center [640, 459] width 72 height 18
click at [577, 417] on button "9" at bounding box center [584, 418] width 35 height 18
click at [582, 475] on button "=" at bounding box center [584, 480] width 35 height 18
click at [507, 438] on span "4" at bounding box center [508, 438] width 5 height 14
click at [343, 420] on button "x" at bounding box center [339, 418] width 35 height 18
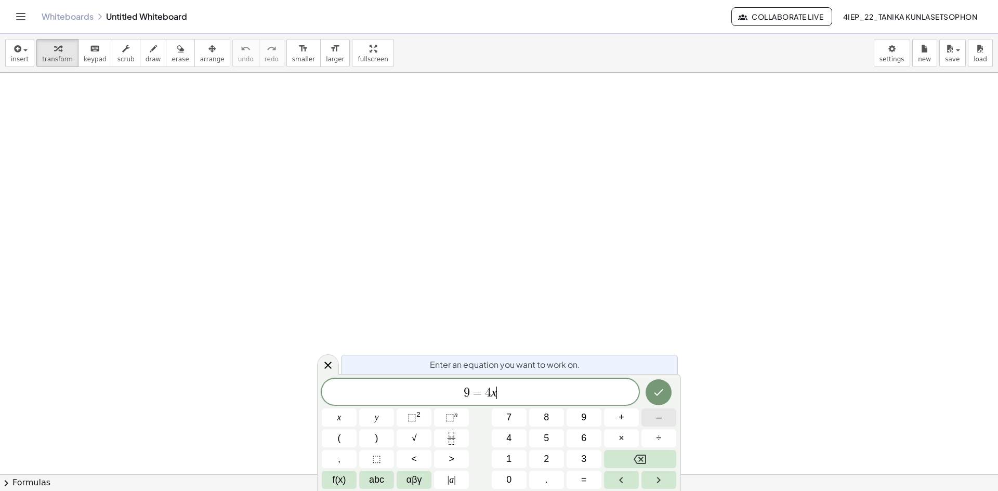
click at [660, 415] on span "–" at bounding box center [658, 418] width 5 height 14
click at [570, 457] on button "3" at bounding box center [584, 459] width 35 height 18
click at [660, 397] on icon "Done" at bounding box center [658, 392] width 12 height 12
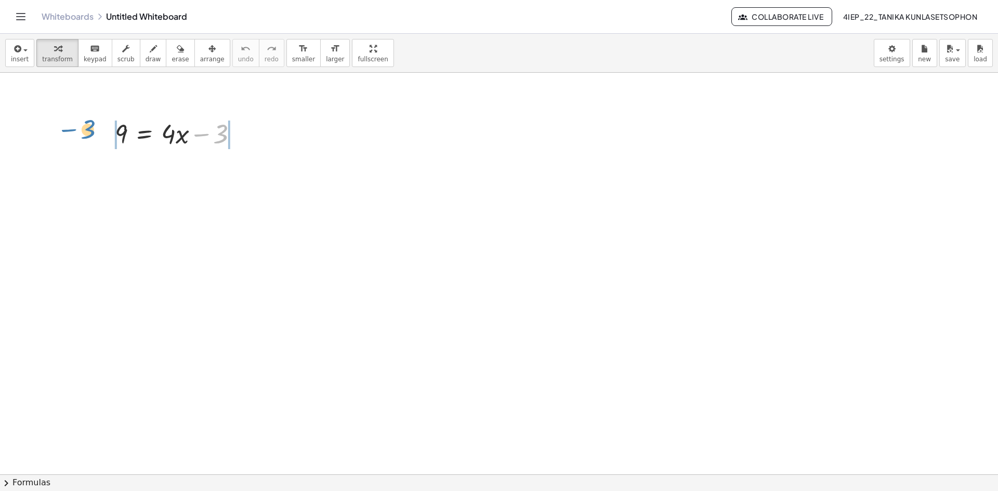
drag, startPoint x: 220, startPoint y: 134, endPoint x: 88, endPoint y: 130, distance: 131.6
click at [103, 168] on div at bounding box center [180, 168] width 220 height 35
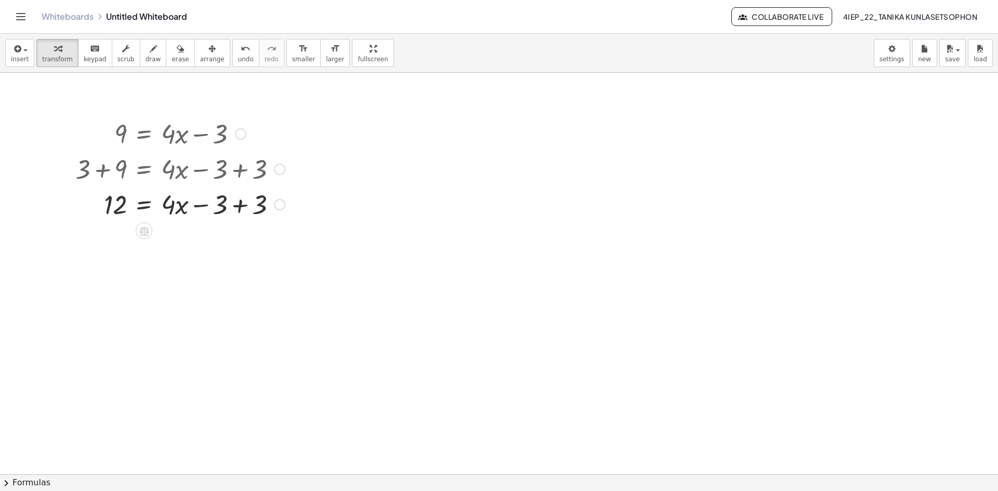
click at [239, 207] on div at bounding box center [180, 203] width 220 height 35
drag, startPoint x: 170, startPoint y: 206, endPoint x: 122, endPoint y: 231, distance: 54.6
click at [112, 248] on div at bounding box center [180, 247] width 220 height 52
click at [174, 301] on div at bounding box center [180, 299] width 220 height 52
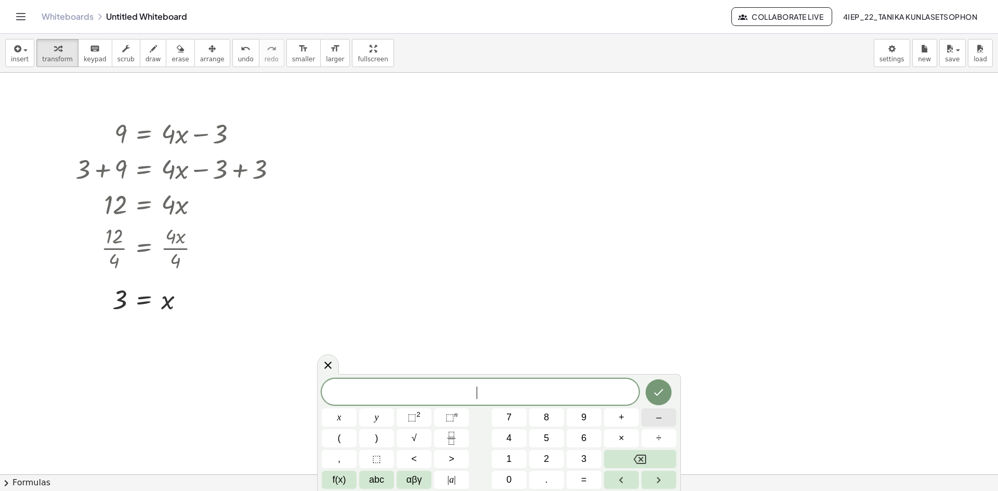
click at [649, 416] on button "–" at bounding box center [658, 418] width 35 height 18
click at [503, 436] on button "4" at bounding box center [509, 438] width 35 height 18
click at [596, 475] on button "=" at bounding box center [584, 480] width 35 height 18
click at [510, 435] on span "4" at bounding box center [508, 438] width 5 height 14
click at [345, 418] on button "x" at bounding box center [339, 418] width 35 height 18
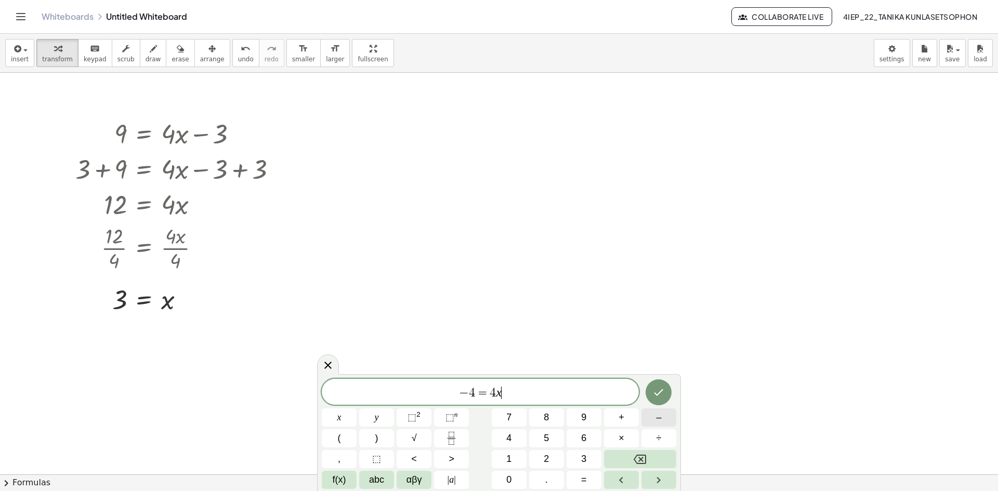
click at [663, 413] on button "–" at bounding box center [658, 418] width 35 height 18
click at [592, 456] on button "3" at bounding box center [584, 459] width 35 height 18
click at [659, 398] on icon "Done" at bounding box center [658, 392] width 12 height 12
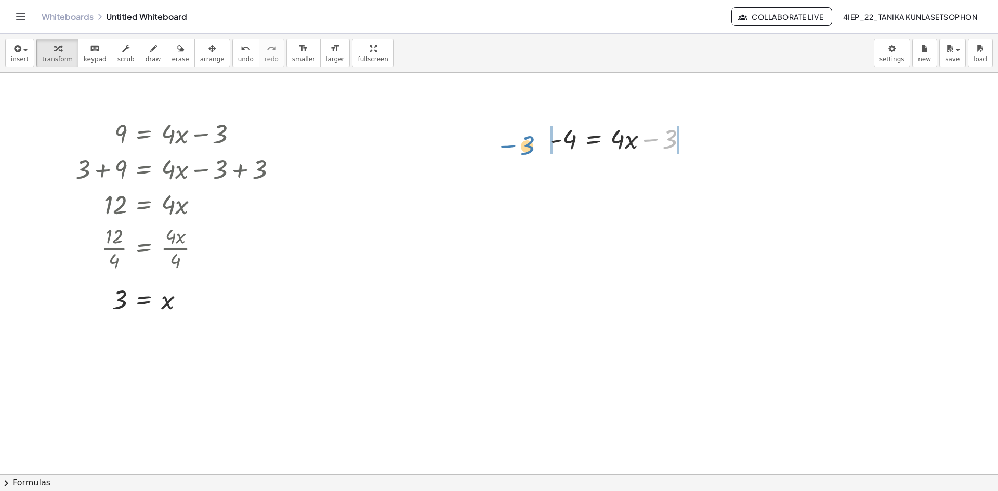
drag, startPoint x: 673, startPoint y: 143, endPoint x: 530, endPoint y: 149, distance: 143.6
click at [552, 174] on div at bounding box center [628, 173] width 221 height 35
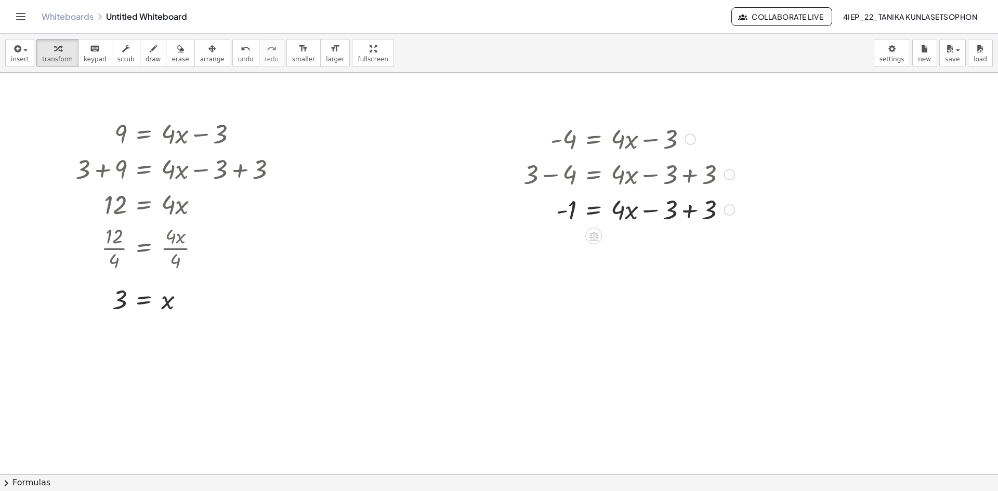
click at [691, 211] on div at bounding box center [628, 208] width 221 height 35
drag, startPoint x: 620, startPoint y: 210, endPoint x: 576, endPoint y: 242, distance: 54.1
click at [567, 253] on div at bounding box center [628, 253] width 221 height 52
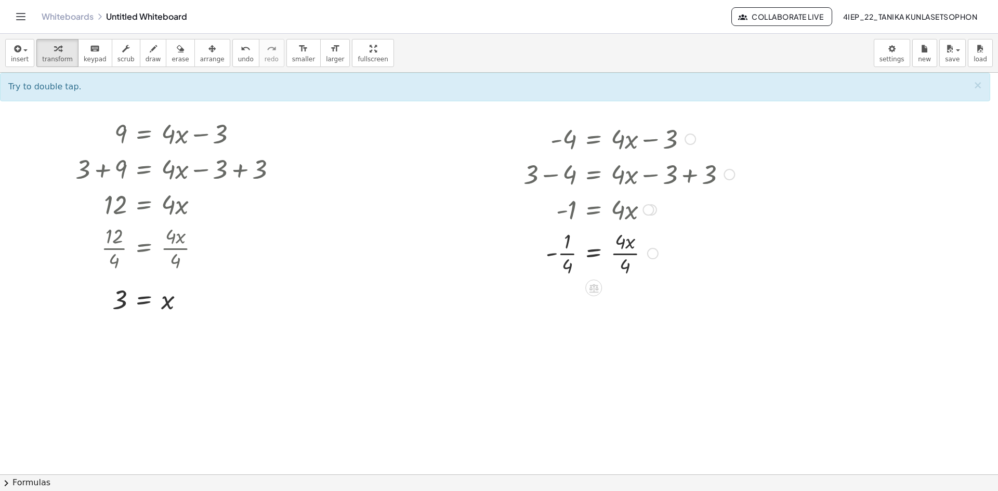
click at [633, 253] on div at bounding box center [628, 253] width 221 height 52
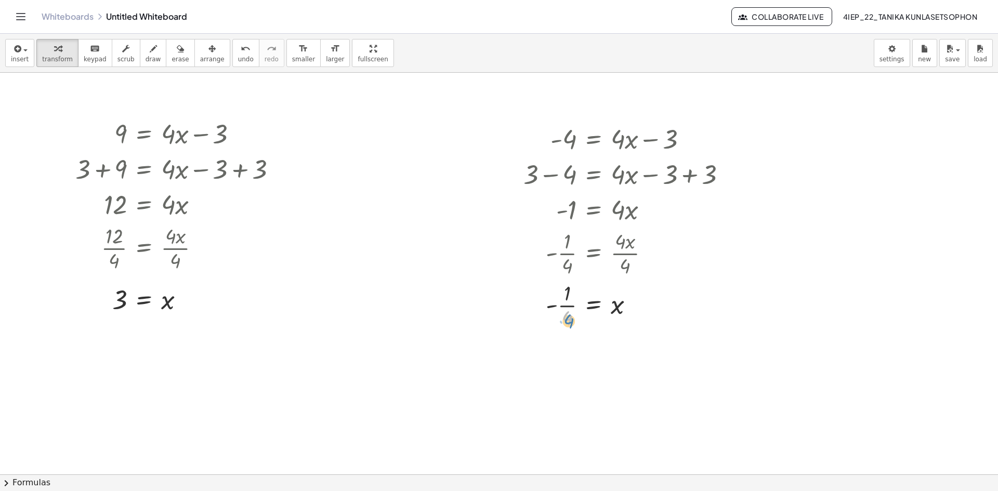
click at [571, 324] on div at bounding box center [628, 305] width 221 height 52
drag, startPoint x: 567, startPoint y: 318, endPoint x: 581, endPoint y: 292, distance: 28.8
click at [581, 292] on div at bounding box center [628, 305] width 221 height 52
drag, startPoint x: 565, startPoint y: 321, endPoint x: 578, endPoint y: 292, distance: 31.2
click at [578, 292] on div at bounding box center [628, 305] width 221 height 52
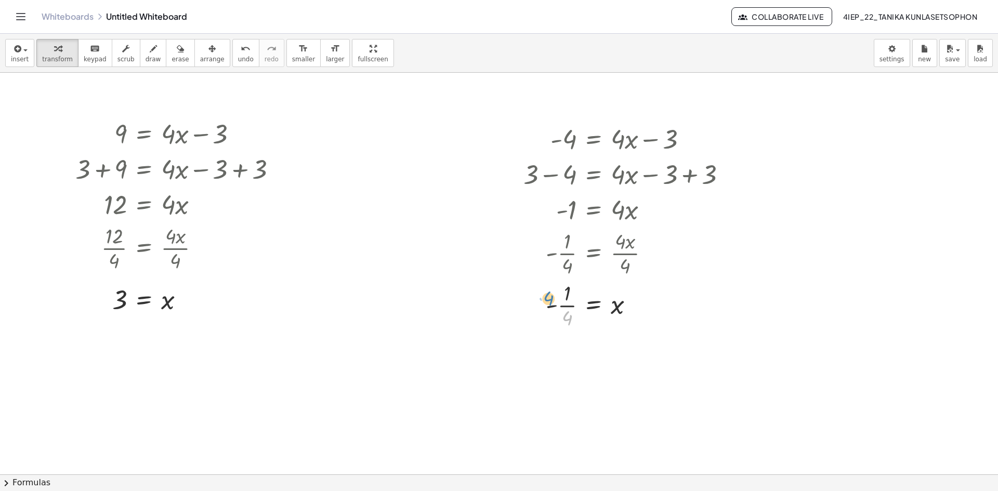
drag, startPoint x: 567, startPoint y: 318, endPoint x: 547, endPoint y: 298, distance: 27.6
click at [547, 298] on div at bounding box center [628, 305] width 221 height 52
drag, startPoint x: 555, startPoint y: 305, endPoint x: 568, endPoint y: 318, distance: 18.7
click at [568, 318] on div at bounding box center [628, 305] width 221 height 52
click at [561, 356] on div at bounding box center [628, 357] width 221 height 52
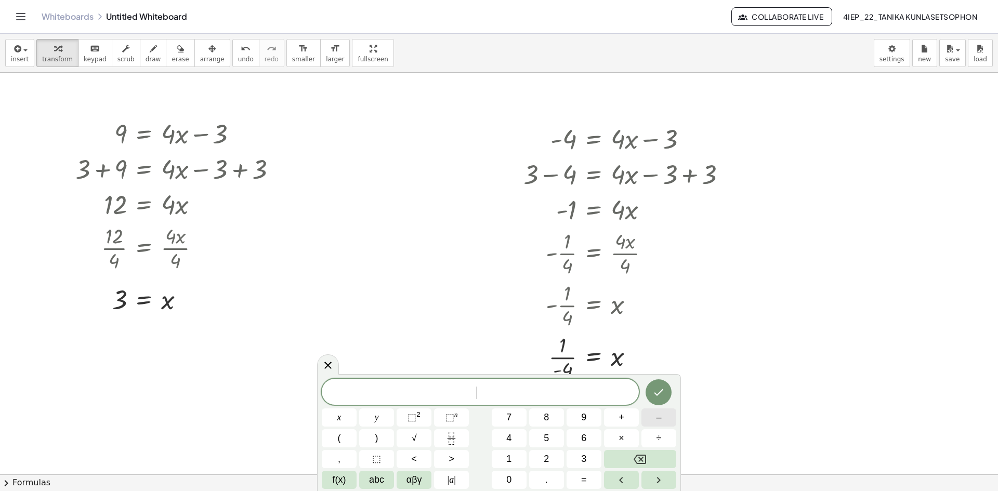
click at [669, 415] on button "–" at bounding box center [658, 418] width 35 height 18
click at [516, 439] on button "4" at bounding box center [509, 438] width 35 height 18
click at [590, 482] on button "=" at bounding box center [584, 480] width 35 height 18
click at [515, 435] on button "4" at bounding box center [509, 438] width 35 height 18
click at [349, 419] on button "x" at bounding box center [339, 418] width 35 height 18
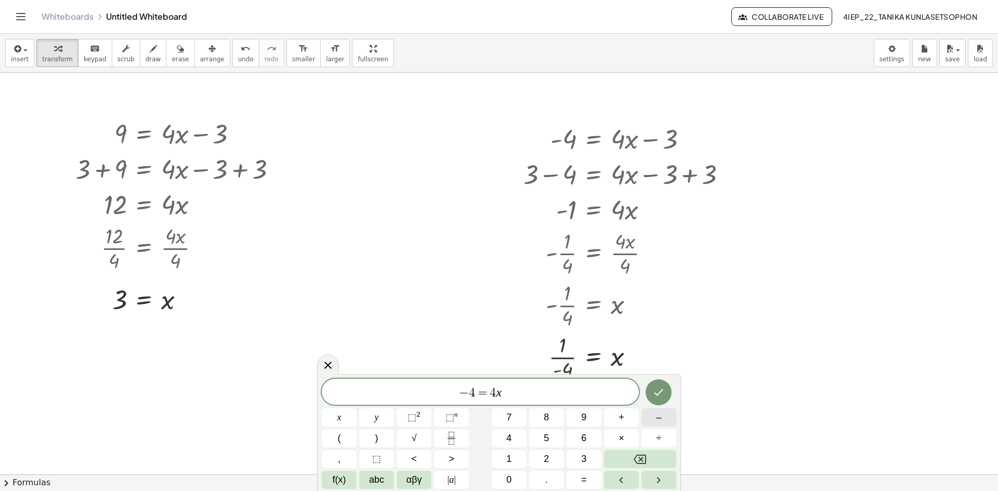
click at [650, 420] on button "–" at bounding box center [658, 418] width 35 height 18
click at [591, 452] on button "3" at bounding box center [584, 459] width 35 height 18
click at [661, 399] on button "Done" at bounding box center [659, 392] width 26 height 26
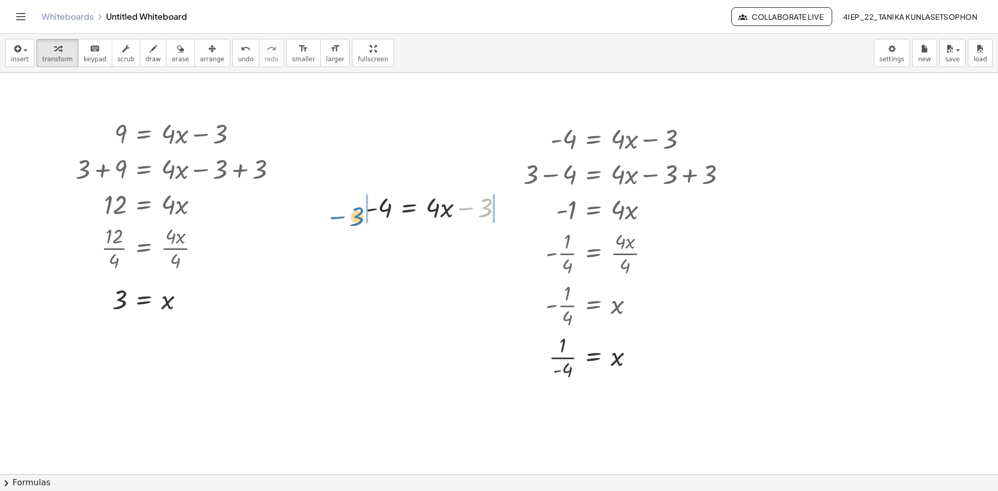
drag, startPoint x: 490, startPoint y: 211, endPoint x: 362, endPoint y: 220, distance: 128.7
click at [362, 220] on div "− 3 - 4 = + · 4 · x − 3" at bounding box center [434, 207] width 168 height 41
click at [505, 208] on div at bounding box center [444, 206] width 221 height 35
click at [372, 242] on div at bounding box center [444, 242] width 221 height 35
drag, startPoint x: 434, startPoint y: 245, endPoint x: 392, endPoint y: 269, distance: 48.0
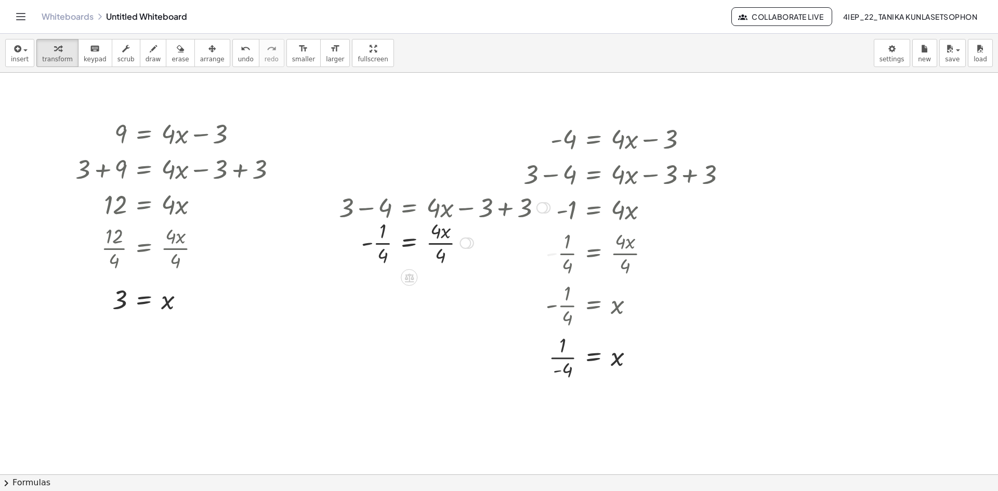
click at [447, 245] on div at bounding box center [444, 242] width 221 height 52
click at [381, 244] on div at bounding box center [444, 242] width 221 height 52
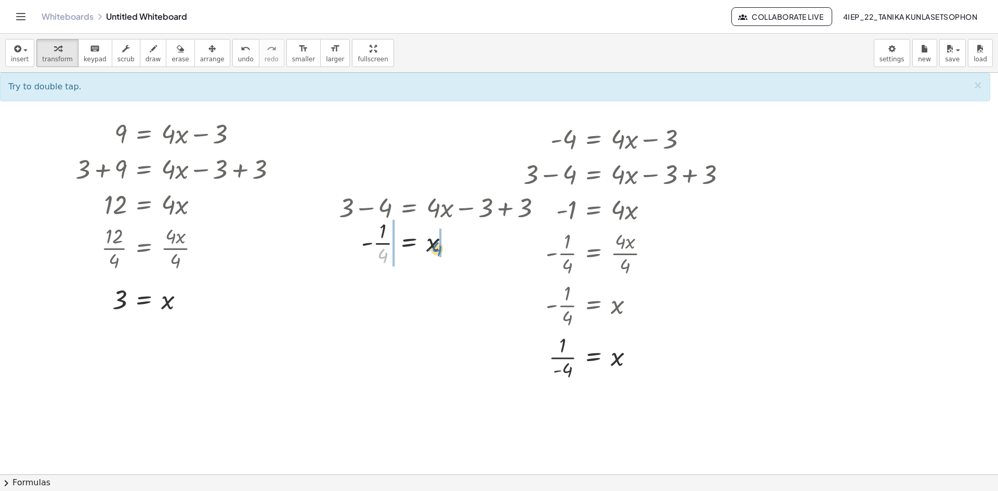
drag, startPoint x: 383, startPoint y: 259, endPoint x: 436, endPoint y: 252, distance: 53.4
click at [436, 252] on div at bounding box center [444, 242] width 221 height 52
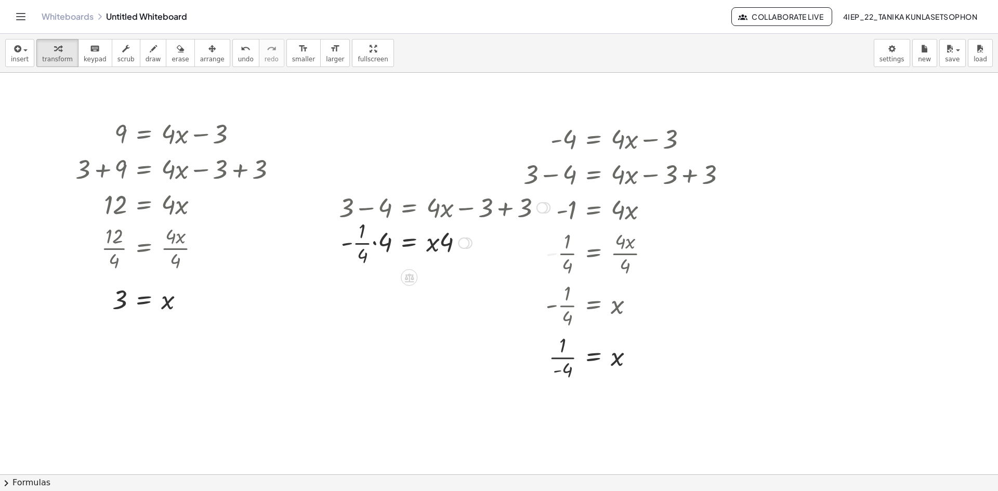
click at [374, 242] on div at bounding box center [444, 242] width 221 height 52
click at [380, 245] on div at bounding box center [444, 242] width 221 height 52
click at [432, 245] on div at bounding box center [444, 242] width 221 height 35
drag, startPoint x: 449, startPoint y: 248, endPoint x: 387, endPoint y: 272, distance: 66.8
click at [384, 243] on div at bounding box center [444, 242] width 221 height 52
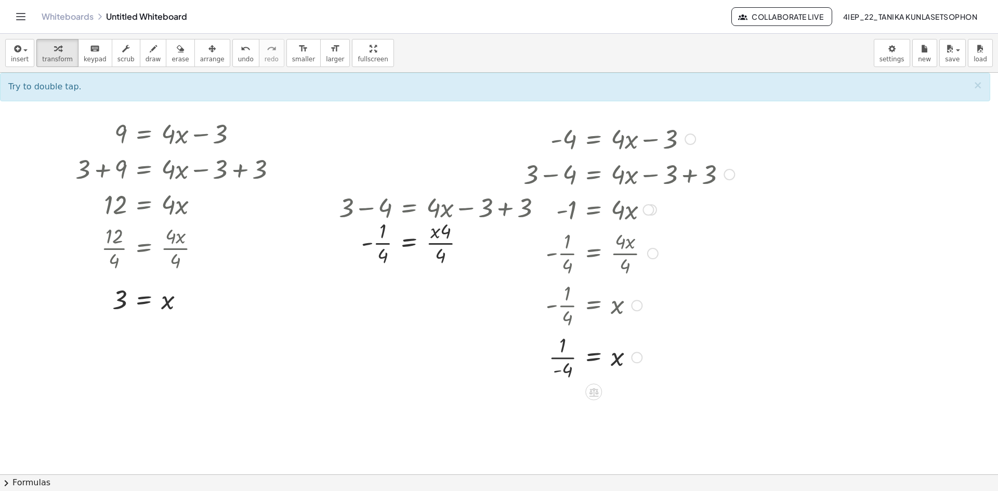
click at [727, 249] on div at bounding box center [637, 253] width 238 height 52
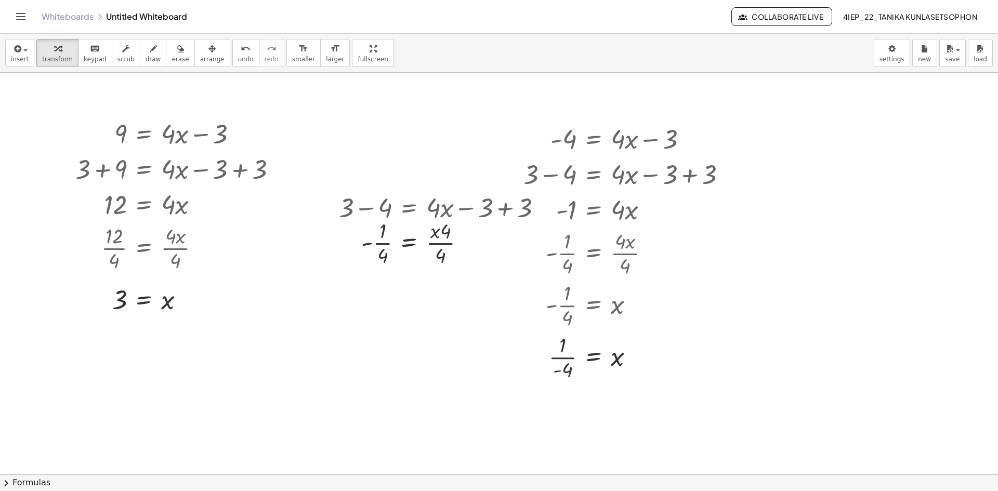
drag, startPoint x: 752, startPoint y: 245, endPoint x: 353, endPoint y: 245, distance: 399.2
click at [746, 245] on div at bounding box center [637, 253] width 238 height 52
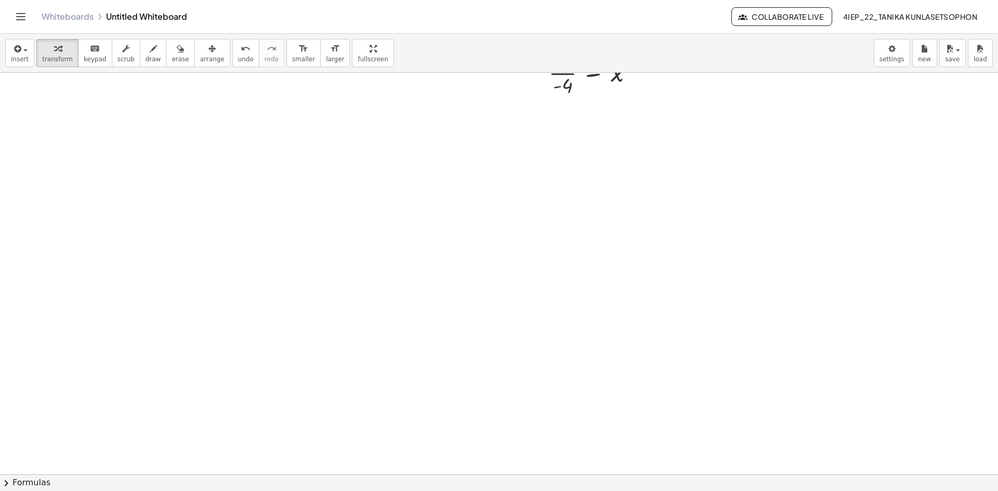
scroll to position [291, 0]
click at [549, 176] on div at bounding box center [499, 217] width 998 height 871
drag, startPoint x: 580, startPoint y: 205, endPoint x: 570, endPoint y: 209, distance: 10.5
click at [578, 205] on div at bounding box center [499, 217] width 998 height 871
drag, startPoint x: 207, startPoint y: 258, endPoint x: 206, endPoint y: 233, distance: 24.5
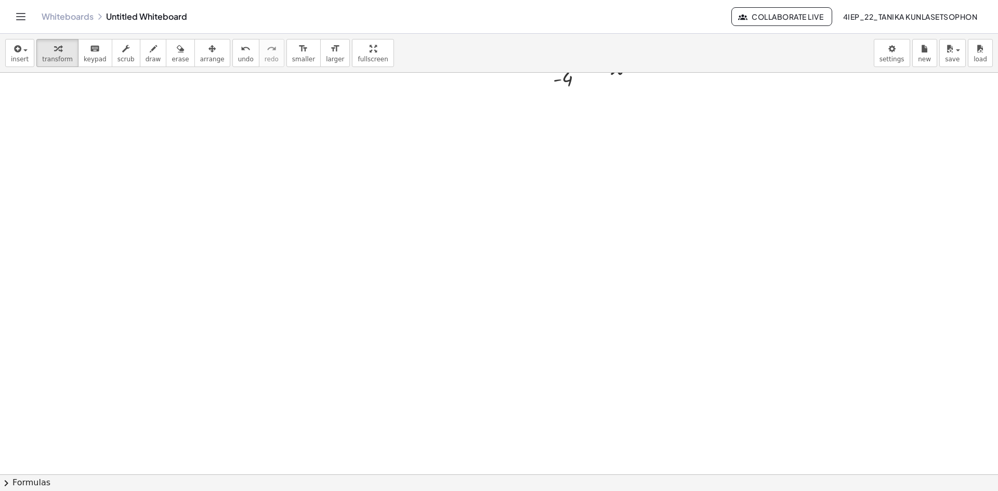
click at [206, 256] on div at bounding box center [499, 217] width 998 height 871
drag, startPoint x: 206, startPoint y: 232, endPoint x: 250, endPoint y: 209, distance: 49.3
click at [241, 214] on div at bounding box center [499, 217] width 998 height 871
click at [92, 62] on span "keypad" at bounding box center [95, 59] width 23 height 7
click at [386, 167] on div at bounding box center [499, 217] width 998 height 871
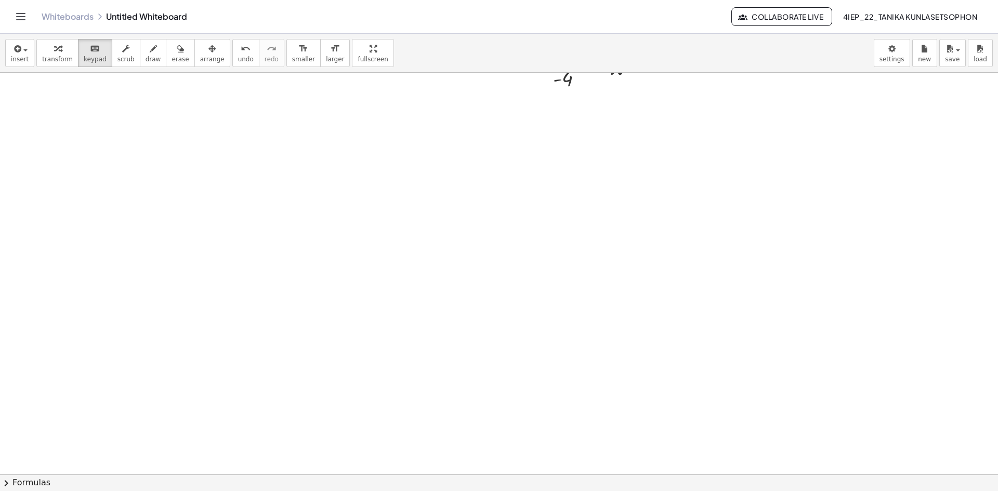
click at [391, 292] on div at bounding box center [499, 217] width 998 height 871
drag, startPoint x: 388, startPoint y: 312, endPoint x: 390, endPoint y: 301, distance: 10.5
click at [388, 311] on div at bounding box center [499, 217] width 998 height 871
click at [19, 481] on button "chevron_right Formulas" at bounding box center [499, 483] width 998 height 17
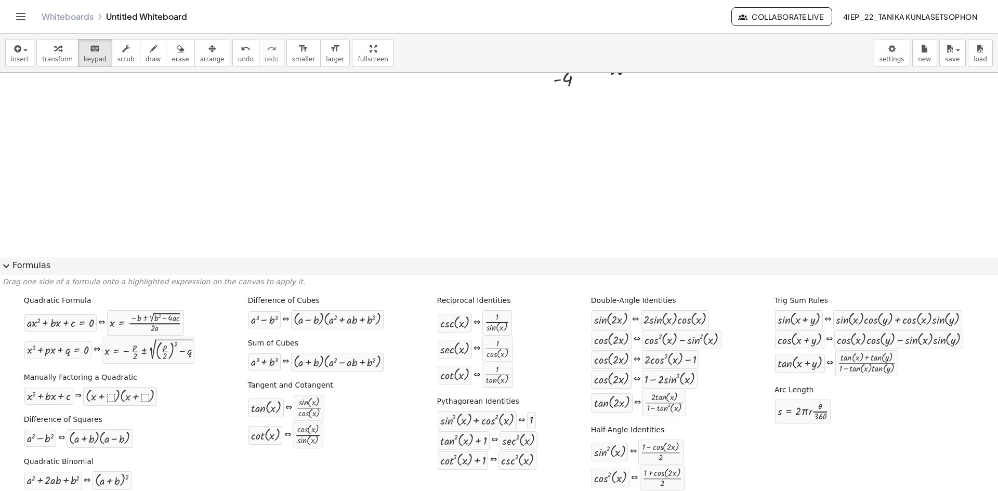
drag, startPoint x: 63, startPoint y: 186, endPoint x: 63, endPoint y: 103, distance: 83.2
click at [62, 185] on div at bounding box center [499, 217] width 998 height 871
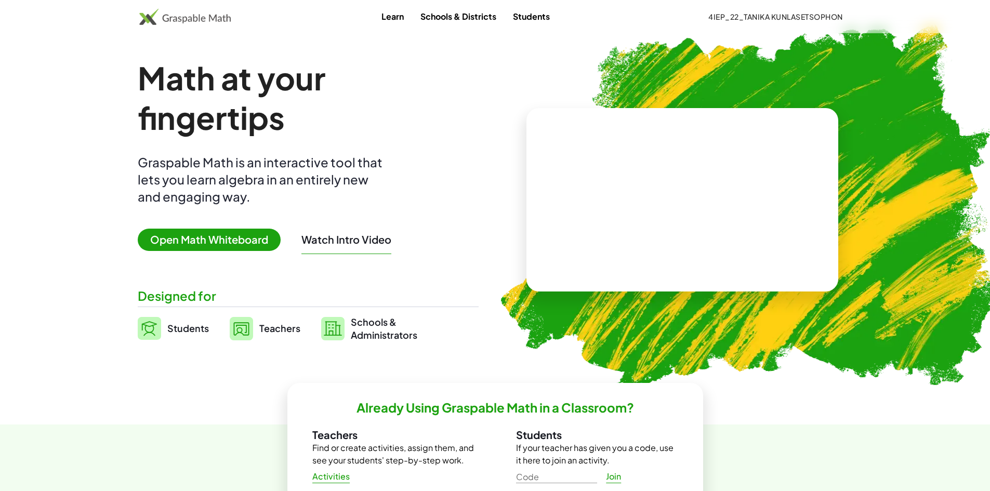
click at [196, 238] on span "Open Math Whiteboard" at bounding box center [209, 240] width 143 height 22
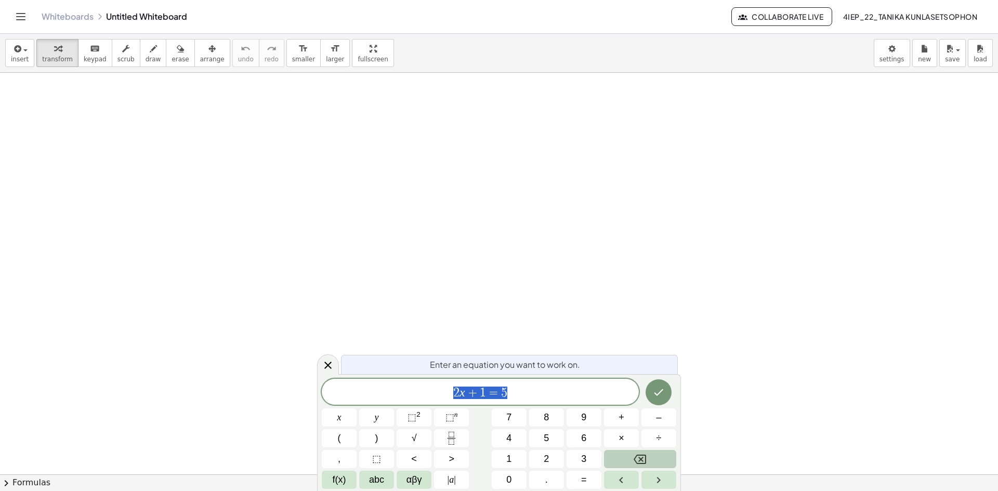
click at [639, 462] on icon "Backspace" at bounding box center [640, 459] width 12 height 12
click at [544, 462] on span "2" at bounding box center [546, 459] width 5 height 14
click at [509, 453] on span "1" at bounding box center [508, 459] width 5 height 14
click at [576, 478] on button "=" at bounding box center [584, 480] width 35 height 18
click at [510, 435] on span "4" at bounding box center [508, 438] width 5 height 14
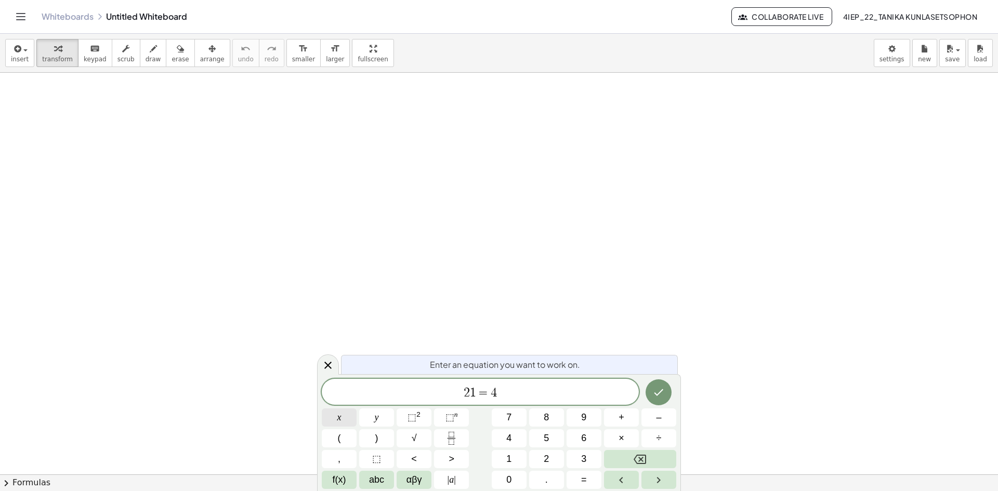
click at [351, 420] on button "x" at bounding box center [339, 418] width 35 height 18
click at [659, 418] on span "–" at bounding box center [658, 418] width 5 height 14
click at [574, 456] on button "3" at bounding box center [584, 459] width 35 height 18
click at [647, 387] on button "Done" at bounding box center [659, 392] width 26 height 26
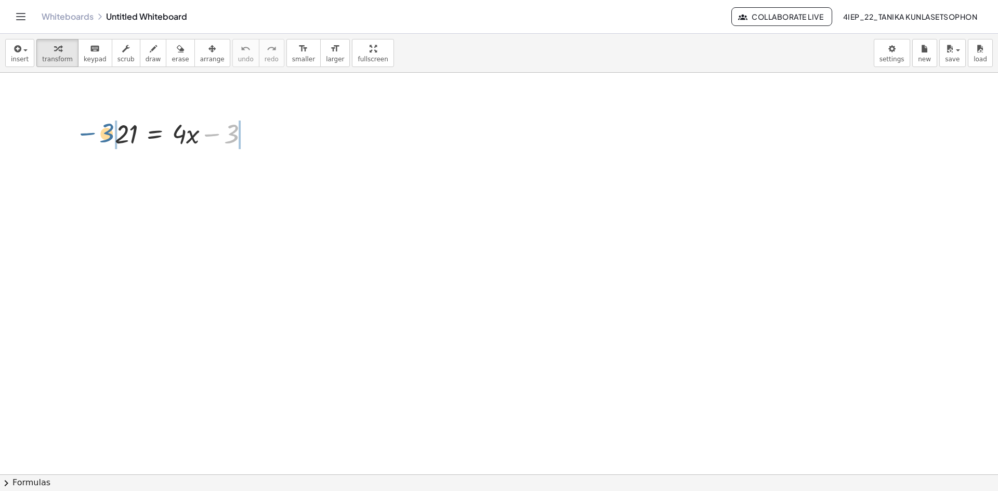
drag, startPoint x: 232, startPoint y: 136, endPoint x: 105, endPoint y: 135, distance: 126.8
click at [105, 135] on div "− 3 21 = + · 4 · x − 3" at bounding box center [181, 133] width 165 height 41
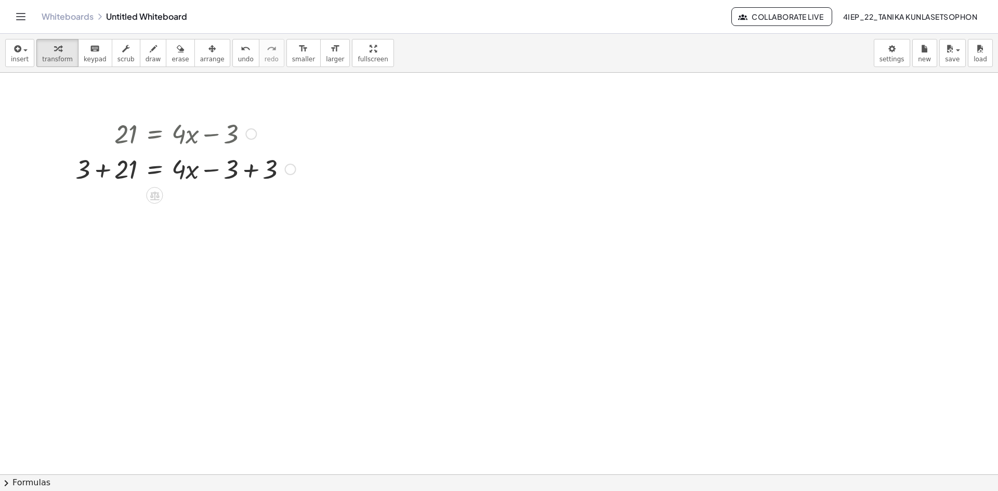
click at [102, 170] on div at bounding box center [185, 168] width 231 height 35
click at [249, 204] on div at bounding box center [185, 203] width 231 height 35
drag, startPoint x: 181, startPoint y: 205, endPoint x: 123, endPoint y: 224, distance: 61.1
click at [127, 247] on div at bounding box center [185, 247] width 231 height 52
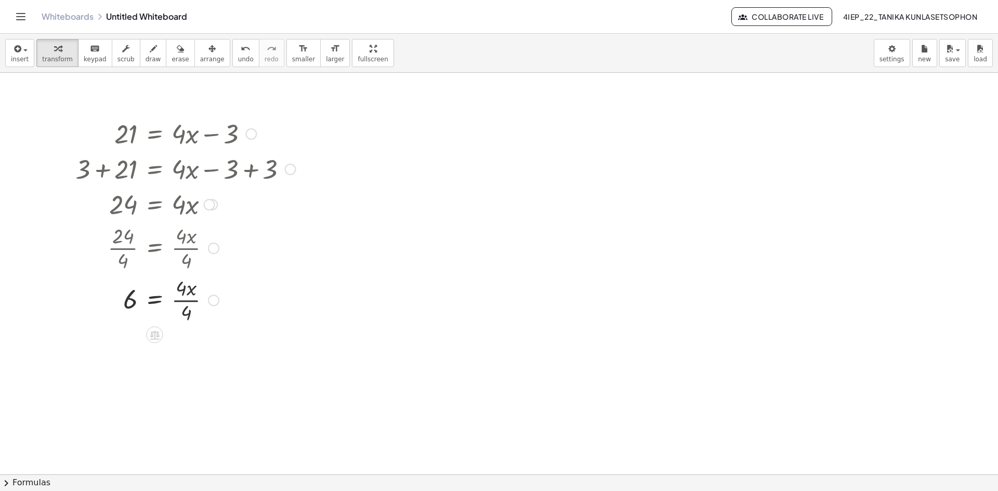
click at [182, 300] on div at bounding box center [185, 299] width 231 height 52
click at [469, 136] on div at bounding box center [499, 475] width 998 height 804
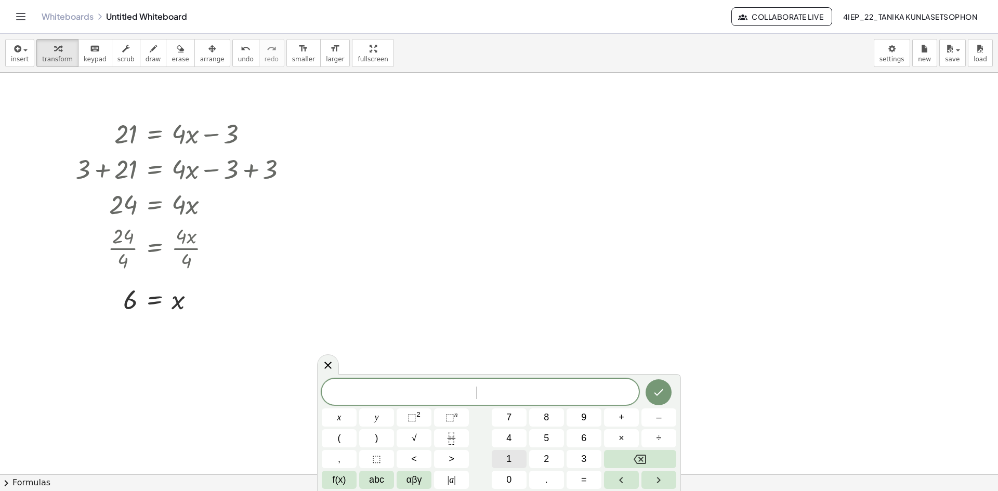
click at [502, 464] on button "1" at bounding box center [509, 459] width 35 height 18
click at [504, 475] on button "0" at bounding box center [509, 480] width 35 height 18
click at [583, 476] on span "=" at bounding box center [584, 480] width 6 height 14
click at [540, 418] on button "8" at bounding box center [546, 418] width 35 height 18
click at [492, 476] on button "0" at bounding box center [509, 480] width 35 height 18
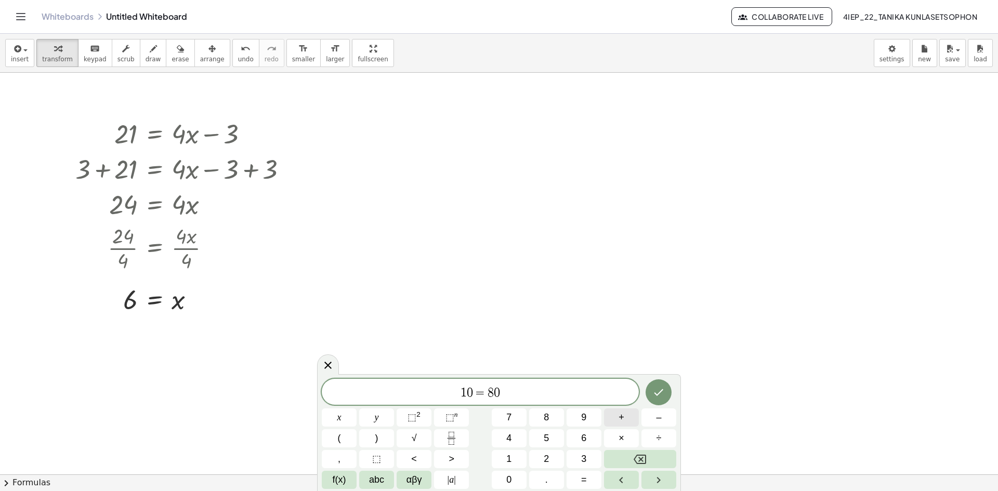
click at [620, 419] on span "+" at bounding box center [622, 418] width 6 height 14
click at [545, 459] on span "2" at bounding box center [546, 459] width 5 height 14
click at [550, 438] on button "5" at bounding box center [546, 438] width 35 height 18
click at [328, 419] on button "x" at bounding box center [339, 418] width 35 height 18
click at [664, 391] on icon "Done" at bounding box center [658, 392] width 12 height 12
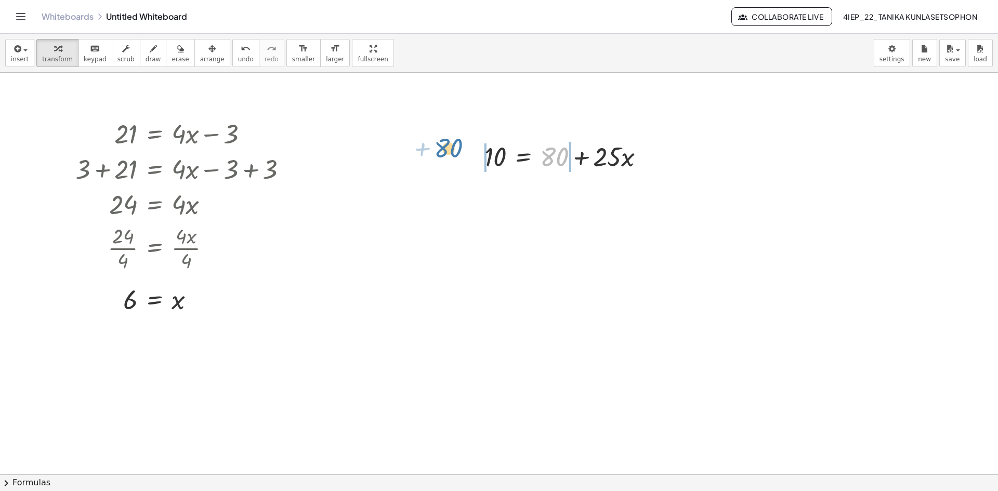
drag, startPoint x: 559, startPoint y: 160, endPoint x: 453, endPoint y: 151, distance: 106.9
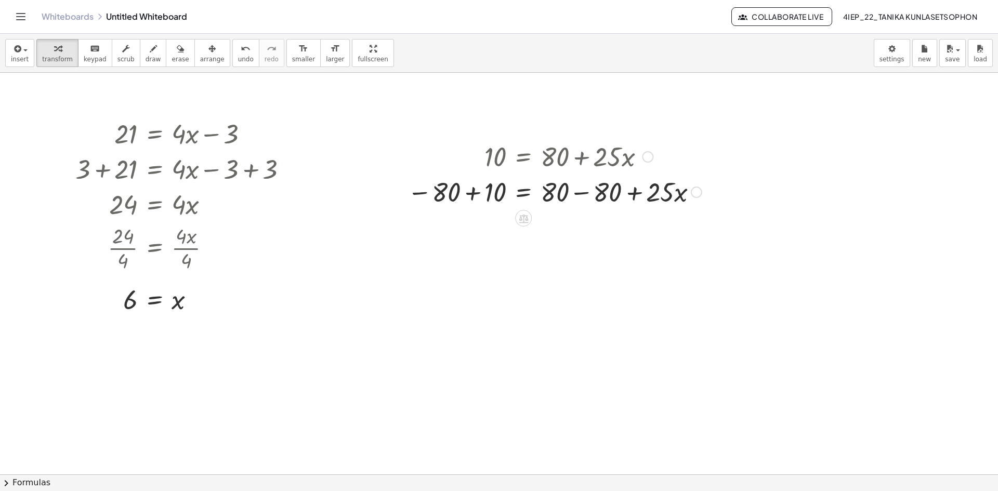
click at [472, 195] on div at bounding box center [554, 191] width 305 height 35
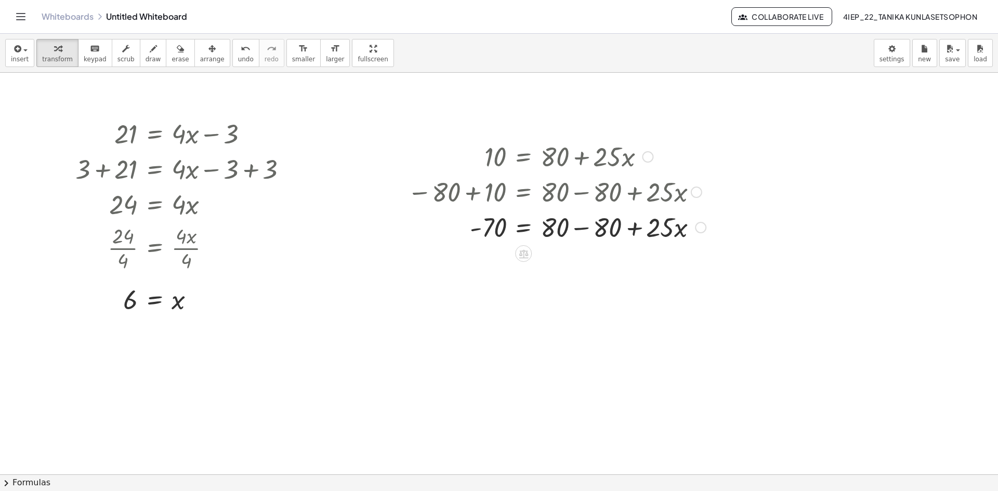
click at [581, 228] on div at bounding box center [556, 226] width 309 height 35
drag, startPoint x: 563, startPoint y: 236, endPoint x: 485, endPoint y: 253, distance: 79.7
click at [492, 263] on div "21 = + · 4 · x − 3 + 3 + 21 = + · 4 · x − 3 + 3 24 = + · 4 · x − 3 + 3 24 = + ·…" at bounding box center [499, 475] width 998 height 804
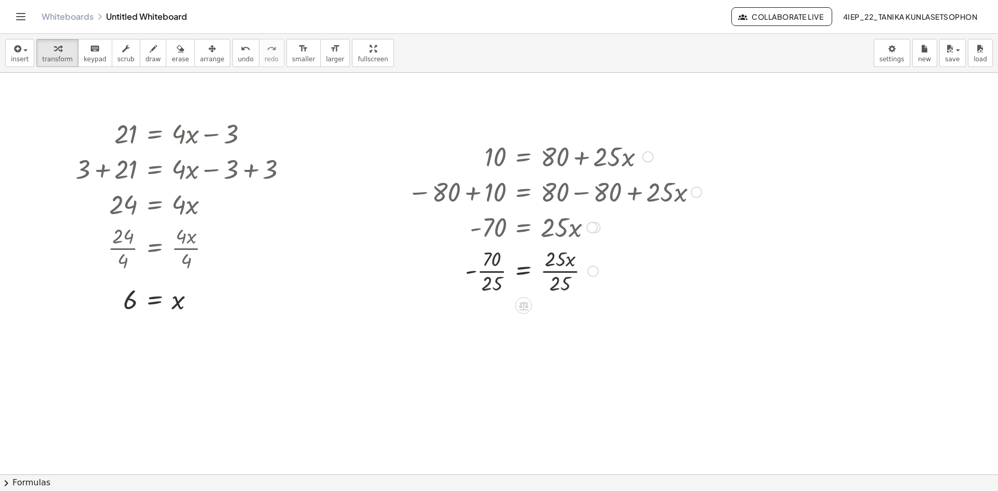
click at [490, 272] on div at bounding box center [554, 270] width 305 height 52
click at [568, 322] on div at bounding box center [554, 322] width 305 height 52
drag, startPoint x: 492, startPoint y: 309, endPoint x: 476, endPoint y: 333, distance: 29.1
click at [476, 333] on div at bounding box center [554, 322] width 305 height 52
click at [485, 376] on div at bounding box center [554, 374] width 305 height 52
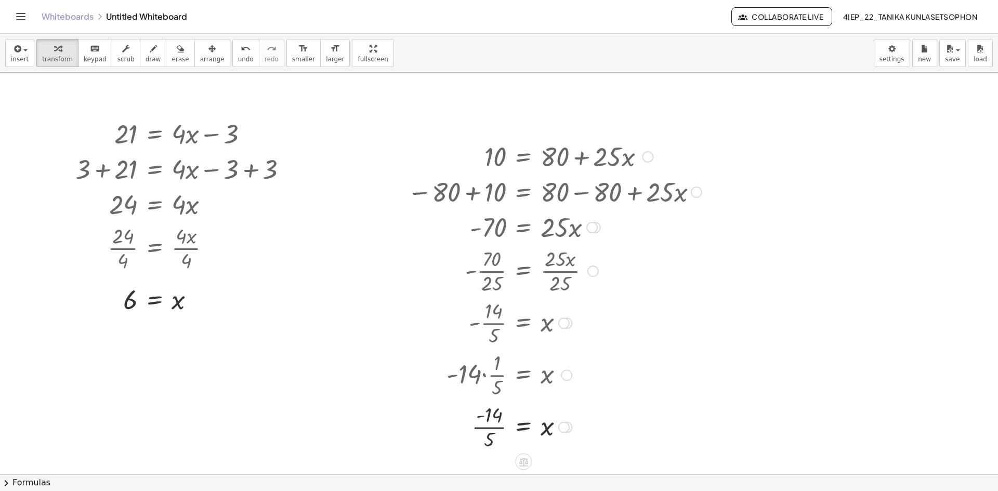
click at [488, 427] on div at bounding box center [554, 426] width 305 height 52
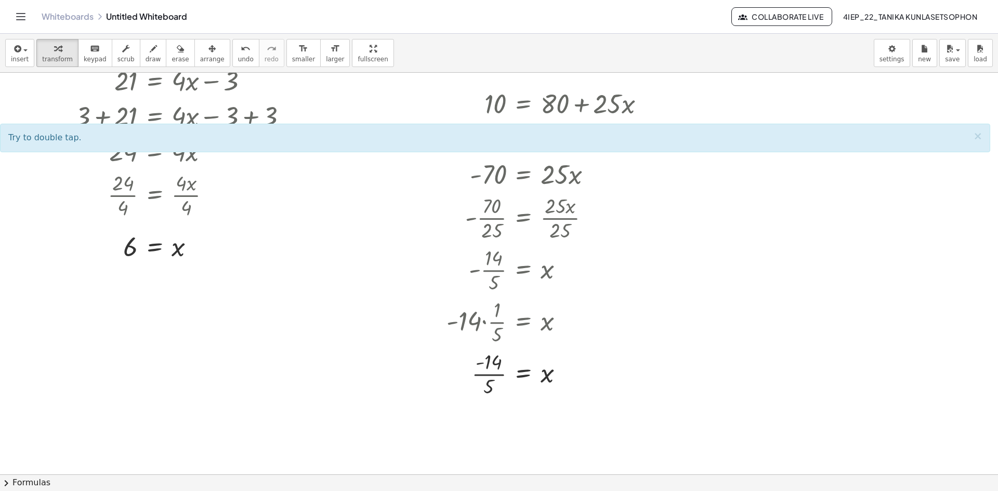
scroll to position [104, 0]
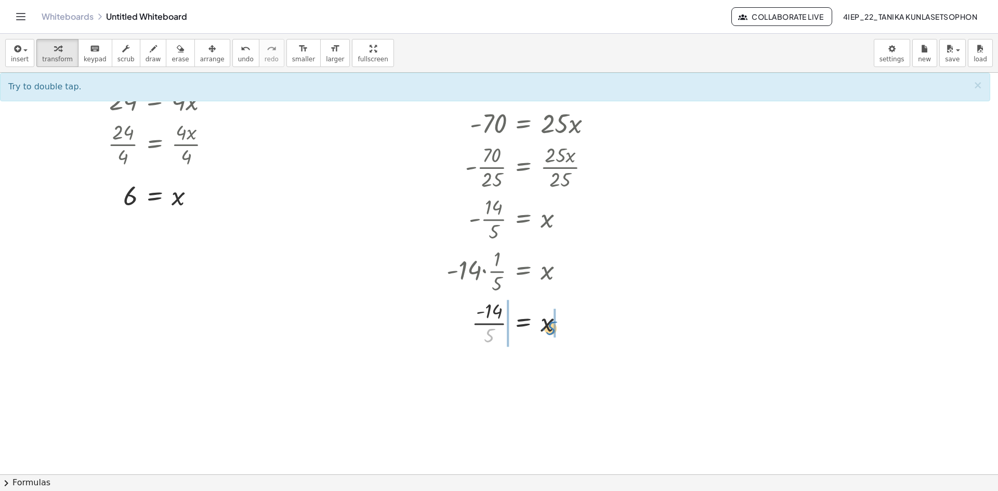
drag, startPoint x: 486, startPoint y: 337, endPoint x: 547, endPoint y: 330, distance: 60.7
click at [547, 330] on div at bounding box center [554, 322] width 305 height 52
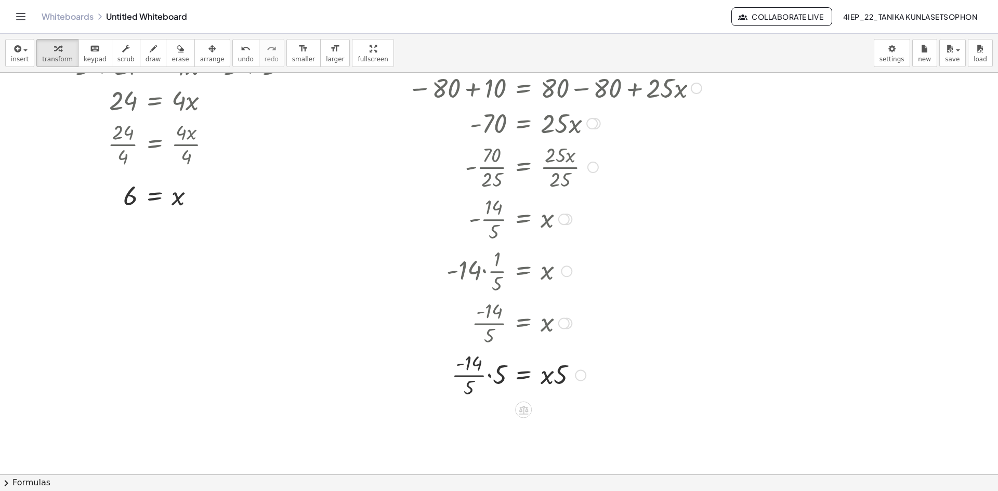
click at [492, 376] on div at bounding box center [554, 374] width 305 height 52
click at [487, 416] on div at bounding box center [554, 427] width 305 height 52
click at [489, 416] on div at bounding box center [554, 427] width 305 height 52
click at [498, 429] on div at bounding box center [554, 427] width 305 height 52
drag, startPoint x: 562, startPoint y: 428, endPoint x: 478, endPoint y: 456, distance: 88.1
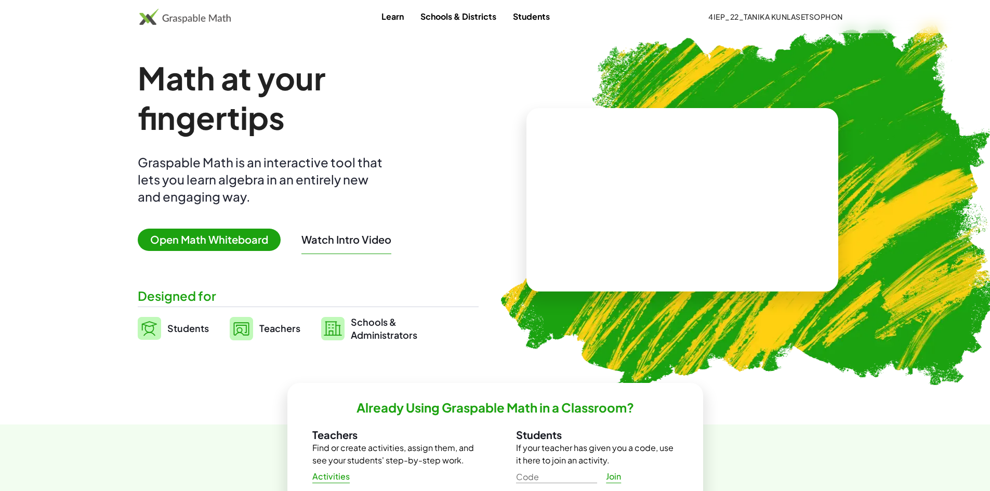
click at [196, 236] on span "Open Math Whiteboard" at bounding box center [209, 240] width 143 height 22
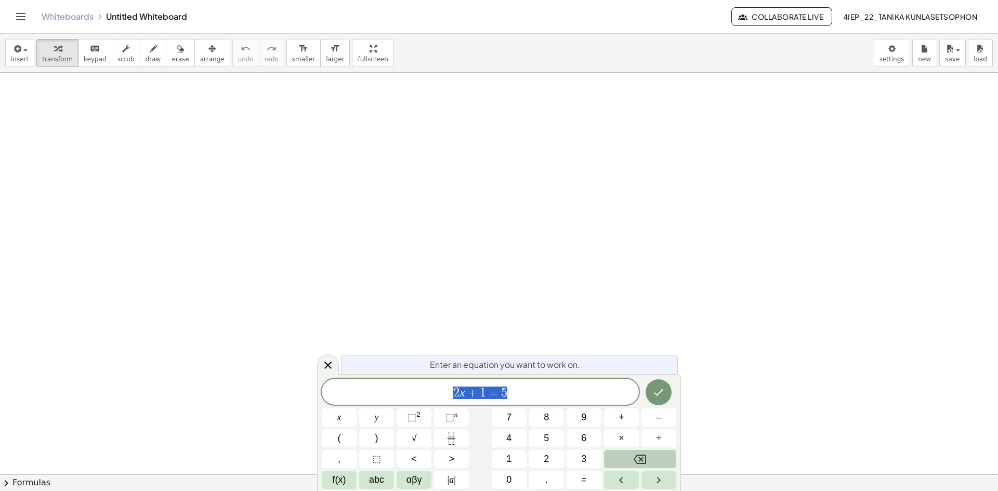
click at [641, 461] on button "Backspace" at bounding box center [640, 459] width 72 height 18
click at [514, 456] on button "1" at bounding box center [509, 459] width 35 height 18
click at [557, 418] on button "8" at bounding box center [546, 418] width 35 height 18
click at [505, 477] on button "0" at bounding box center [509, 480] width 35 height 18
click at [586, 483] on span "=" at bounding box center [584, 480] width 6 height 14
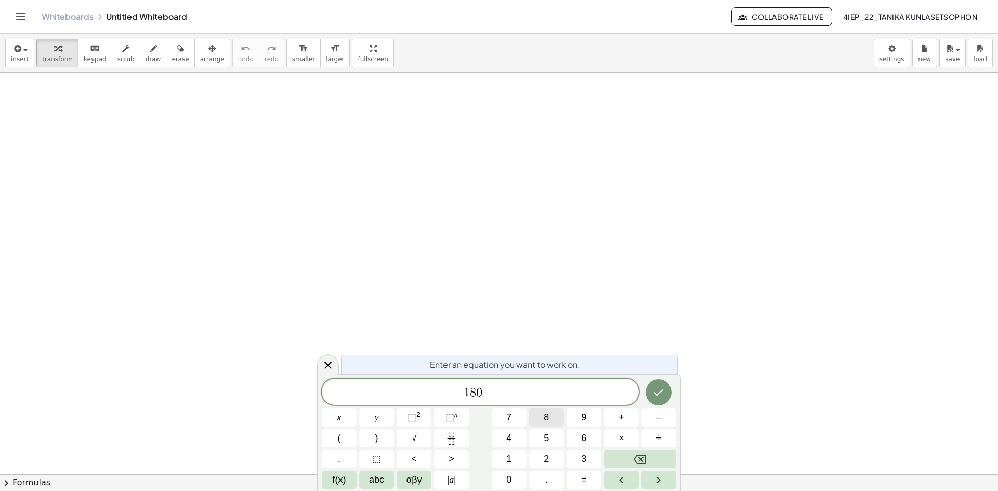
click at [559, 419] on button "8" at bounding box center [546, 418] width 35 height 18
click at [499, 480] on button "0" at bounding box center [509, 480] width 35 height 18
click at [618, 420] on button "+" at bounding box center [621, 418] width 35 height 18
click at [557, 460] on button "2" at bounding box center [546, 459] width 35 height 18
click at [557, 436] on button "5" at bounding box center [546, 438] width 35 height 18
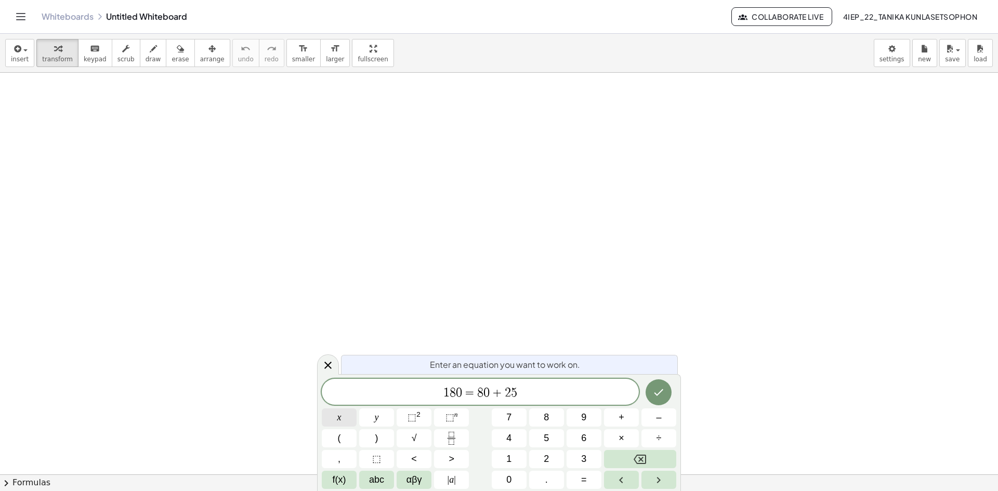
click at [330, 415] on button "x" at bounding box center [339, 418] width 35 height 18
click at [668, 391] on button "Done" at bounding box center [659, 392] width 26 height 26
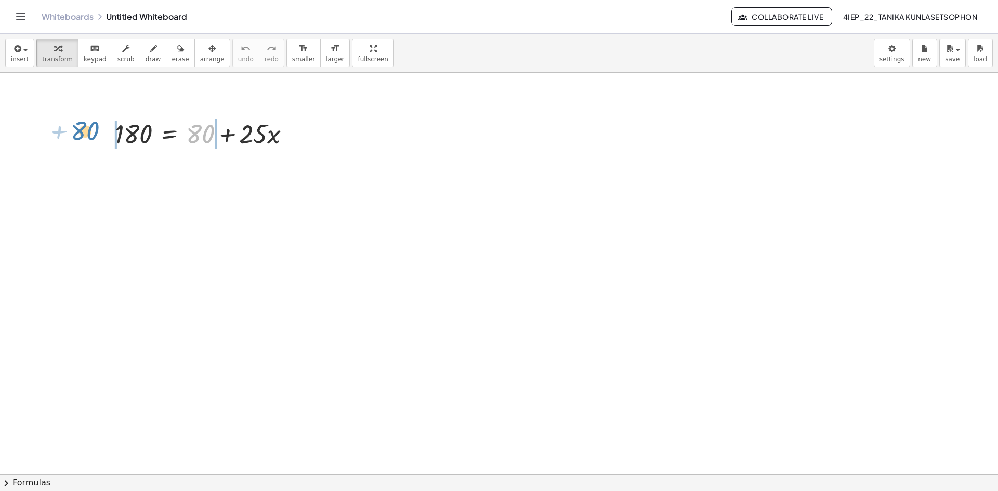
drag, startPoint x: 188, startPoint y: 141, endPoint x: 89, endPoint y: 137, distance: 98.3
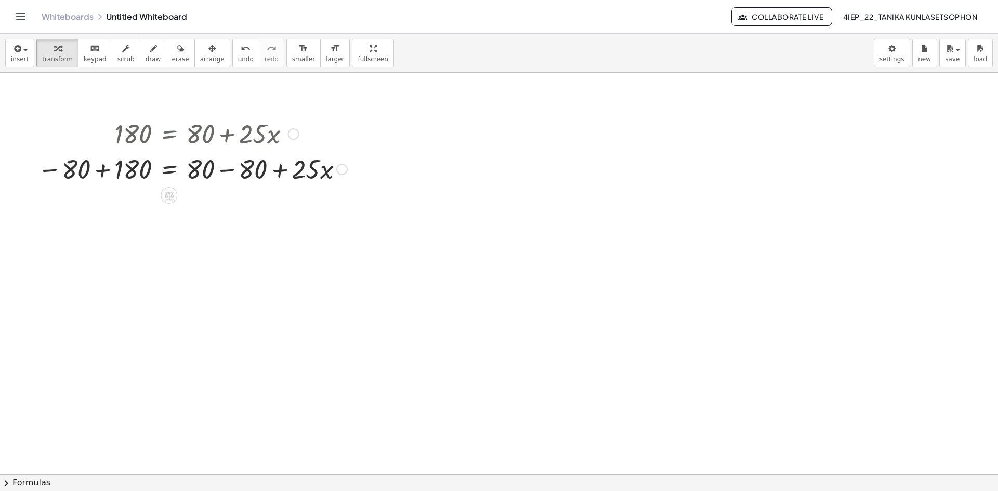
click at [229, 170] on div at bounding box center [192, 168] width 320 height 35
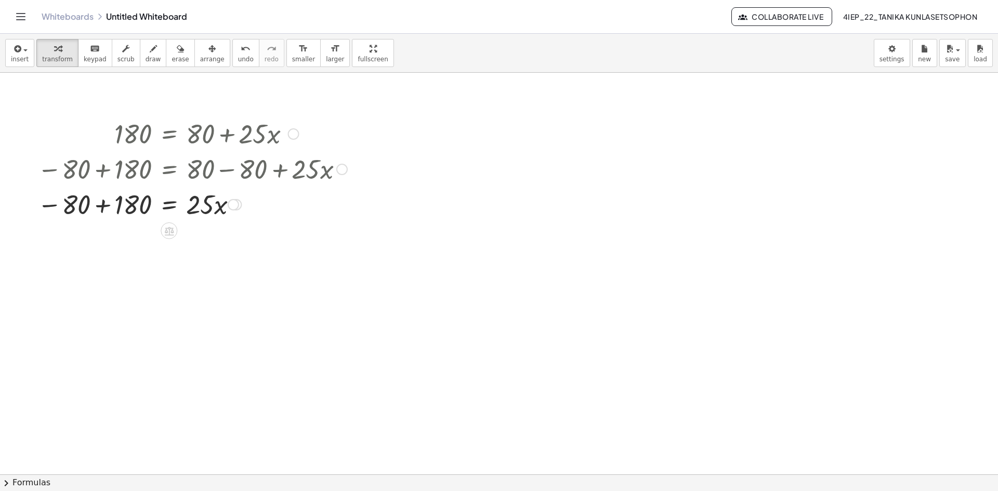
click at [100, 201] on div at bounding box center [192, 203] width 320 height 35
drag, startPoint x: 183, startPoint y: 254, endPoint x: 145, endPoint y: 270, distance: 41.5
click at [145, 270] on div "180 = + 80 + · 25 · x − 80 + 180 = + 80 − 80 + · 25 · x − 80 + 180 = + 0 + · 25…" at bounding box center [499, 475] width 998 height 804
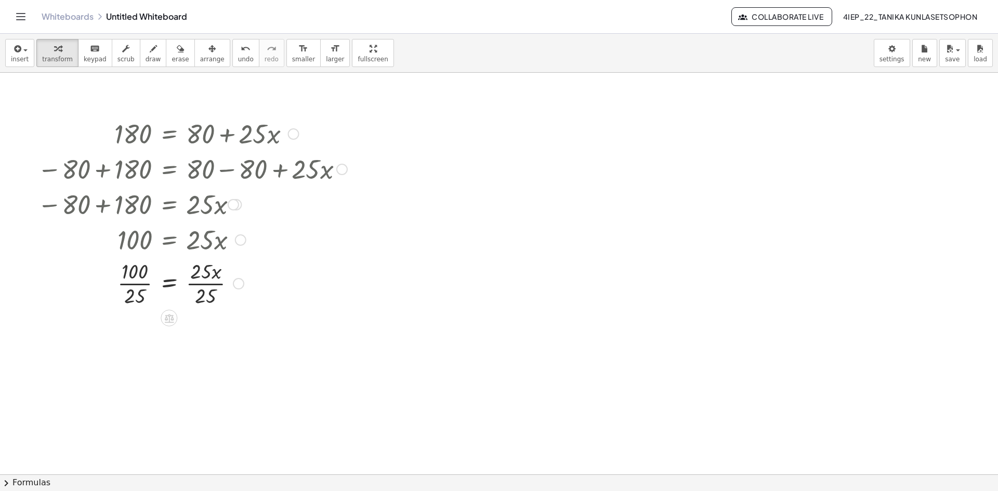
click at [135, 283] on div at bounding box center [192, 283] width 320 height 52
click at [194, 336] on div at bounding box center [192, 335] width 320 height 52
